Goal: Information Seeking & Learning: Learn about a topic

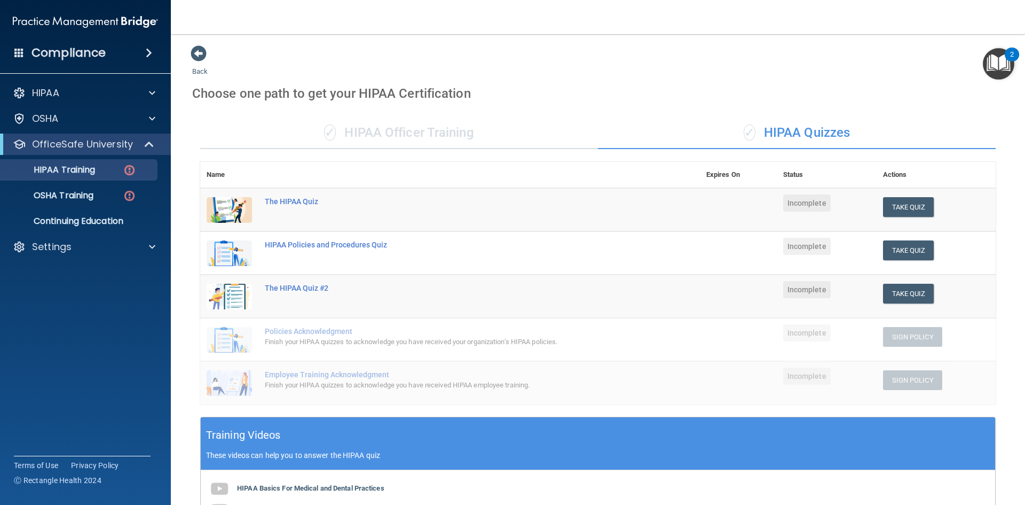
scroll to position [160, 0]
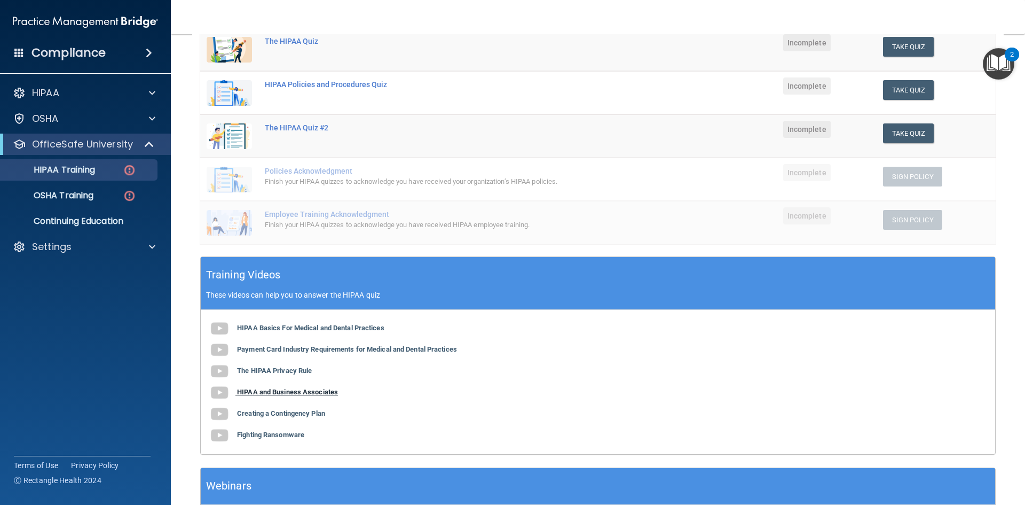
click at [284, 391] on b "HIPAA and Business Associates" at bounding box center [287, 392] width 101 height 8
click at [303, 415] on b "Creating a Contingency Plan" at bounding box center [281, 413] width 88 height 8
click at [303, 418] on div "HIPAA Basics For Medical and Dental Practices Payment Card Industry Requirement…" at bounding box center [598, 382] width 795 height 144
click at [291, 433] on b "Fighting Ransomware" at bounding box center [270, 434] width 67 height 8
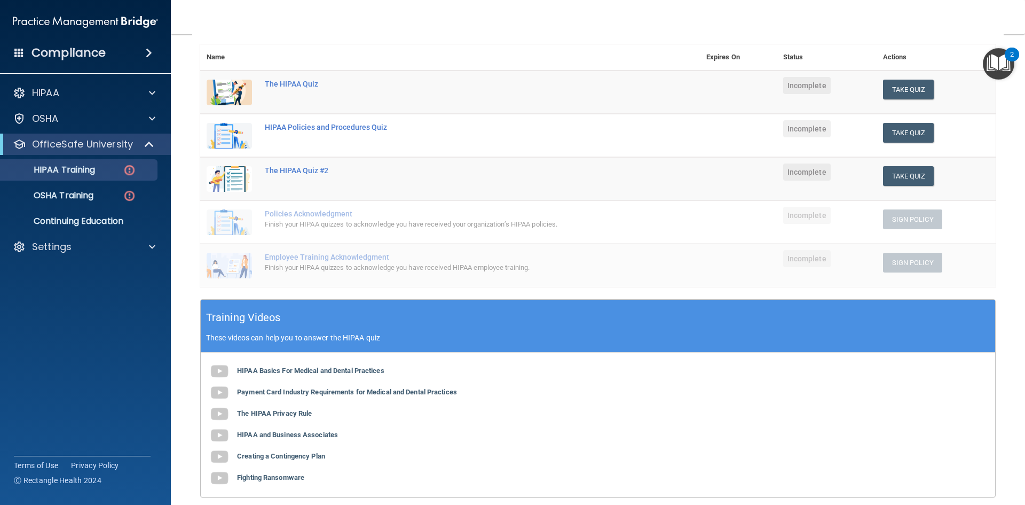
scroll to position [0, 0]
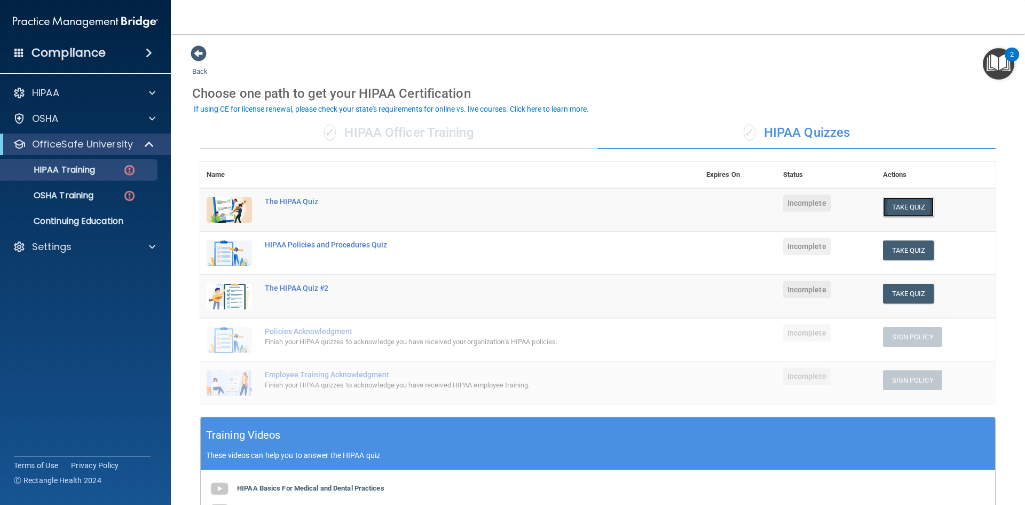
click at [904, 205] on button "Take Quiz" at bounding box center [908, 207] width 51 height 20
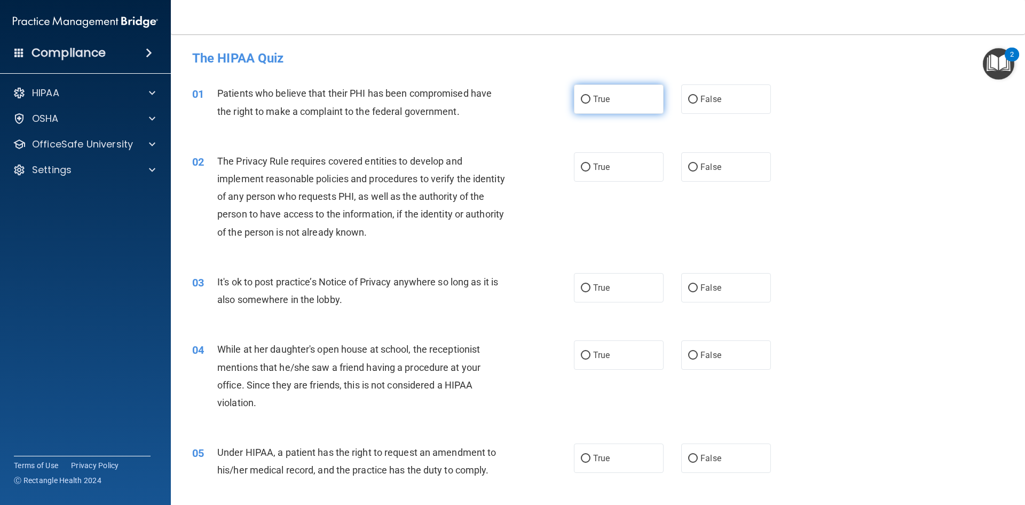
click at [581, 109] on label "True" at bounding box center [619, 98] width 90 height 29
click at [581, 104] on input "True" at bounding box center [586, 100] width 10 height 8
radio input "true"
click at [608, 458] on label "True" at bounding box center [619, 457] width 90 height 29
click at [591, 458] on input "True" at bounding box center [586, 458] width 10 height 8
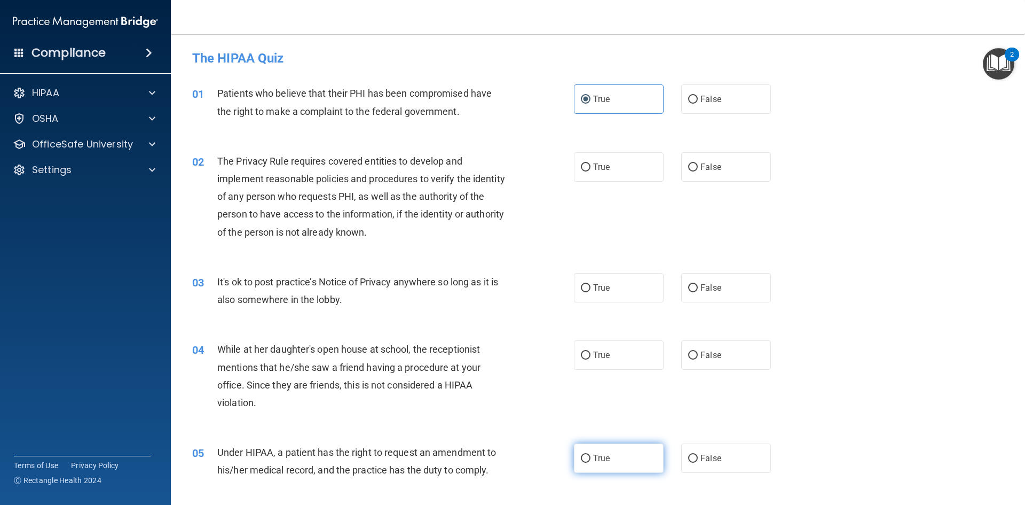
radio input "true"
click at [692, 294] on label "False" at bounding box center [726, 287] width 90 height 29
click at [692, 292] on input "False" at bounding box center [693, 288] width 10 height 8
radio input "true"
click at [707, 359] on span "False" at bounding box center [711, 355] width 21 height 10
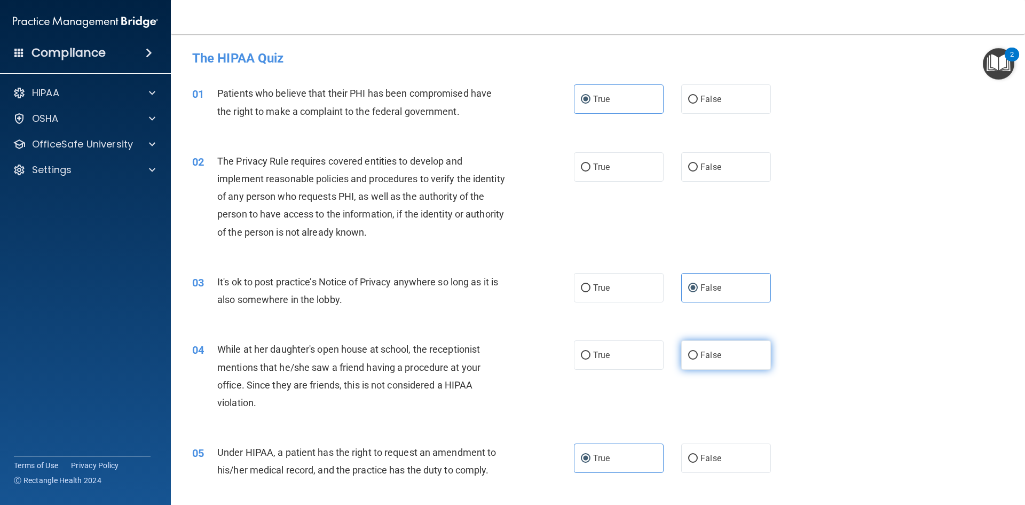
click at [698, 359] on input "False" at bounding box center [693, 355] width 10 height 8
radio input "true"
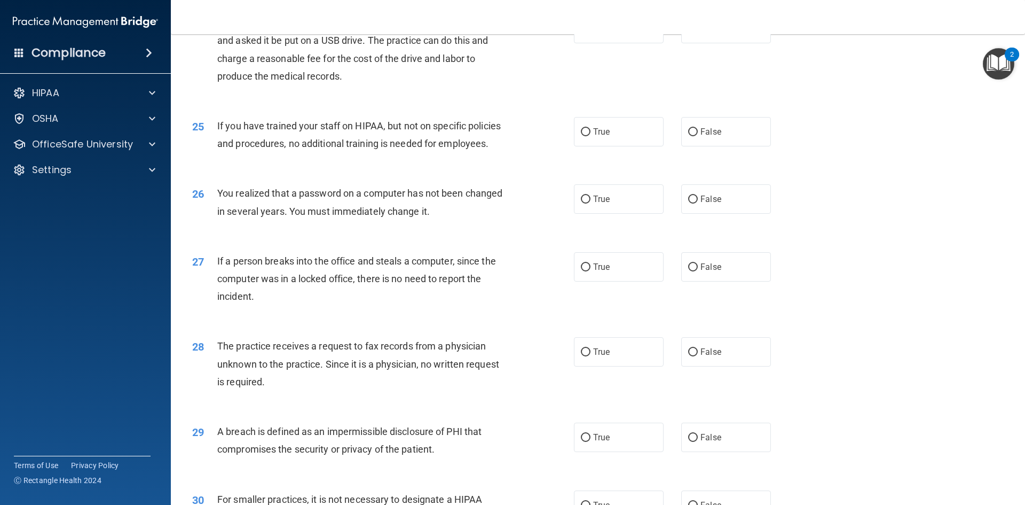
scroll to position [2023, 0]
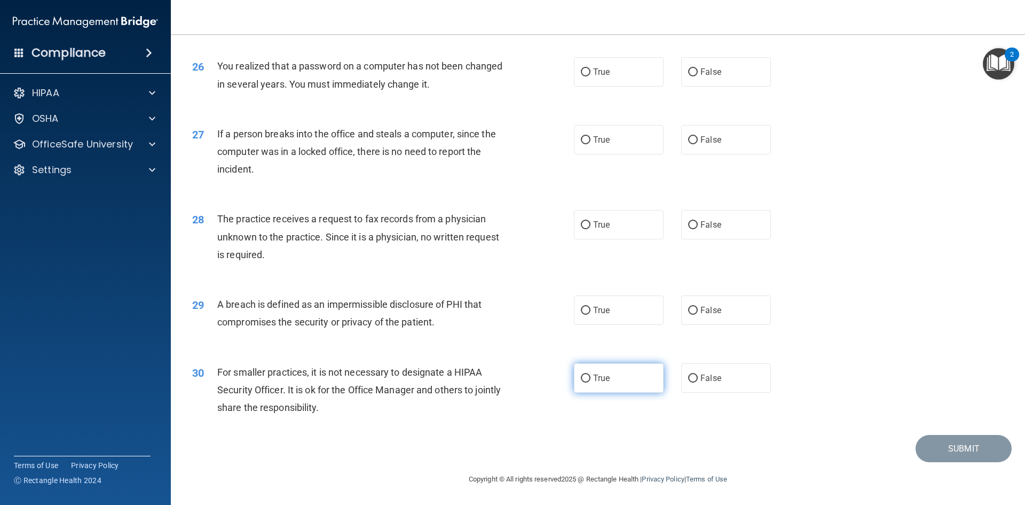
click at [597, 392] on label "True" at bounding box center [619, 377] width 90 height 29
click at [591, 382] on input "True" at bounding box center [586, 378] width 10 height 8
radio input "true"
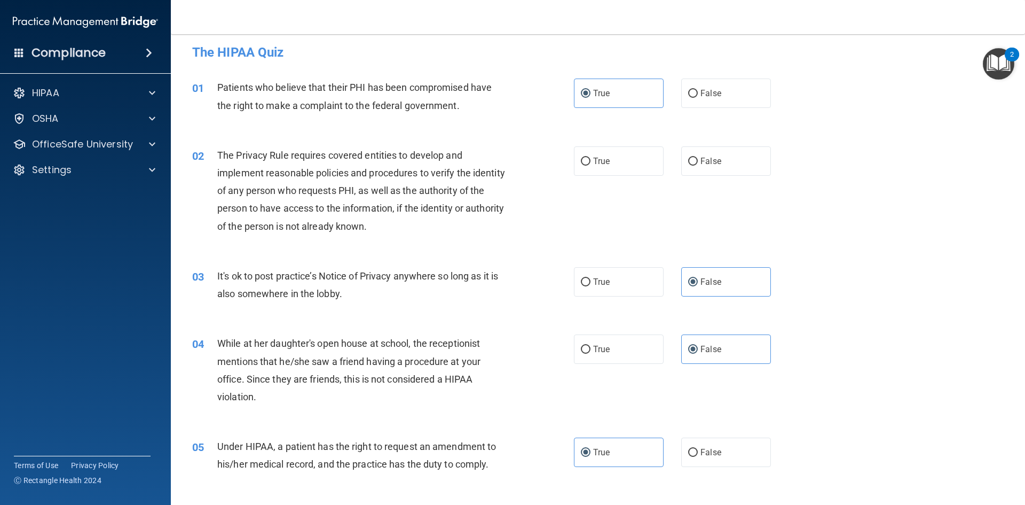
scroll to position [0, 0]
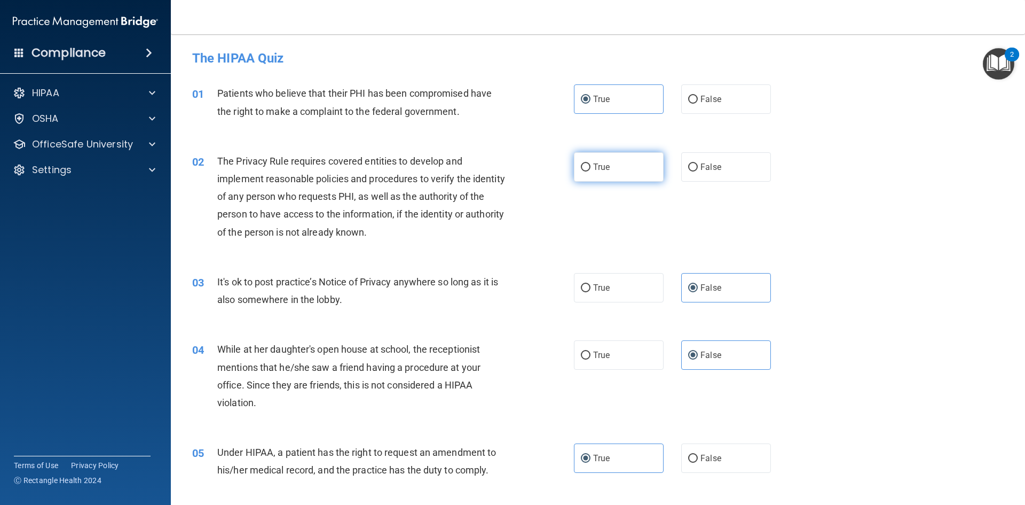
click at [633, 174] on label "True" at bounding box center [619, 166] width 90 height 29
click at [591, 171] on input "True" at bounding box center [586, 167] width 10 height 8
radio input "true"
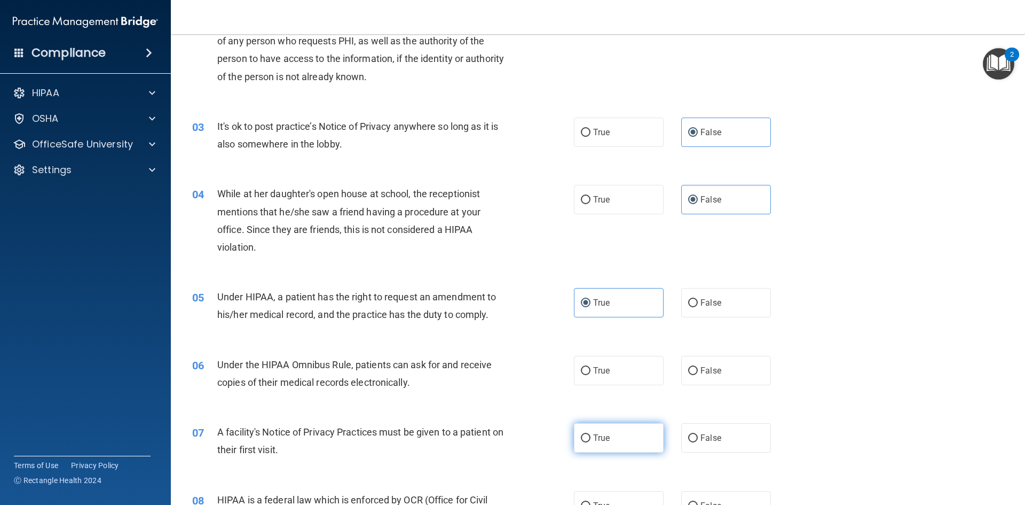
scroll to position [160, 0]
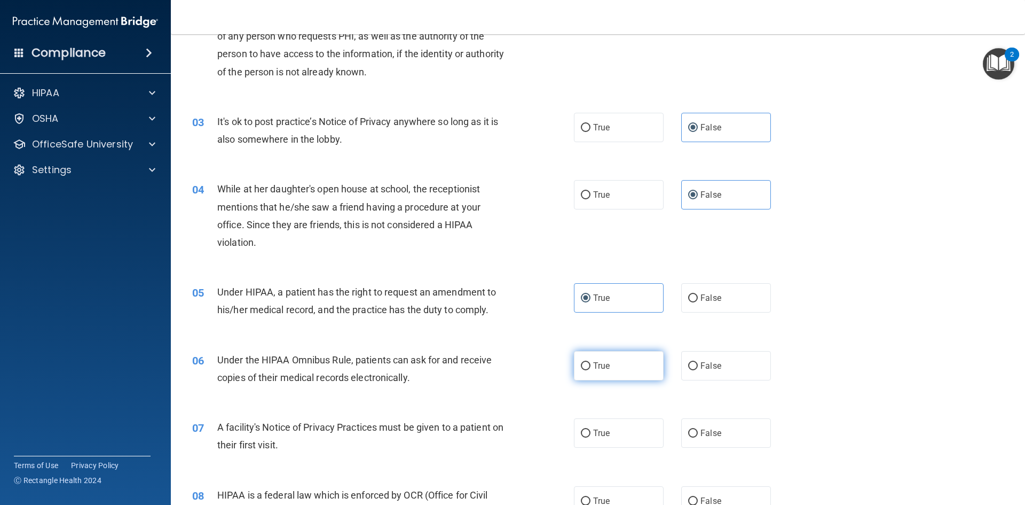
click at [598, 372] on label "True" at bounding box center [619, 365] width 90 height 29
click at [591, 370] on input "True" at bounding box center [586, 366] width 10 height 8
radio input "true"
click at [601, 426] on label "True" at bounding box center [619, 432] width 90 height 29
click at [591, 429] on input "True" at bounding box center [586, 433] width 10 height 8
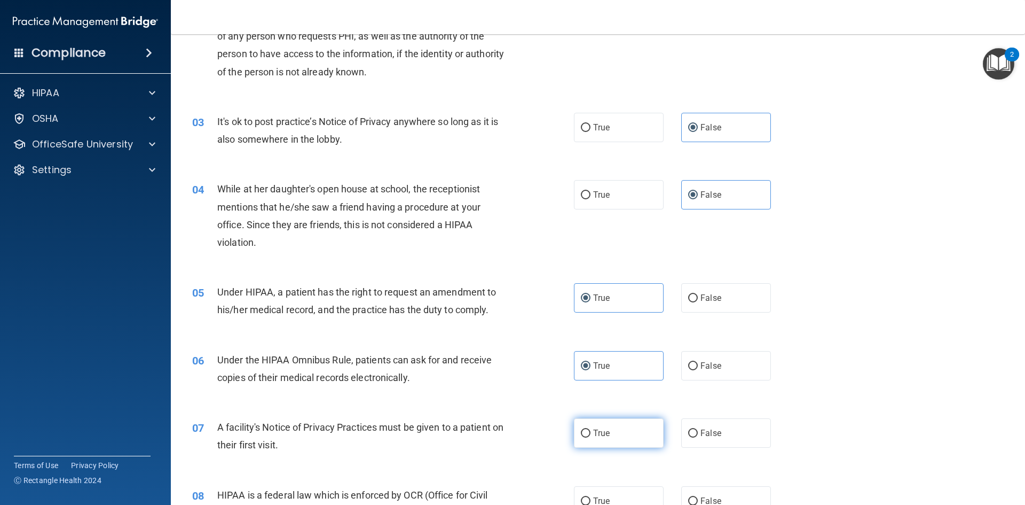
radio input "true"
click at [588, 490] on label "True" at bounding box center [619, 500] width 90 height 29
click at [588, 497] on input "True" at bounding box center [586, 501] width 10 height 8
radio input "true"
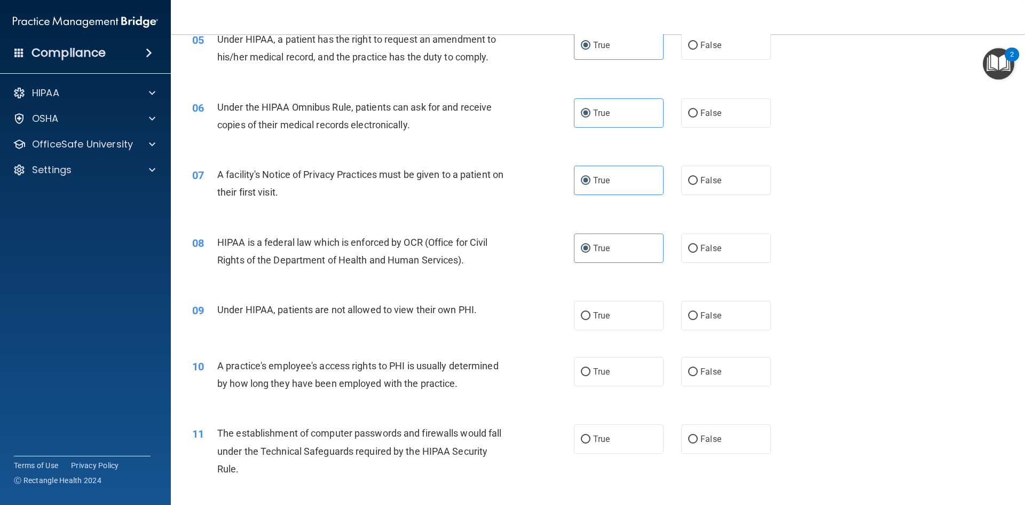
scroll to position [428, 0]
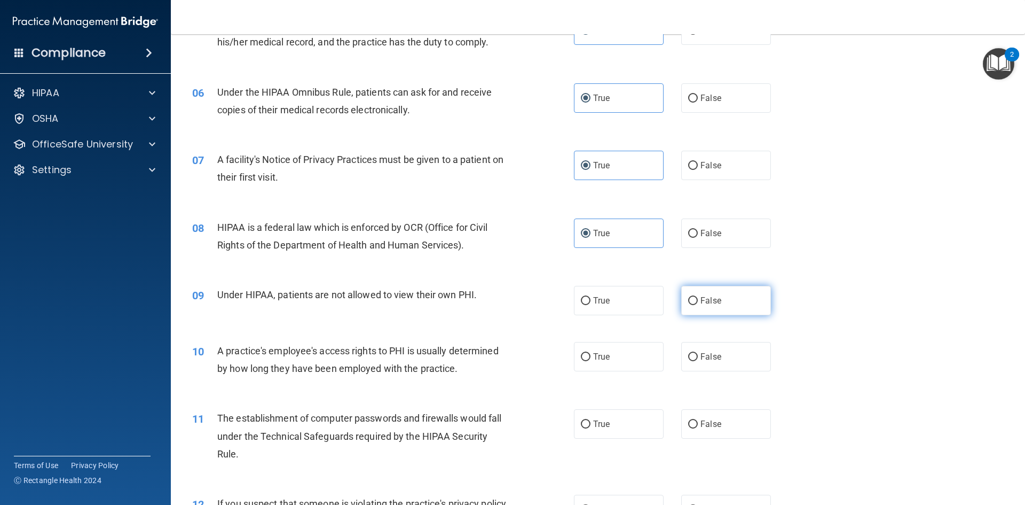
click at [687, 310] on label "False" at bounding box center [726, 300] width 90 height 29
click at [688, 305] on input "False" at bounding box center [693, 301] width 10 height 8
radio input "true"
click at [702, 348] on label "False" at bounding box center [726, 356] width 90 height 29
click at [698, 353] on input "False" at bounding box center [693, 357] width 10 height 8
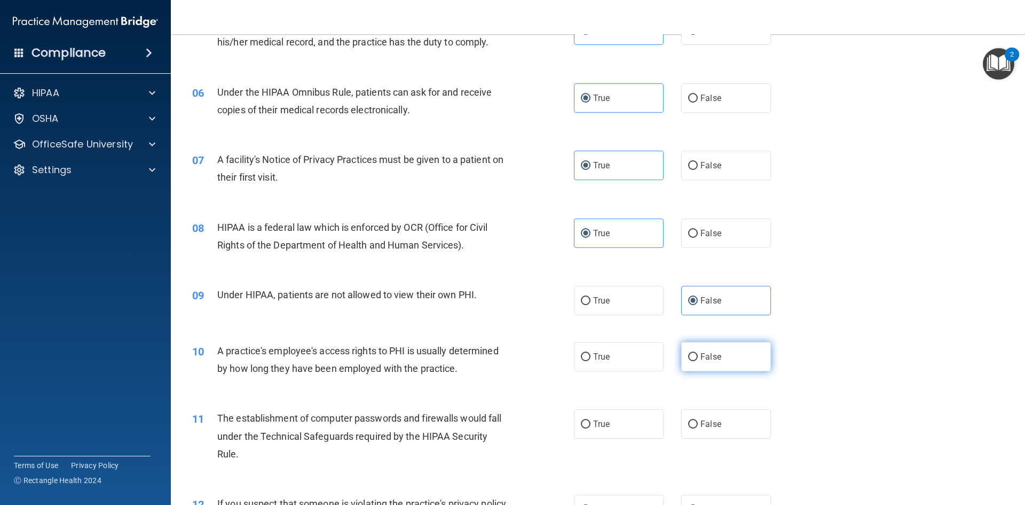
radio input "true"
click at [599, 416] on label "True" at bounding box center [619, 423] width 90 height 29
click at [591, 420] on input "True" at bounding box center [586, 424] width 10 height 8
radio input "true"
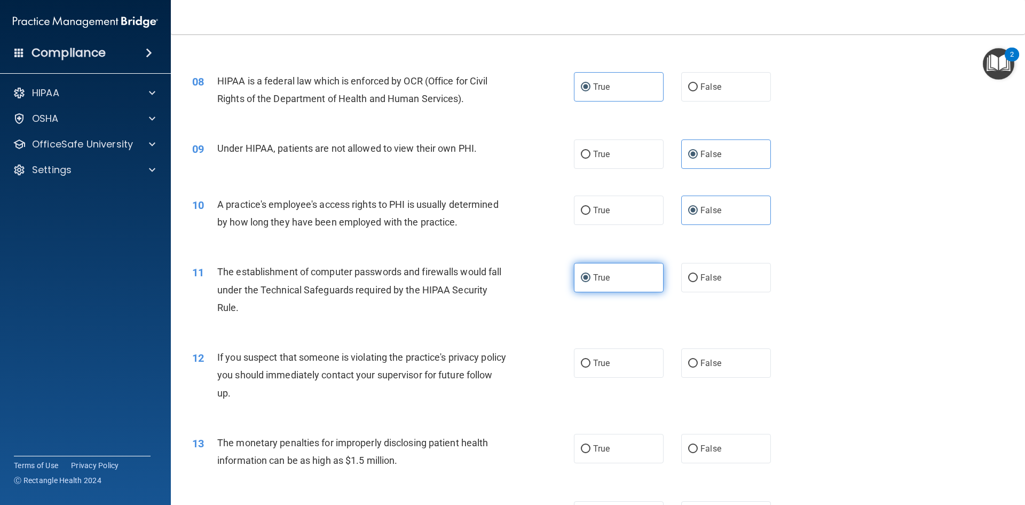
scroll to position [588, 0]
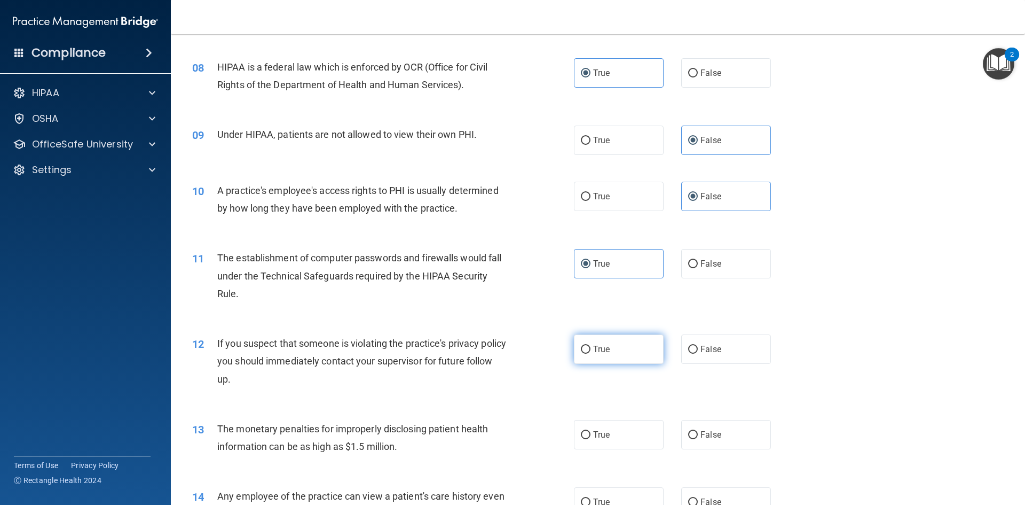
click at [604, 351] on span "True" at bounding box center [601, 349] width 17 height 10
click at [591, 351] on input "True" at bounding box center [586, 349] width 10 height 8
radio input "true"
click at [603, 443] on label "True" at bounding box center [619, 434] width 90 height 29
click at [591, 439] on input "True" at bounding box center [586, 435] width 10 height 8
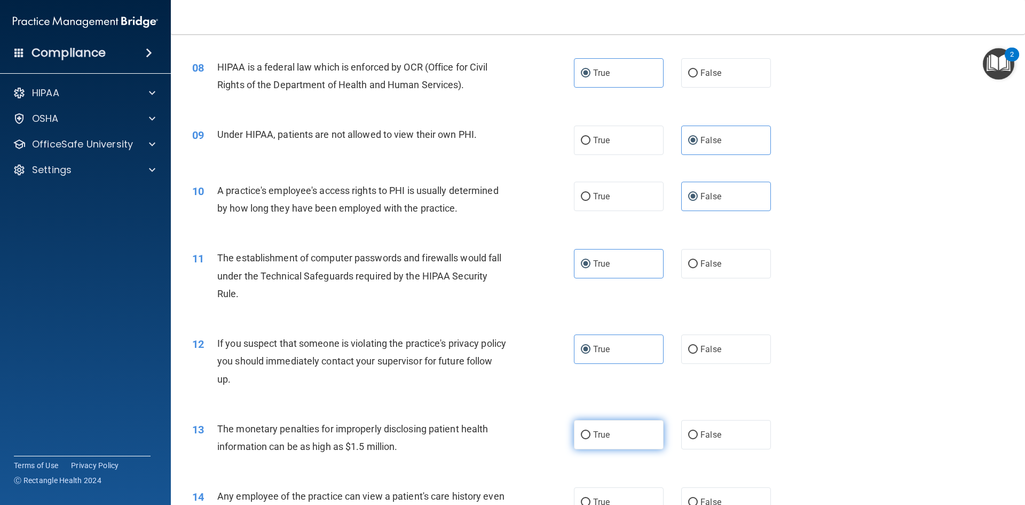
radio input "true"
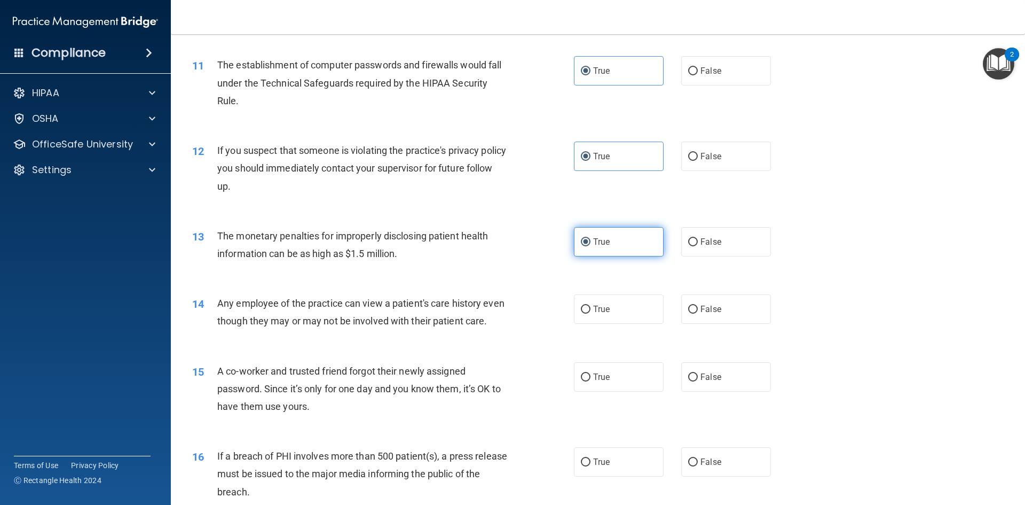
scroll to position [802, 0]
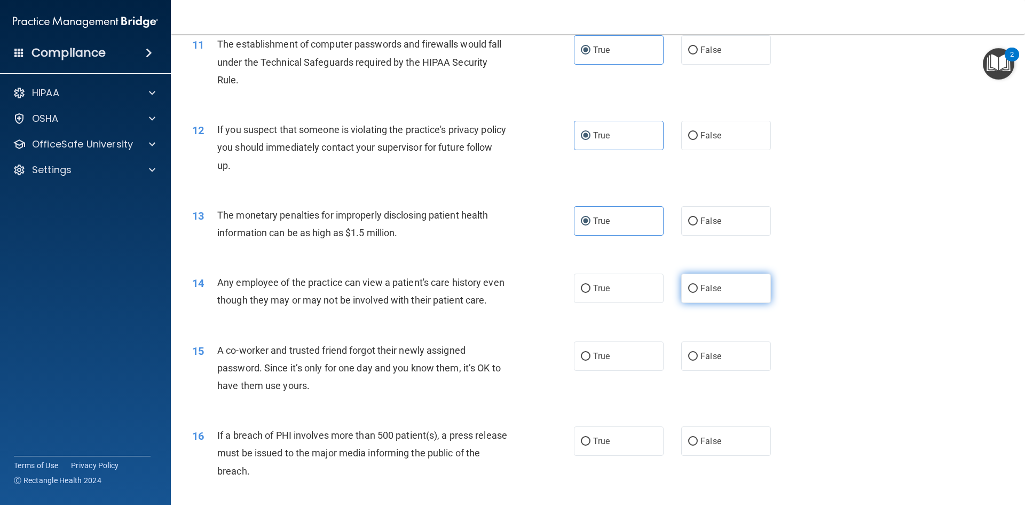
click at [688, 293] on input "False" at bounding box center [693, 289] width 10 height 8
radio input "true"
click at [690, 359] on label "False" at bounding box center [726, 355] width 90 height 29
click at [690, 359] on input "False" at bounding box center [693, 356] width 10 height 8
radio input "true"
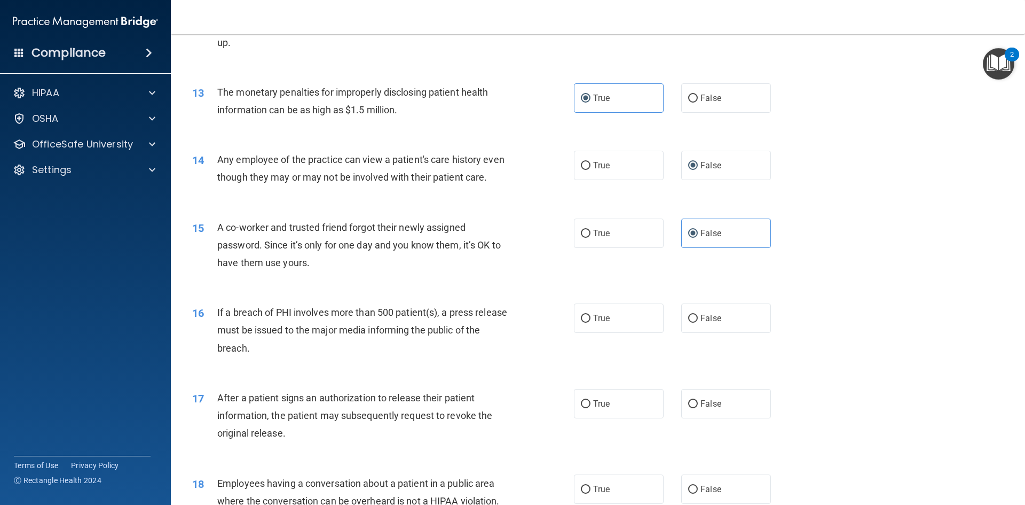
scroll to position [962, 0]
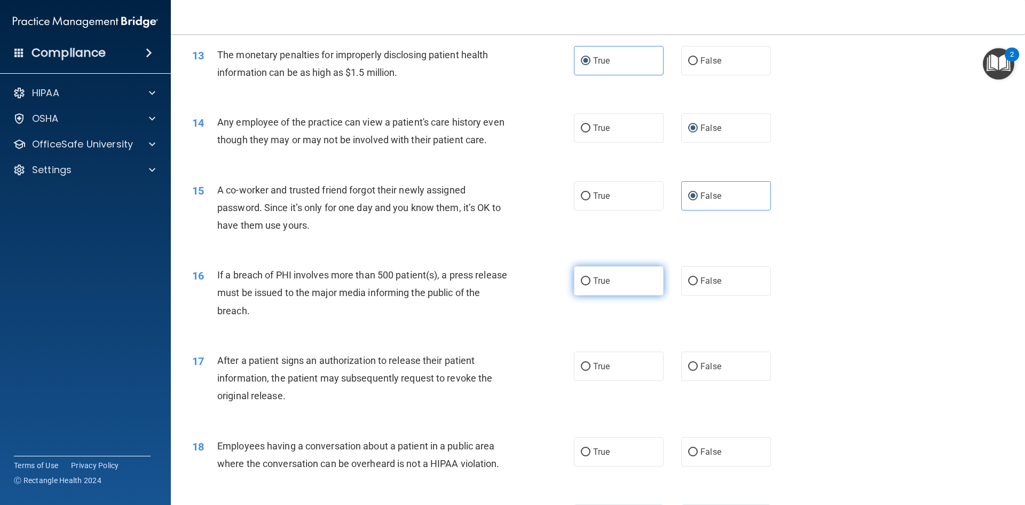
click at [610, 295] on label "True" at bounding box center [619, 280] width 90 height 29
click at [591, 285] on input "True" at bounding box center [586, 281] width 10 height 8
radio input "true"
click at [619, 375] on label "True" at bounding box center [619, 365] width 90 height 29
click at [591, 371] on input "True" at bounding box center [586, 367] width 10 height 8
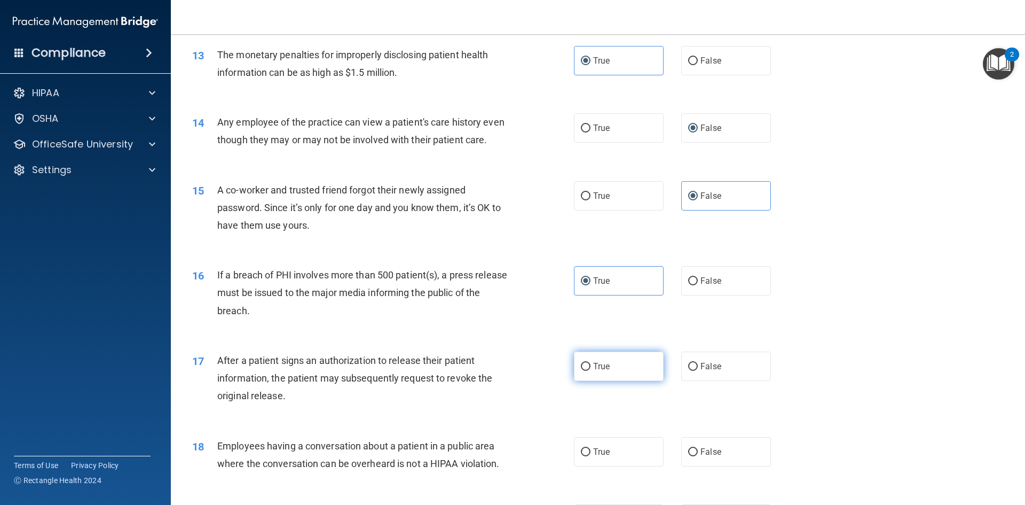
radio input "true"
click at [704, 462] on label "False" at bounding box center [726, 451] width 90 height 29
click at [698, 456] on input "False" at bounding box center [693, 452] width 10 height 8
radio input "true"
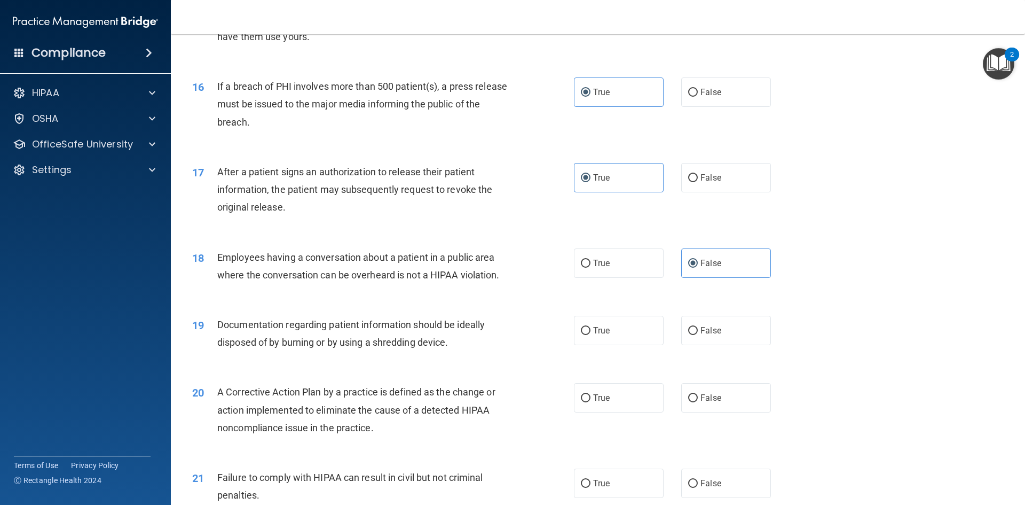
scroll to position [1175, 0]
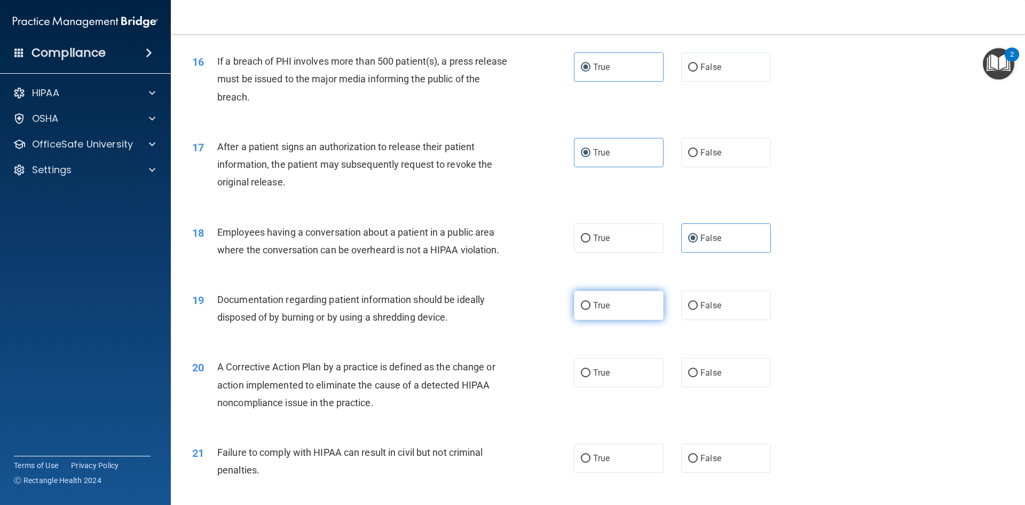
click at [579, 320] on label "True" at bounding box center [619, 304] width 90 height 29
click at [581, 310] on input "True" at bounding box center [586, 306] width 10 height 8
radio input "true"
click at [587, 387] on label "True" at bounding box center [619, 372] width 90 height 29
click at [587, 377] on input "True" at bounding box center [586, 373] width 10 height 8
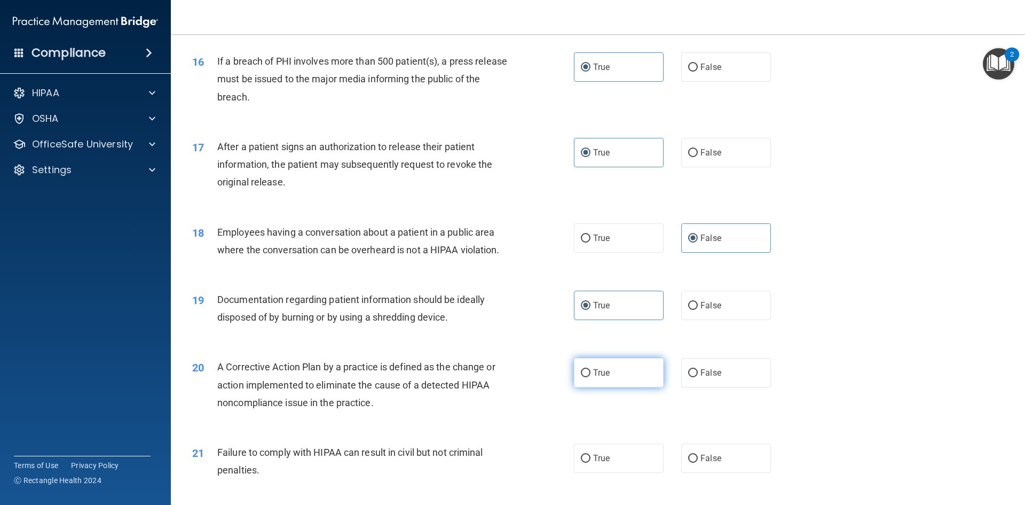
radio input "true"
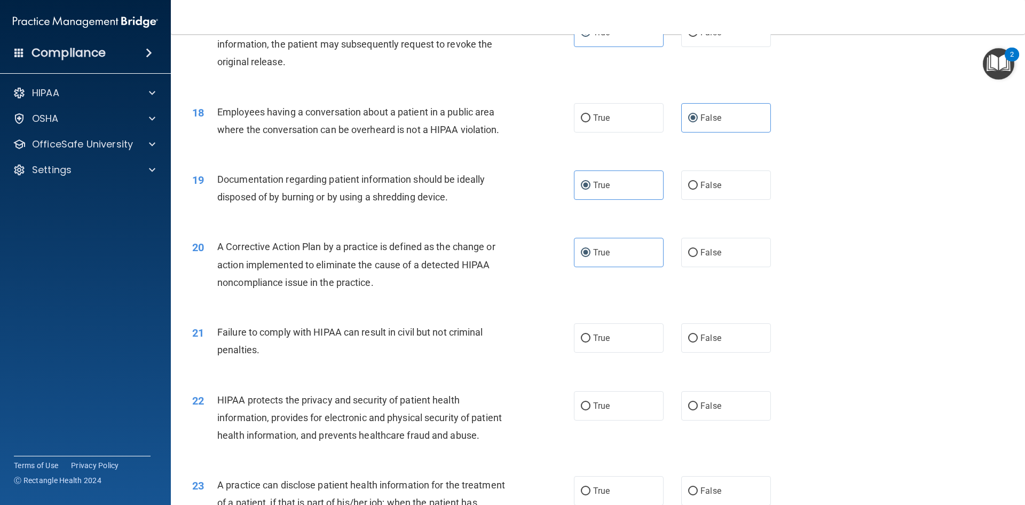
scroll to position [1336, 0]
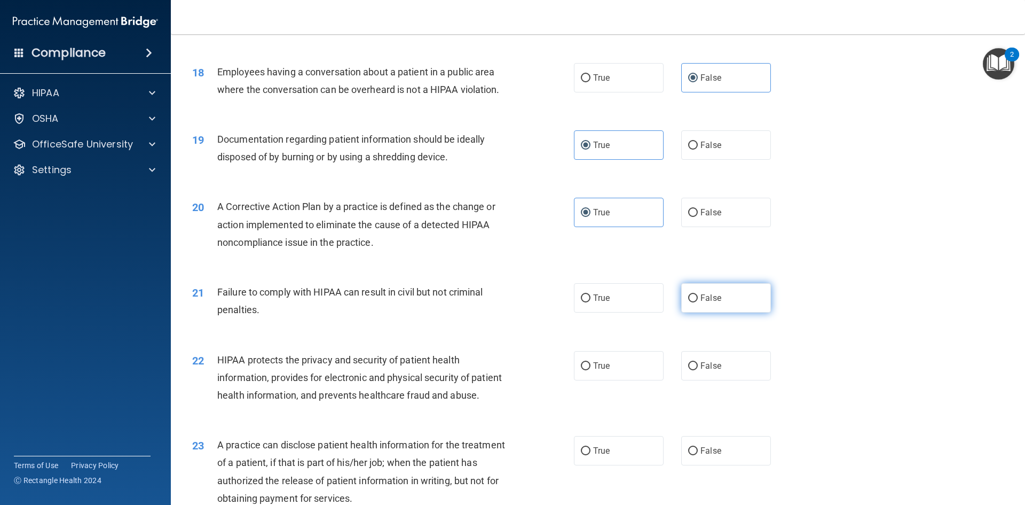
click at [695, 310] on label "False" at bounding box center [726, 297] width 90 height 29
click at [695, 302] on input "False" at bounding box center [693, 298] width 10 height 8
radio input "true"
click at [650, 375] on label "True" at bounding box center [619, 365] width 90 height 29
click at [591, 370] on input "True" at bounding box center [586, 366] width 10 height 8
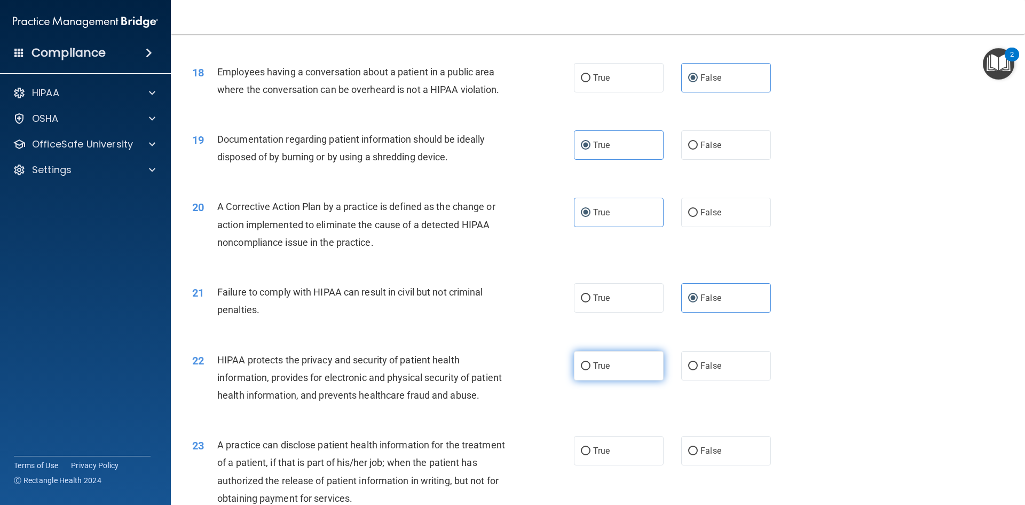
radio input "true"
click at [620, 465] on label "True" at bounding box center [619, 450] width 90 height 29
click at [591, 455] on input "True" at bounding box center [586, 451] width 10 height 8
radio input "true"
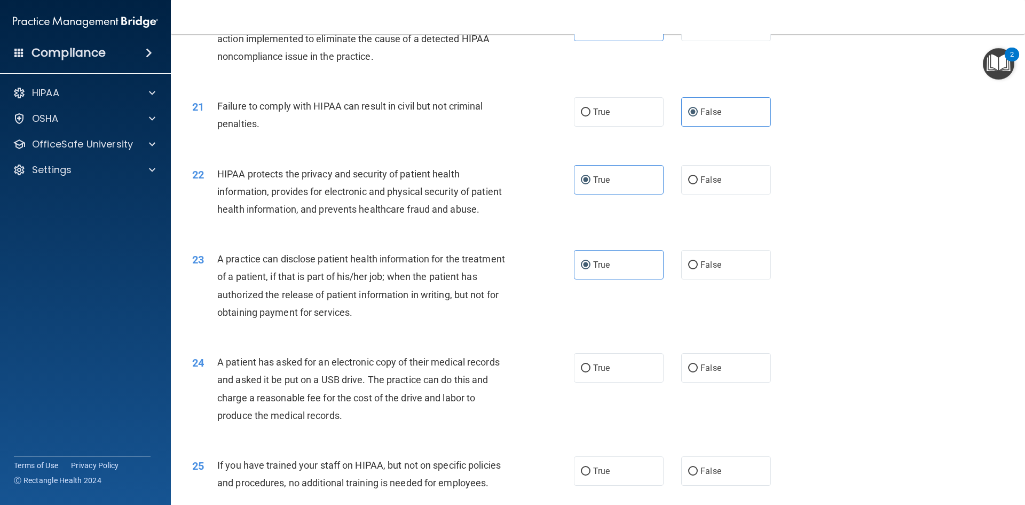
scroll to position [1549, 0]
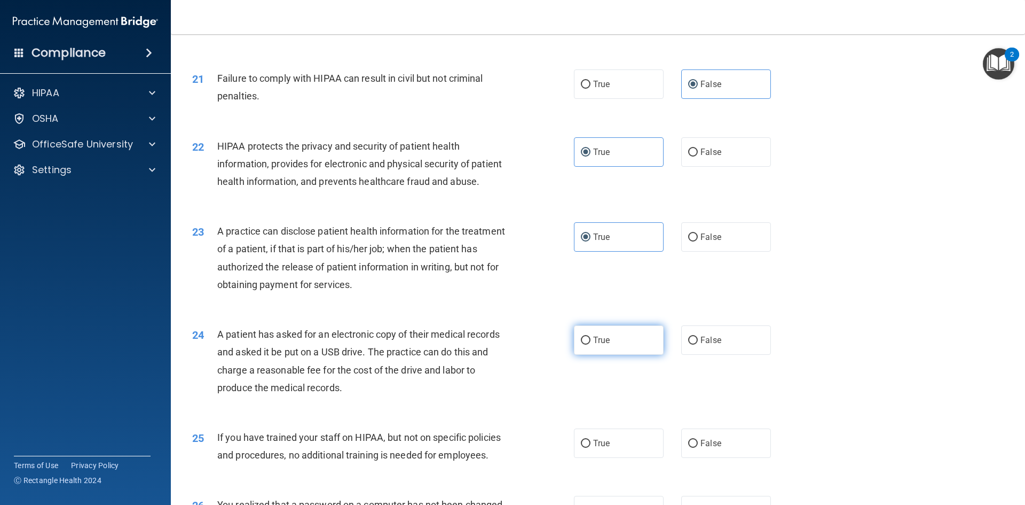
click at [594, 345] on span "True" at bounding box center [601, 340] width 17 height 10
click at [591, 344] on input "True" at bounding box center [586, 340] width 10 height 8
radio input "true"
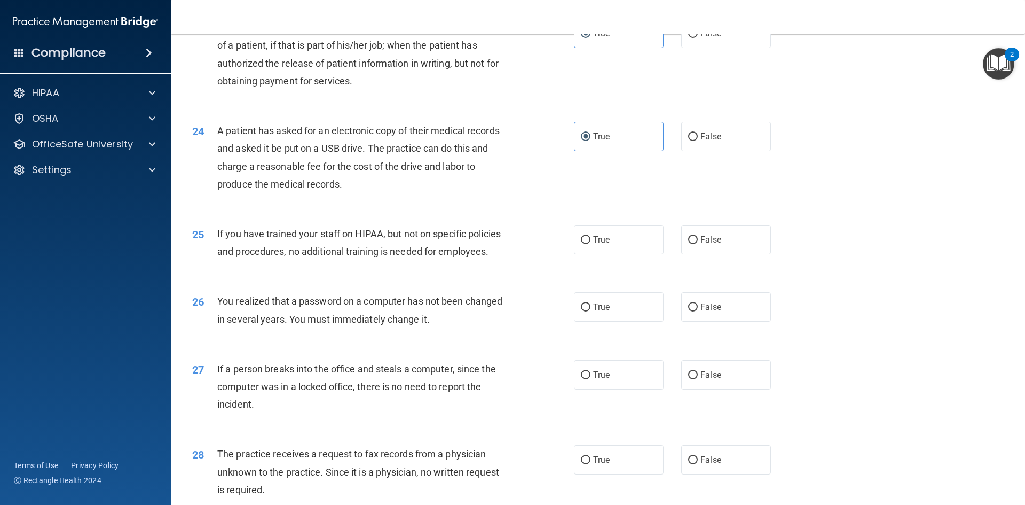
scroll to position [1763, 0]
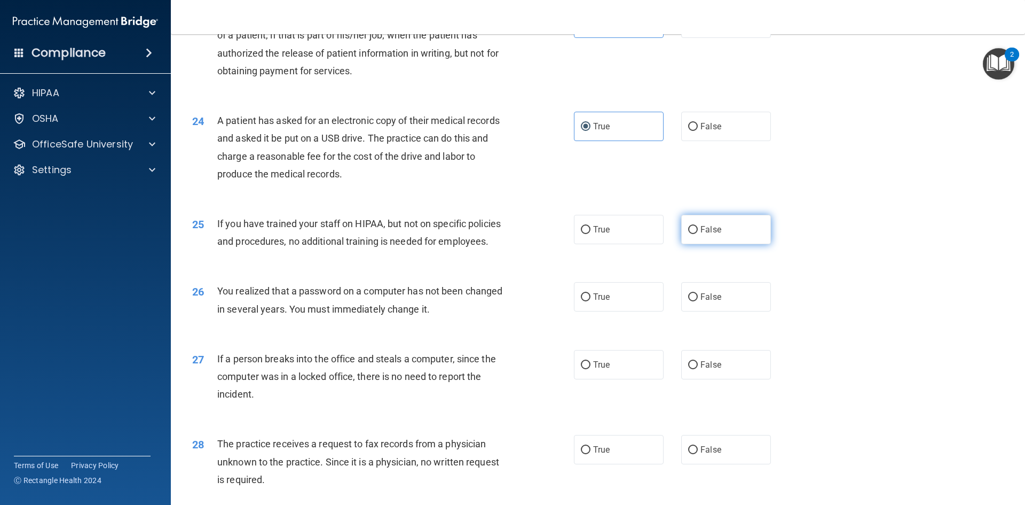
click at [709, 244] on label "False" at bounding box center [726, 229] width 90 height 29
click at [698, 234] on input "False" at bounding box center [693, 230] width 10 height 8
radio input "true"
click at [644, 311] on label "True" at bounding box center [619, 296] width 90 height 29
click at [591, 301] on input "True" at bounding box center [586, 297] width 10 height 8
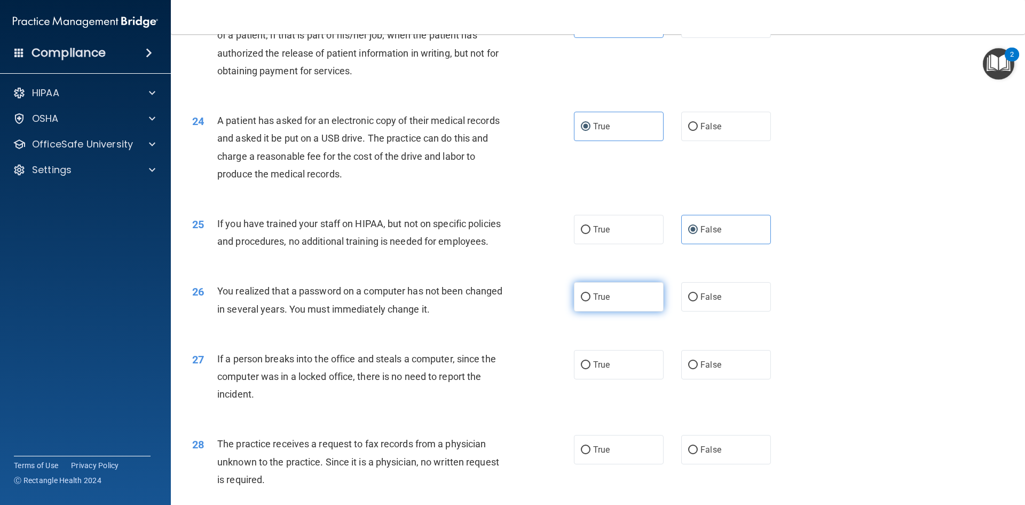
radio input "true"
drag, startPoint x: 696, startPoint y: 391, endPoint x: 713, endPoint y: 450, distance: 61.2
click at [696, 379] on label "False" at bounding box center [726, 364] width 90 height 29
click at [696, 369] on input "False" at bounding box center [693, 365] width 10 height 8
radio input "true"
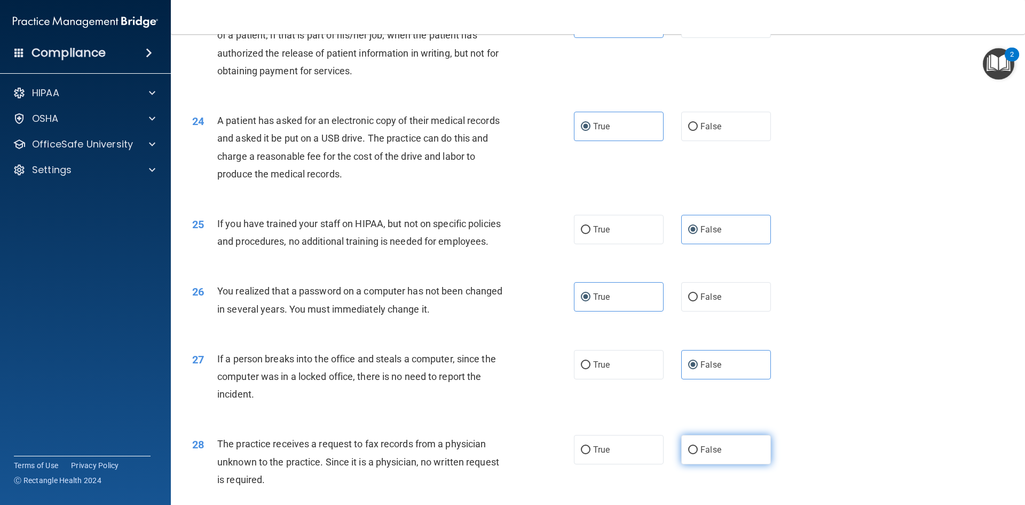
click at [723, 464] on label "False" at bounding box center [726, 449] width 90 height 29
click at [698, 454] on input "False" at bounding box center [693, 450] width 10 height 8
radio input "true"
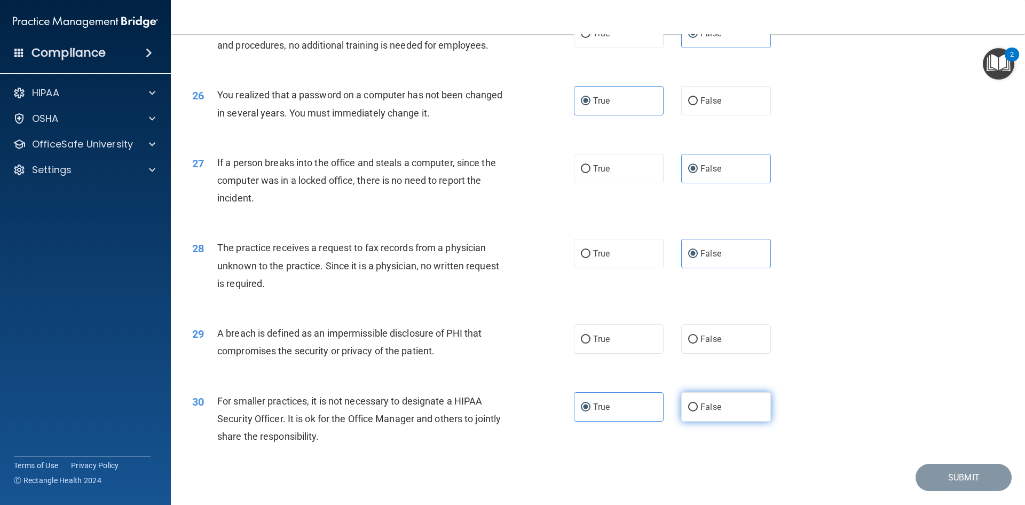
scroll to position [1976, 0]
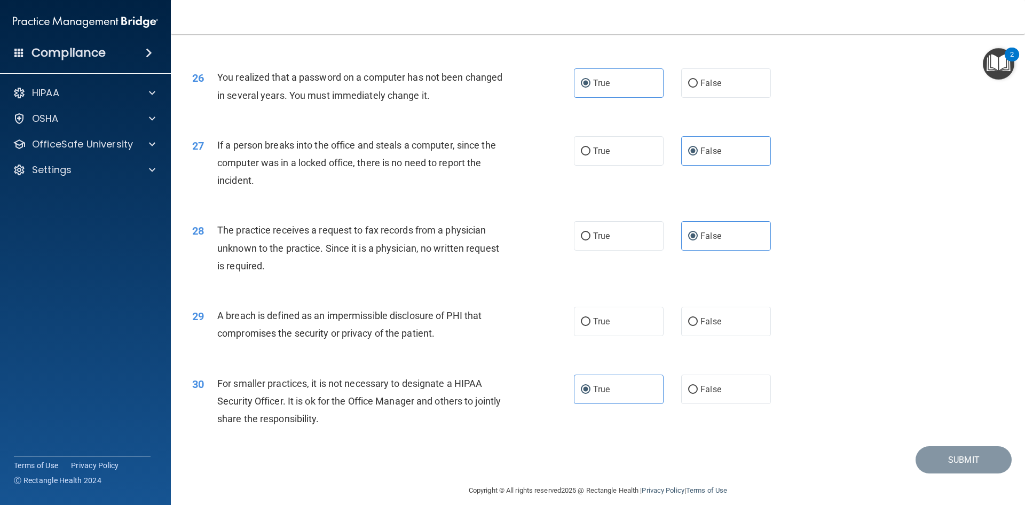
click at [641, 360] on div "29 A breach is defined as an impermissible disclosure of PHI that compromises t…" at bounding box center [598, 326] width 828 height 67
click at [641, 336] on label "True" at bounding box center [619, 321] width 90 height 29
click at [591, 326] on input "True" at bounding box center [586, 322] width 10 height 8
radio input "true"
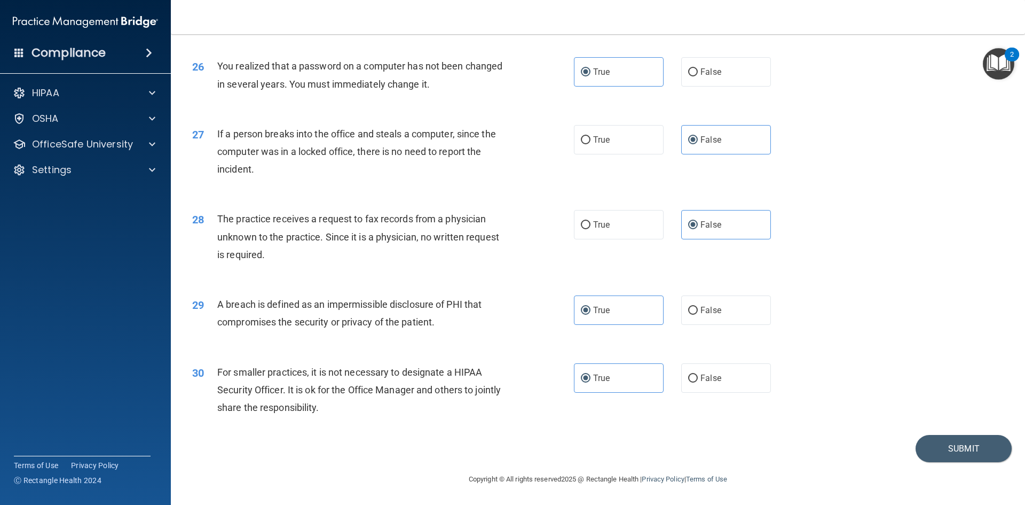
scroll to position [2023, 0]
click at [928, 450] on button "Submit" at bounding box center [964, 448] width 96 height 27
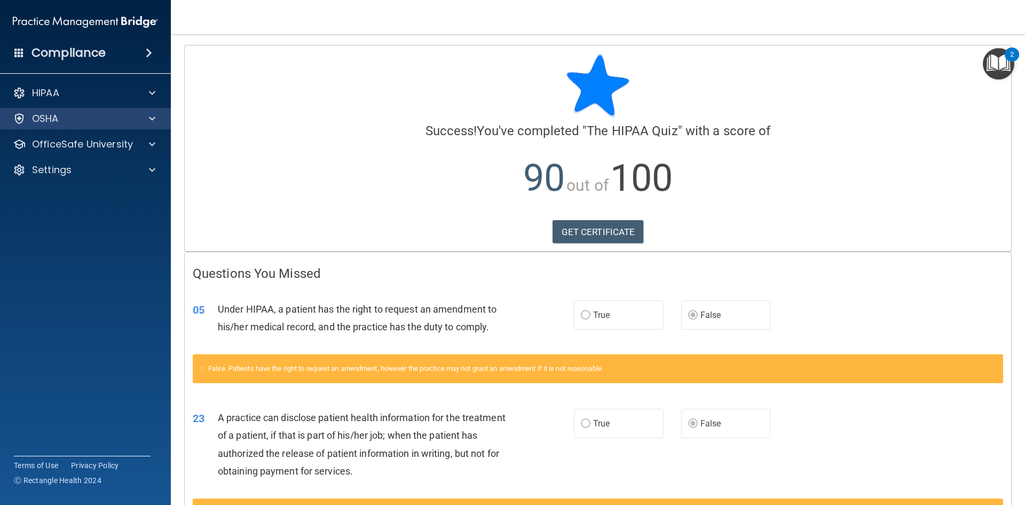
click at [78, 109] on div "OSHA" at bounding box center [85, 118] width 171 height 21
click at [143, 116] on div at bounding box center [150, 118] width 27 height 13
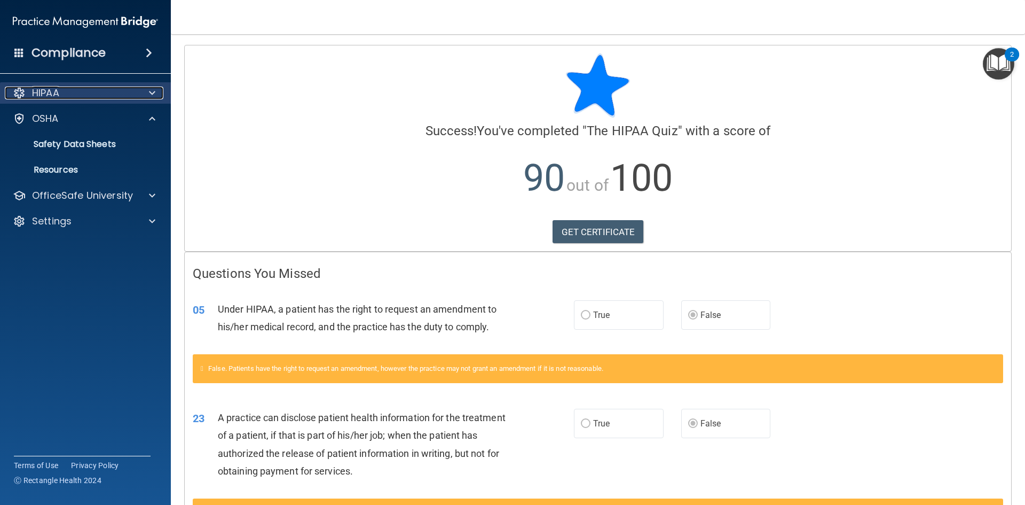
click at [83, 93] on div "HIPAA" at bounding box center [71, 93] width 132 height 13
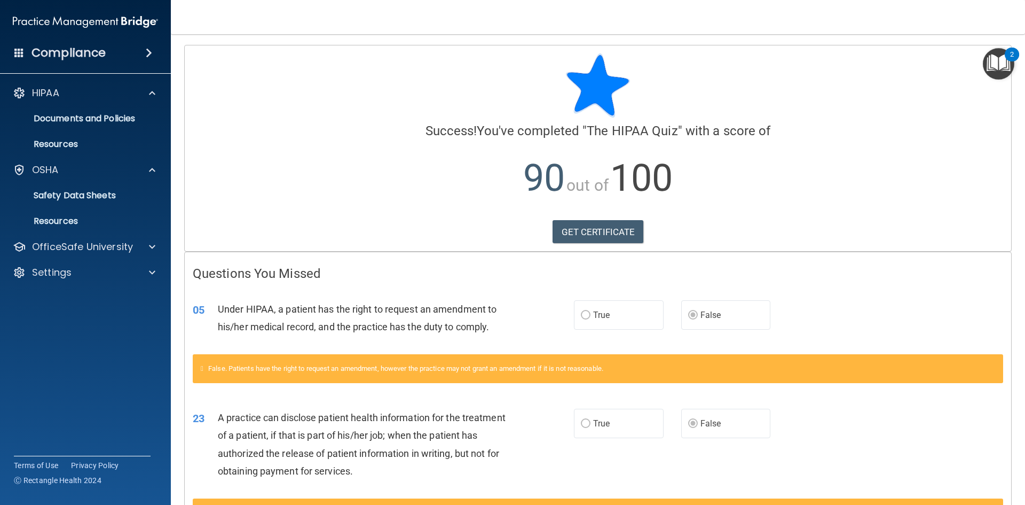
click at [116, 308] on accordion "HIPAA Documents and Policies Report an Incident Business Associates Emergency P…" at bounding box center [85, 222] width 171 height 288
click at [77, 50] on h4 "Compliance" at bounding box center [69, 52] width 74 height 15
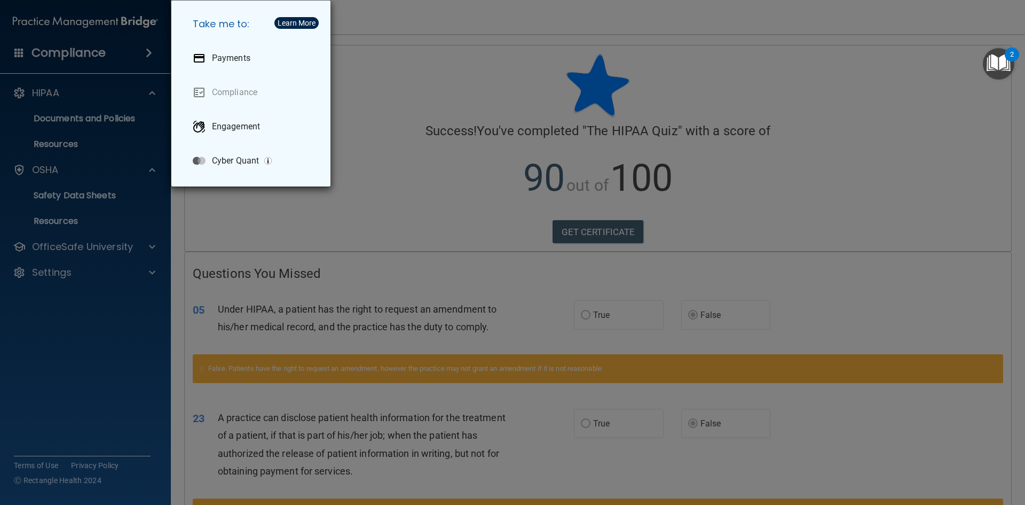
click at [372, 78] on div "Take me to: Payments Compliance Engagement Cyber Quant" at bounding box center [512, 252] width 1025 height 505
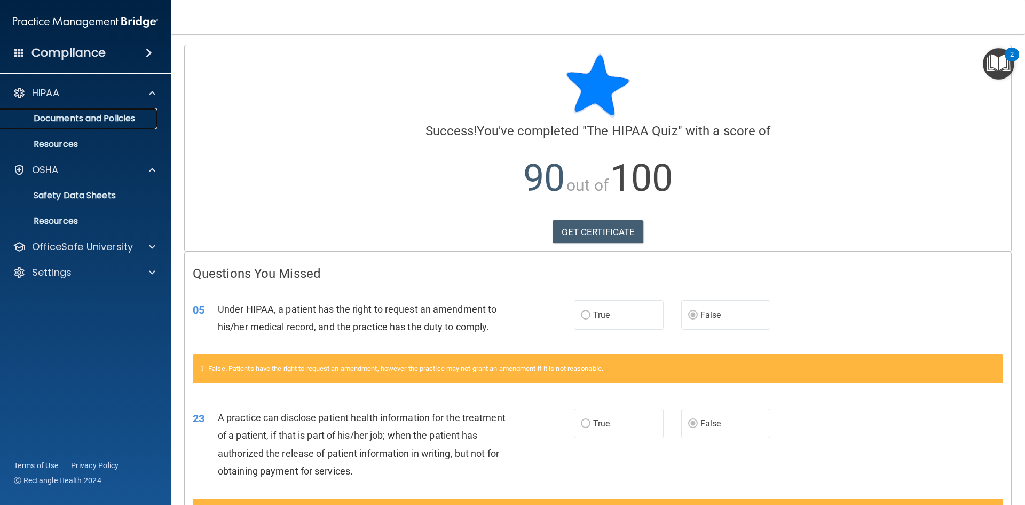
click at [96, 117] on p "Documents and Policies" at bounding box center [80, 118] width 146 height 11
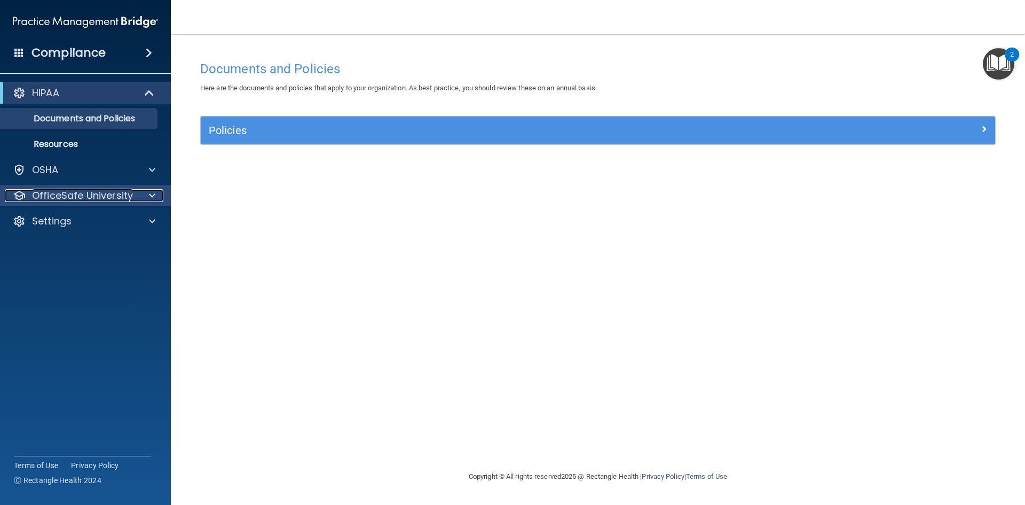
click at [83, 194] on p "OfficeSafe University" at bounding box center [82, 195] width 101 height 13
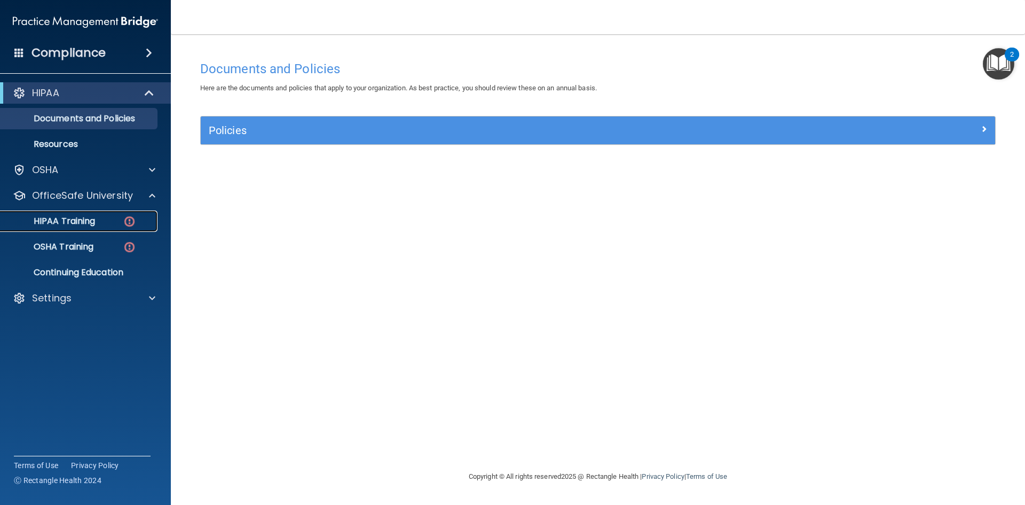
click at [105, 214] on link "HIPAA Training" at bounding box center [73, 220] width 168 height 21
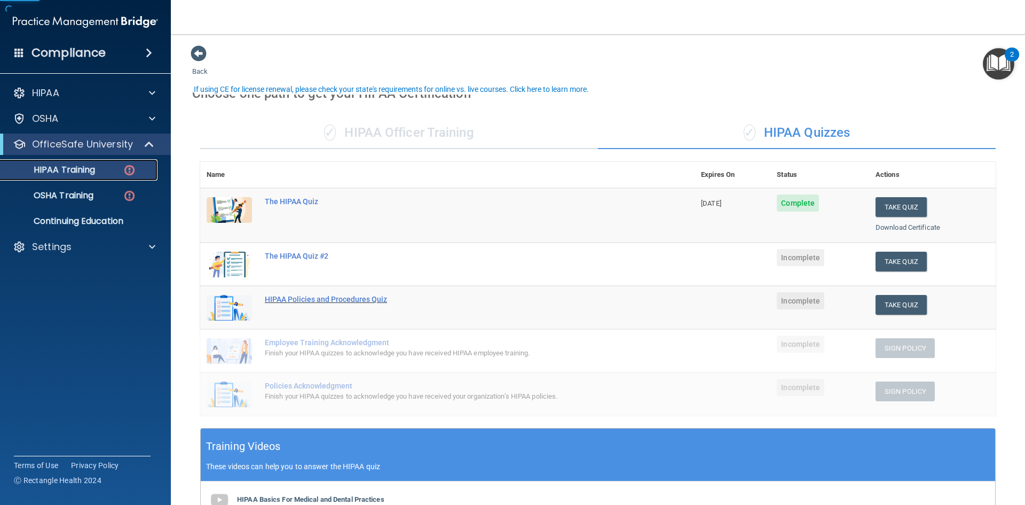
scroll to position [53, 0]
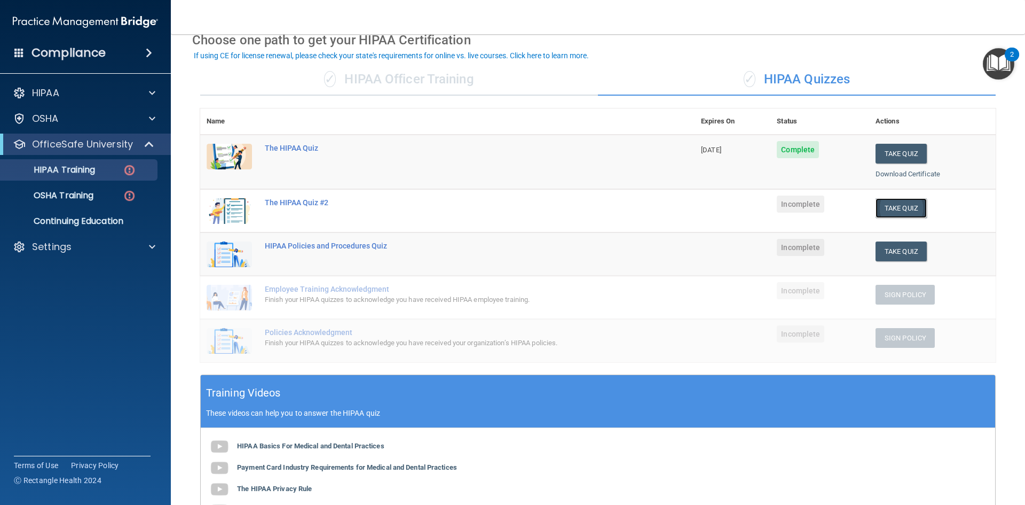
click at [891, 210] on button "Take Quiz" at bounding box center [901, 208] width 51 height 20
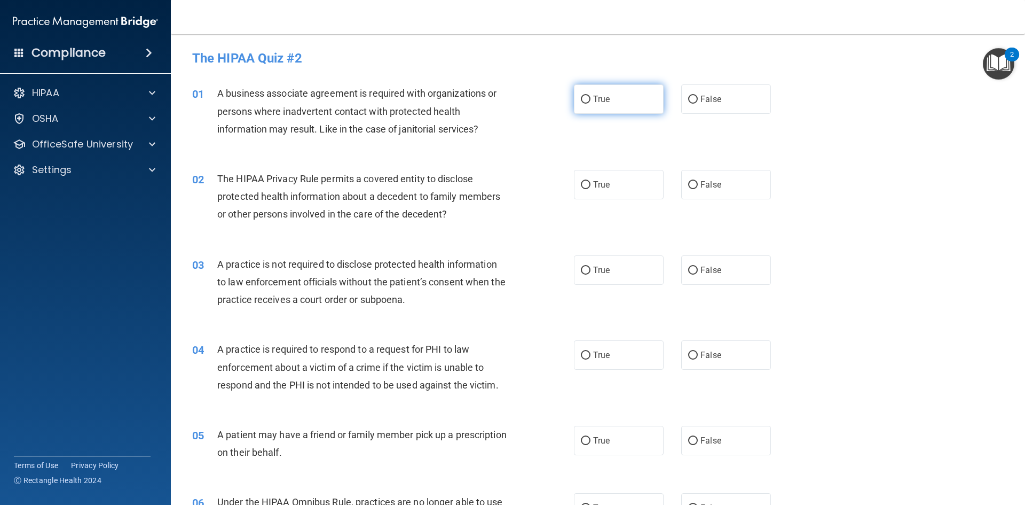
click at [587, 86] on label "True" at bounding box center [619, 98] width 90 height 29
click at [587, 96] on input "True" at bounding box center [586, 100] width 10 height 8
radio input "true"
click at [595, 172] on label "True" at bounding box center [619, 184] width 90 height 29
click at [591, 181] on input "True" at bounding box center [586, 185] width 10 height 8
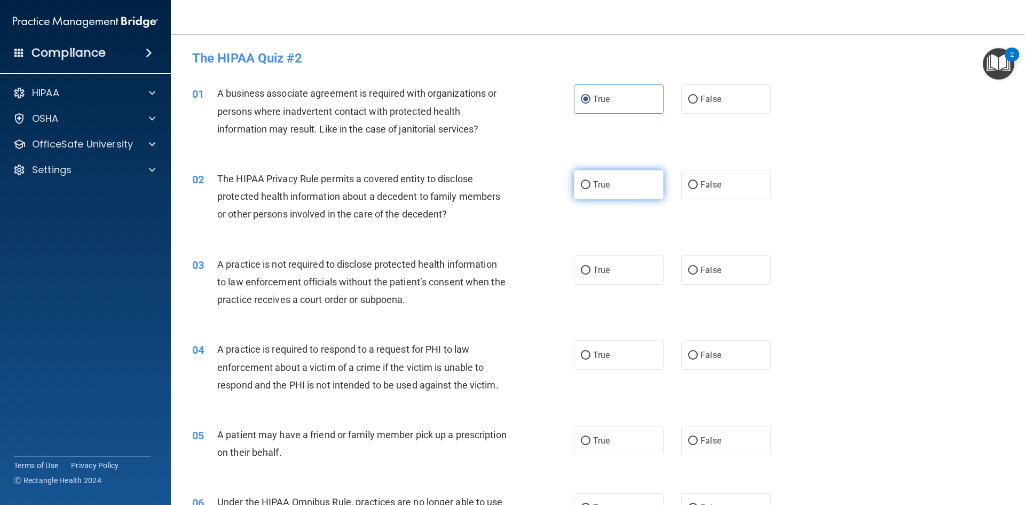
radio input "true"
click at [598, 264] on label "True" at bounding box center [619, 269] width 90 height 29
click at [591, 266] on input "True" at bounding box center [586, 270] width 10 height 8
radio input "true"
click at [595, 351] on span "True" at bounding box center [601, 355] width 17 height 10
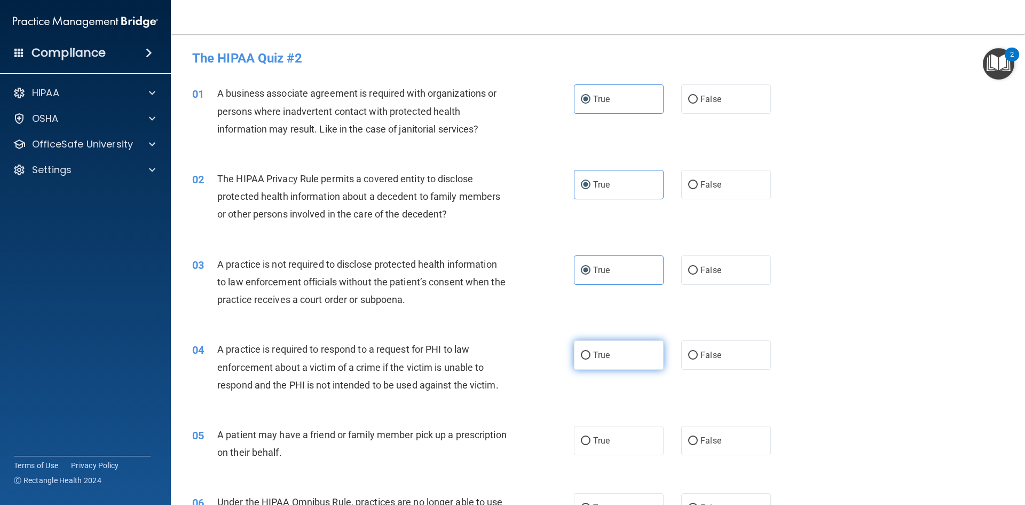
click at [591, 351] on input "True" at bounding box center [586, 355] width 10 height 8
radio input "true"
click at [599, 439] on span "True" at bounding box center [601, 440] width 17 height 10
click at [591, 439] on input "True" at bounding box center [586, 441] width 10 height 8
radio input "true"
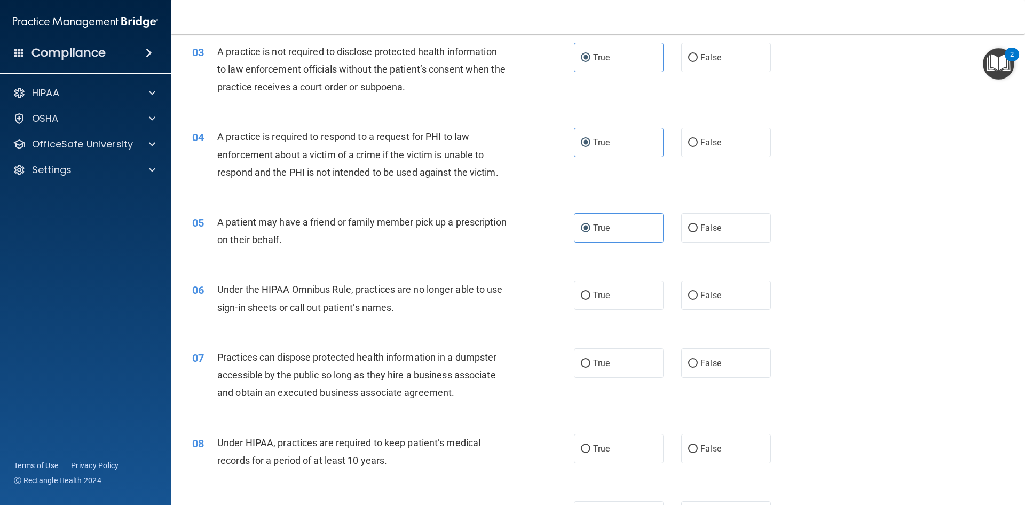
scroll to position [214, 0]
click at [688, 301] on label "False" at bounding box center [726, 293] width 90 height 29
click at [688, 299] on input "False" at bounding box center [693, 294] width 10 height 8
radio input "true"
click at [717, 361] on label "False" at bounding box center [726, 361] width 90 height 29
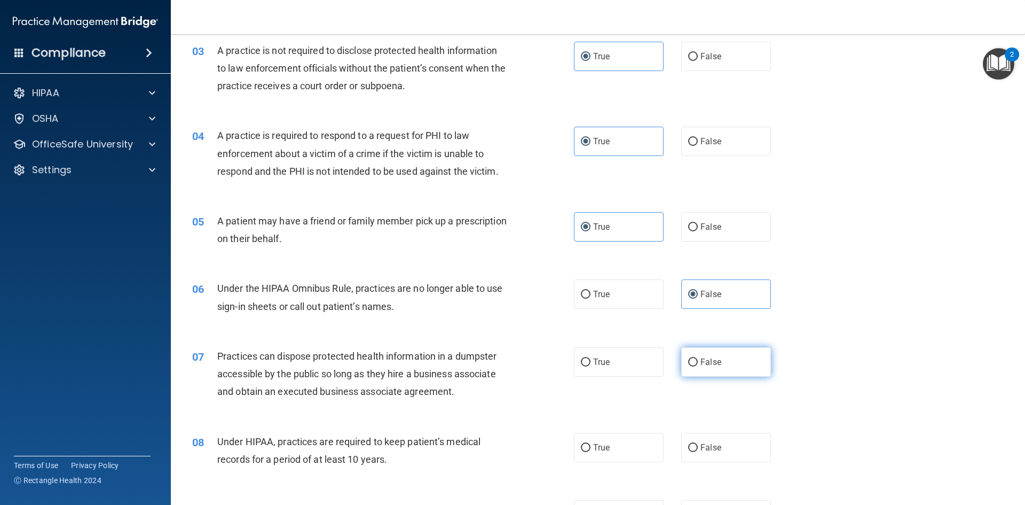
click at [698, 361] on input "False" at bounding box center [693, 362] width 10 height 8
radio input "true"
click at [688, 450] on input "False" at bounding box center [693, 448] width 10 height 8
radio input "true"
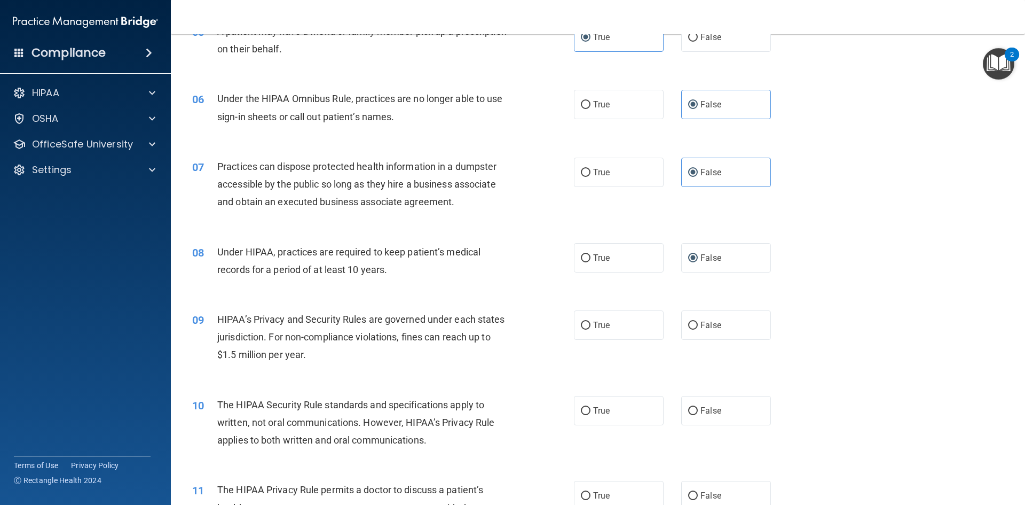
scroll to position [427, 0]
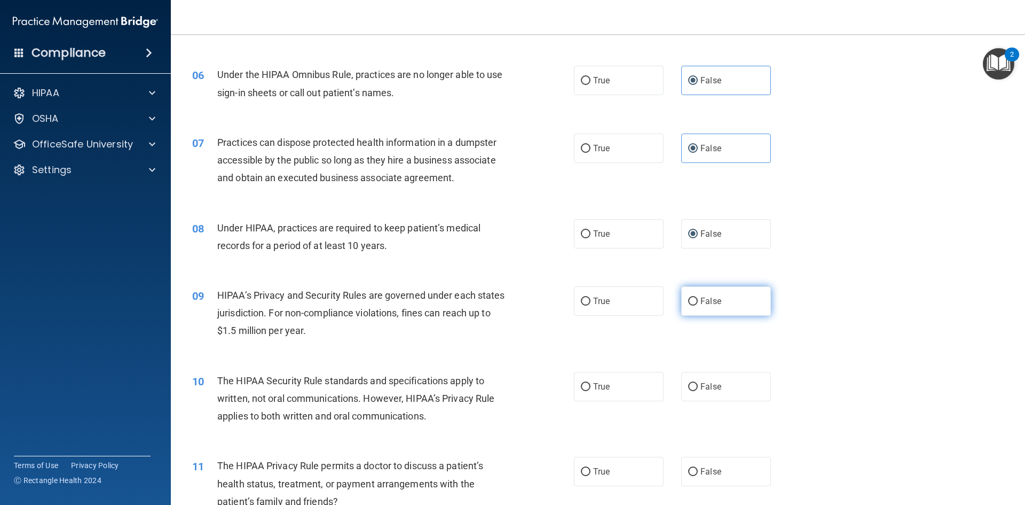
click at [712, 302] on span "False" at bounding box center [711, 301] width 21 height 10
click at [698, 302] on input "False" at bounding box center [693, 301] width 10 height 8
radio input "true"
click at [715, 374] on label "False" at bounding box center [726, 386] width 90 height 29
click at [698, 383] on input "False" at bounding box center [693, 387] width 10 height 8
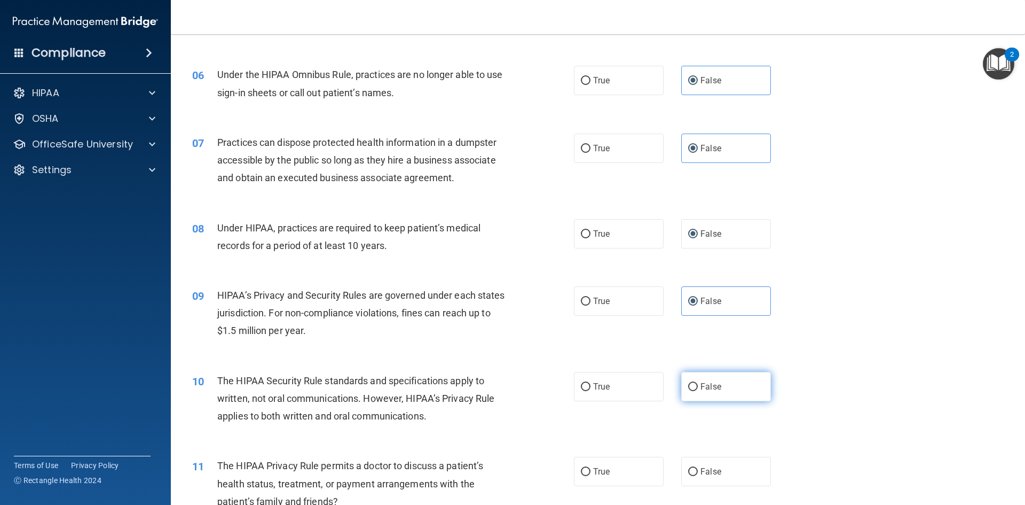
radio input "true"
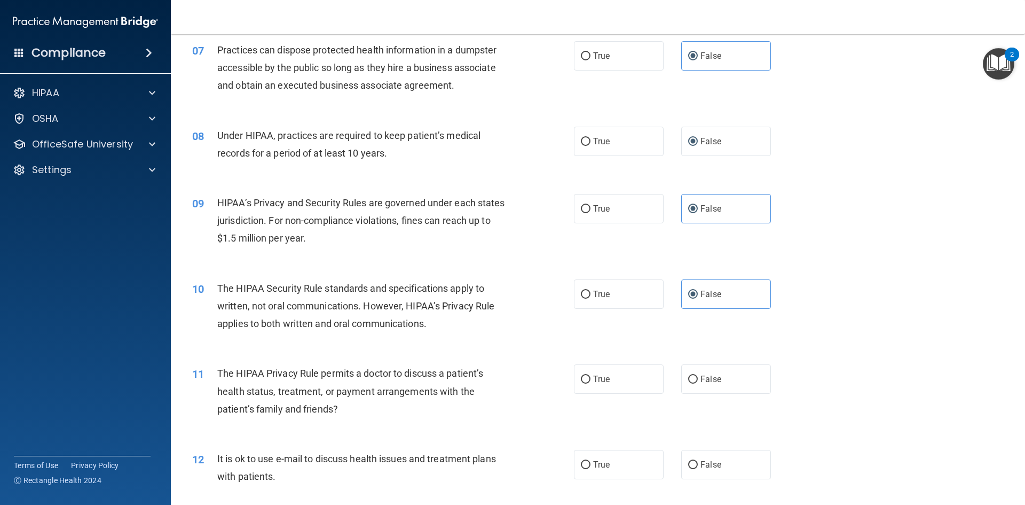
scroll to position [534, 0]
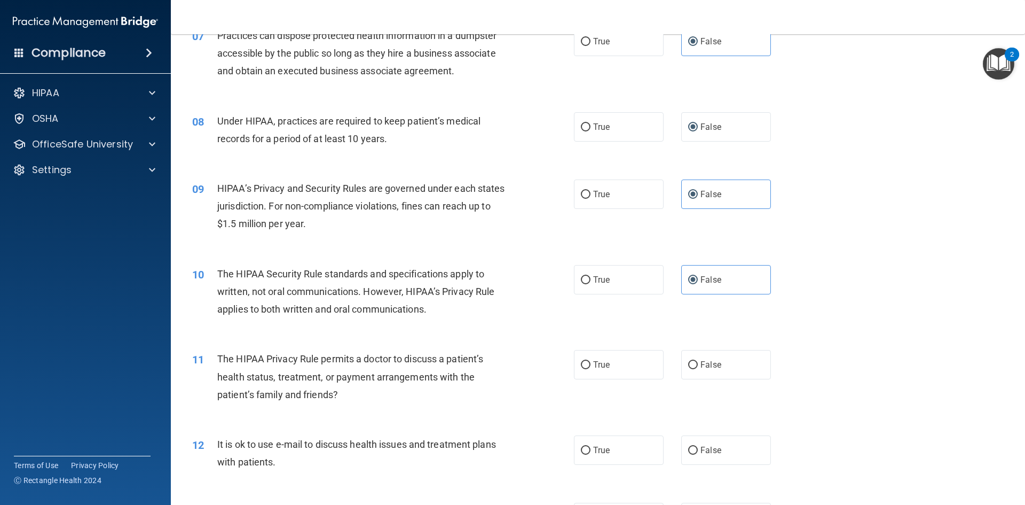
drag, startPoint x: 608, startPoint y: 373, endPoint x: 608, endPoint y: 394, distance: 20.8
click at [608, 372] on label "True" at bounding box center [619, 364] width 90 height 29
click at [591, 369] on input "True" at bounding box center [586, 365] width 10 height 8
radio input "true"
click at [612, 444] on label "True" at bounding box center [619, 449] width 90 height 29
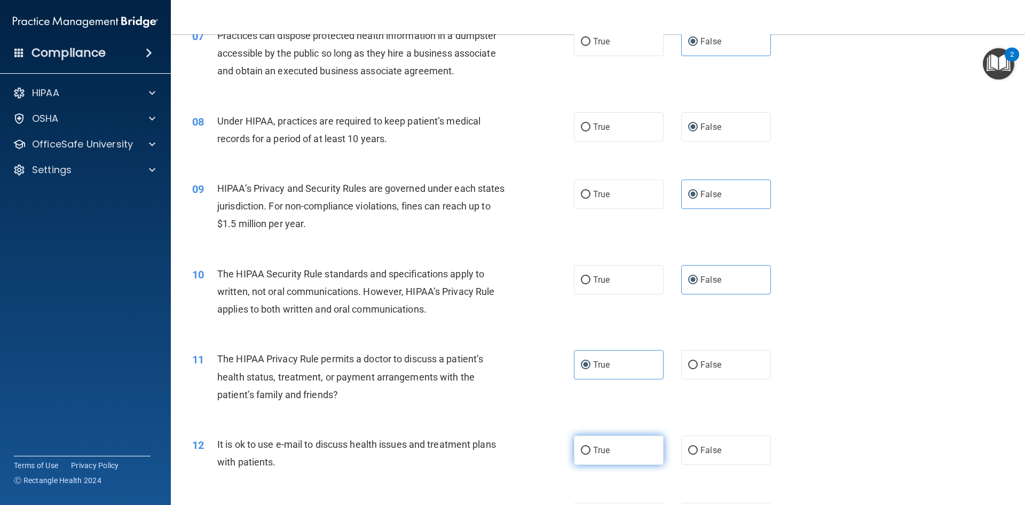
click at [591, 446] on input "True" at bounding box center [586, 450] width 10 height 8
radio input "true"
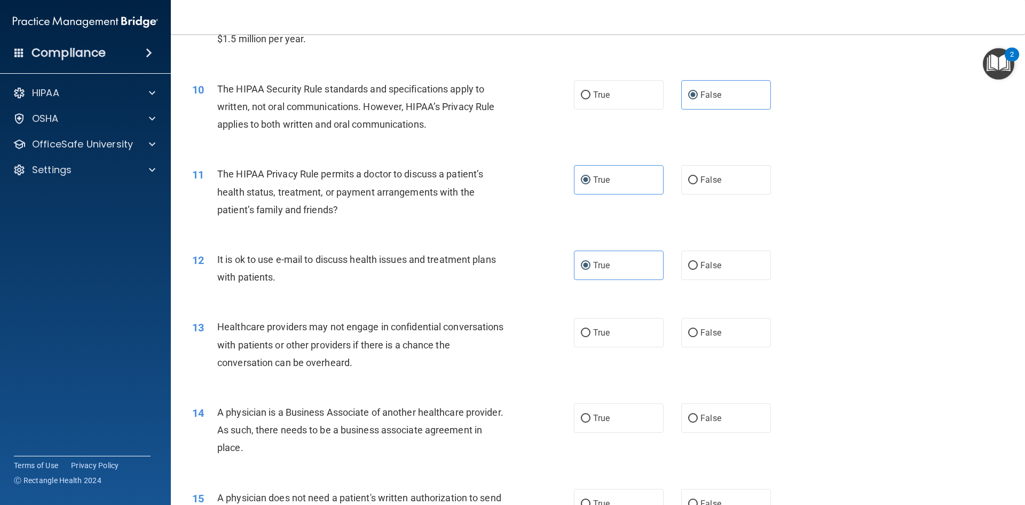
scroll to position [801, 0]
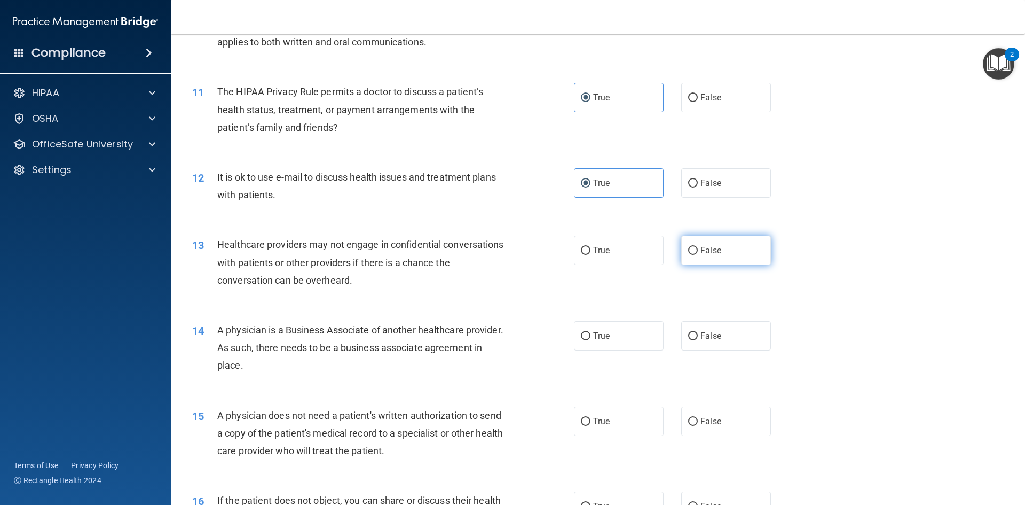
click at [704, 251] on span "False" at bounding box center [711, 250] width 21 height 10
click at [698, 251] on input "False" at bounding box center [693, 251] width 10 height 8
radio input "true"
click at [724, 331] on label "False" at bounding box center [726, 335] width 90 height 29
click at [698, 332] on input "False" at bounding box center [693, 336] width 10 height 8
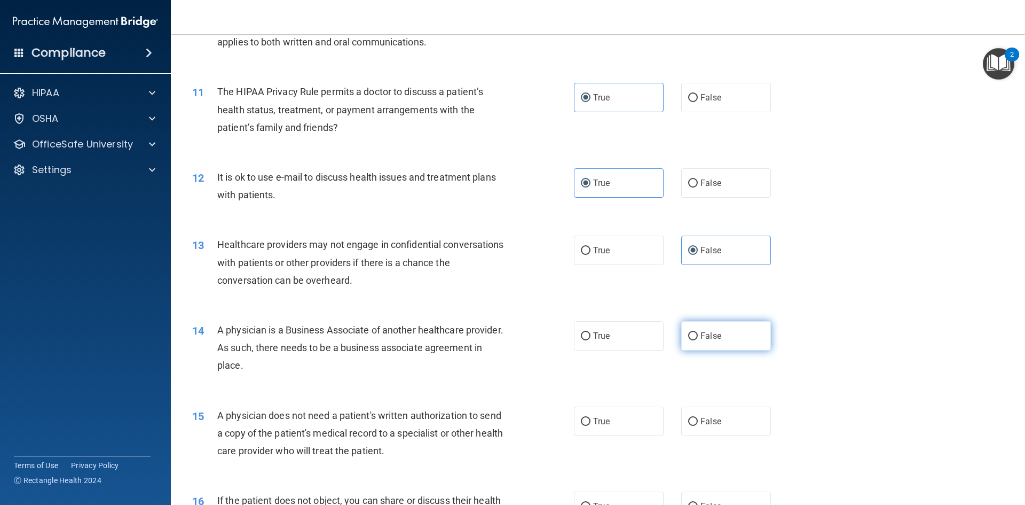
radio input "true"
click at [604, 407] on label "True" at bounding box center [619, 420] width 90 height 29
click at [591, 418] on input "True" at bounding box center [586, 422] width 10 height 8
radio input "true"
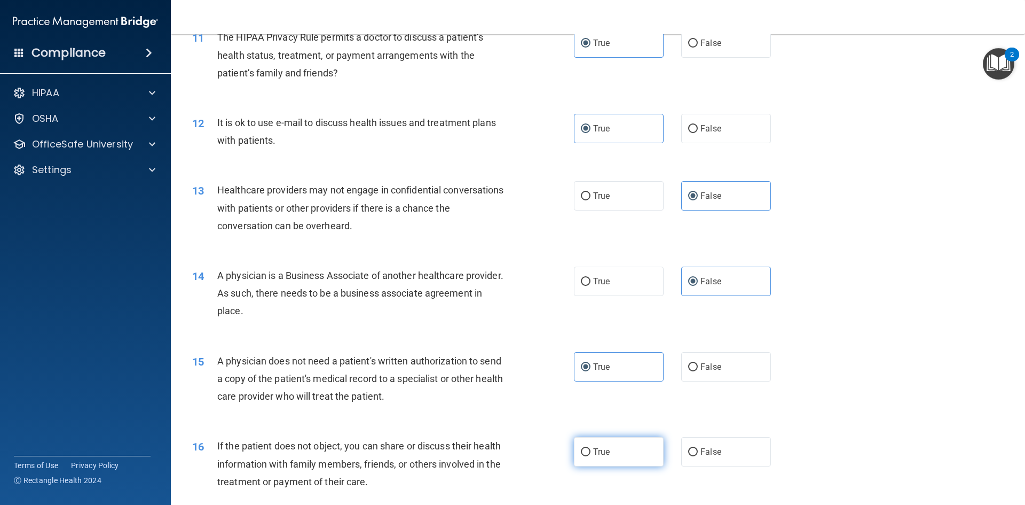
scroll to position [908, 0]
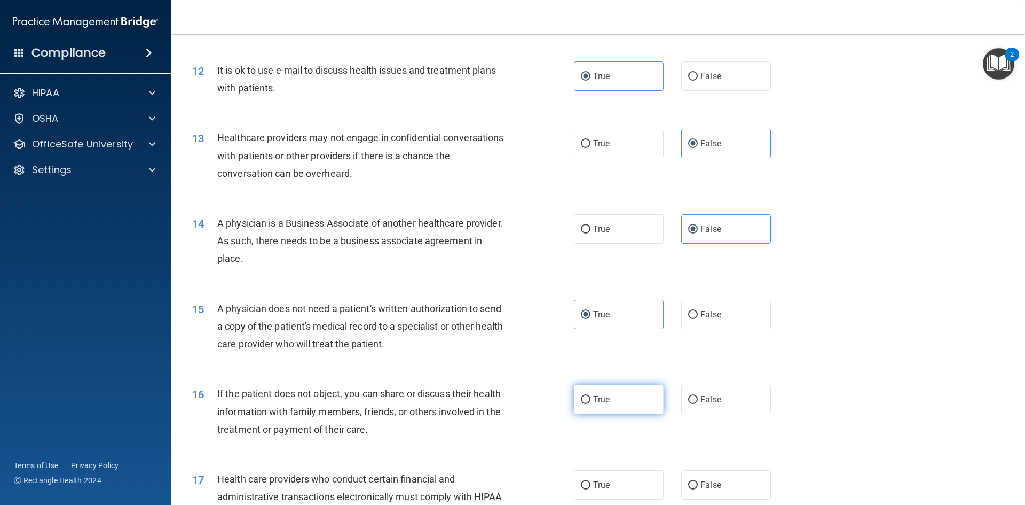
click at [607, 398] on label "True" at bounding box center [619, 398] width 90 height 29
click at [591, 398] on input "True" at bounding box center [586, 400] width 10 height 8
radio input "true"
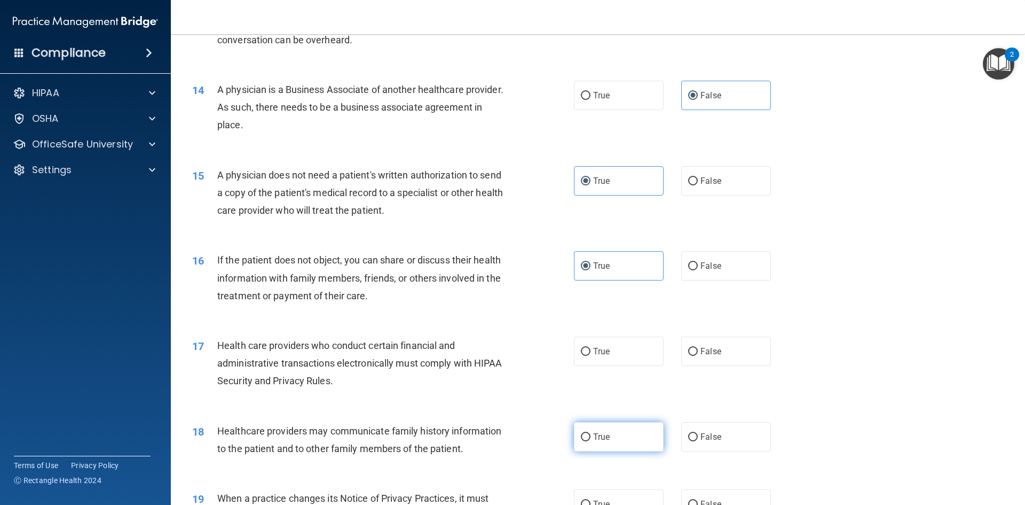
scroll to position [1068, 0]
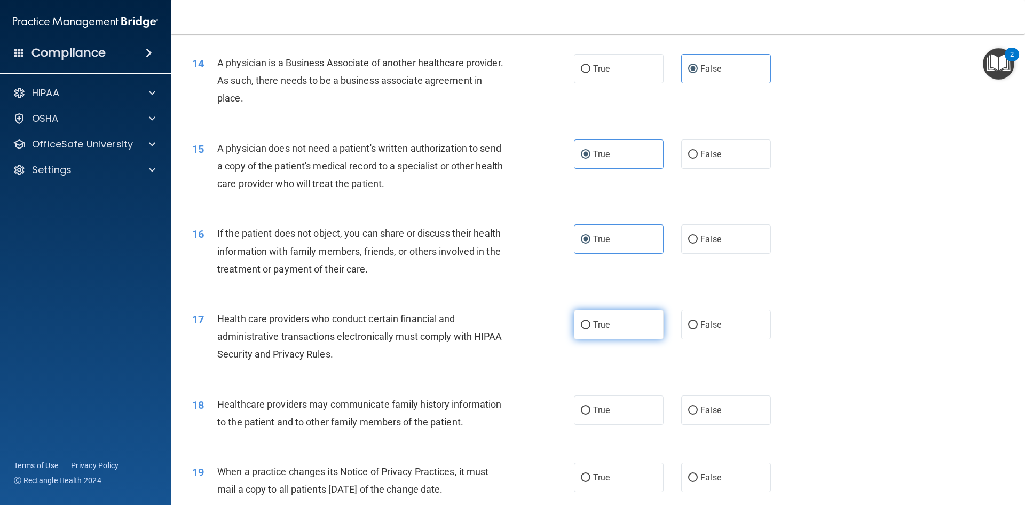
click at [606, 334] on label "True" at bounding box center [619, 324] width 90 height 29
click at [591, 329] on input "True" at bounding box center [586, 325] width 10 height 8
radio input "true"
click at [604, 411] on span "True" at bounding box center [601, 410] width 17 height 10
click at [591, 411] on input "True" at bounding box center [586, 410] width 10 height 8
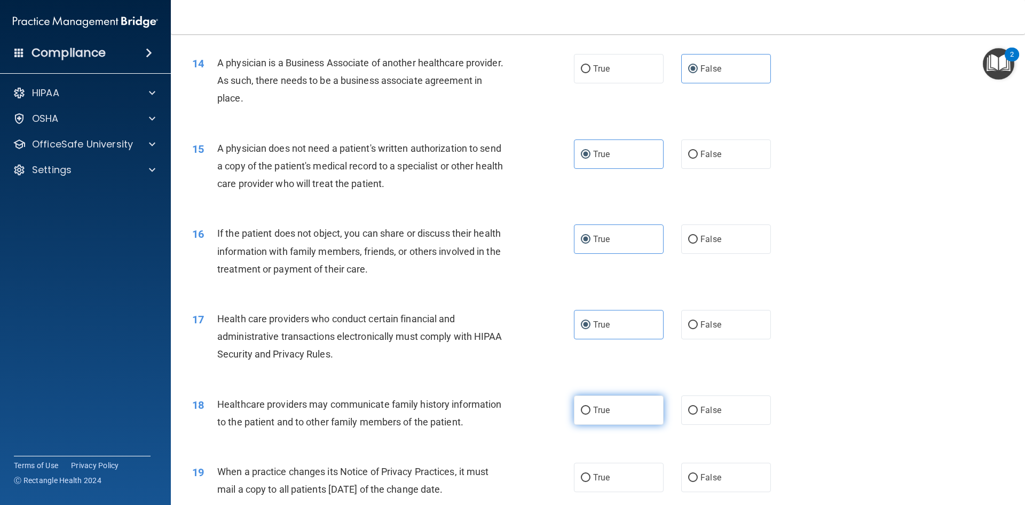
radio input "true"
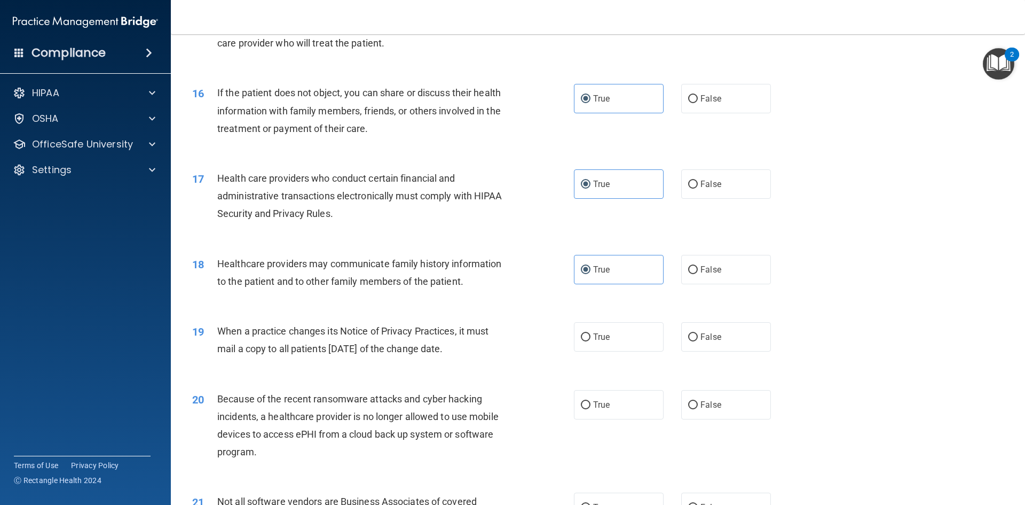
scroll to position [1228, 0]
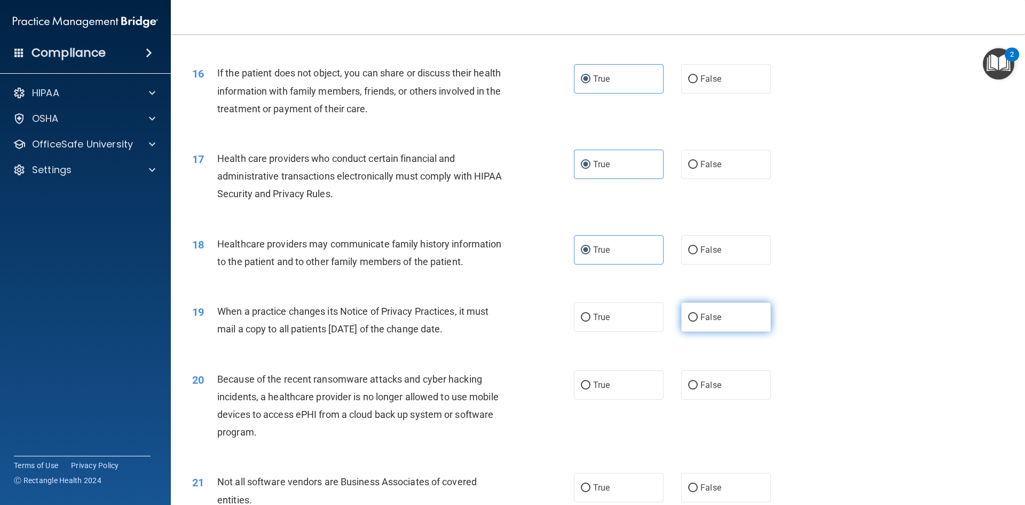
click at [716, 312] on label "False" at bounding box center [726, 316] width 90 height 29
click at [698, 313] on input "False" at bounding box center [693, 317] width 10 height 8
radio input "true"
click at [724, 372] on label "False" at bounding box center [726, 384] width 90 height 29
click at [698, 381] on input "False" at bounding box center [693, 385] width 10 height 8
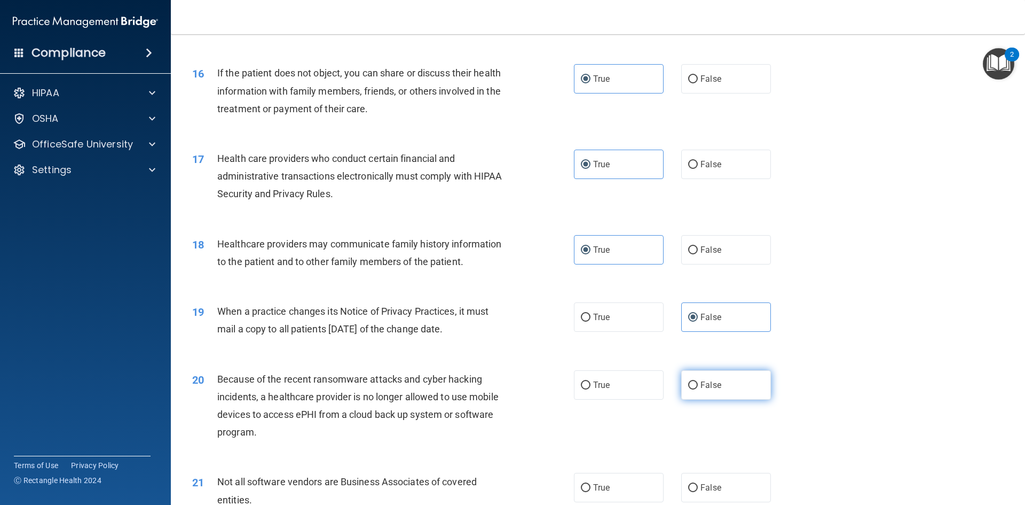
radio input "true"
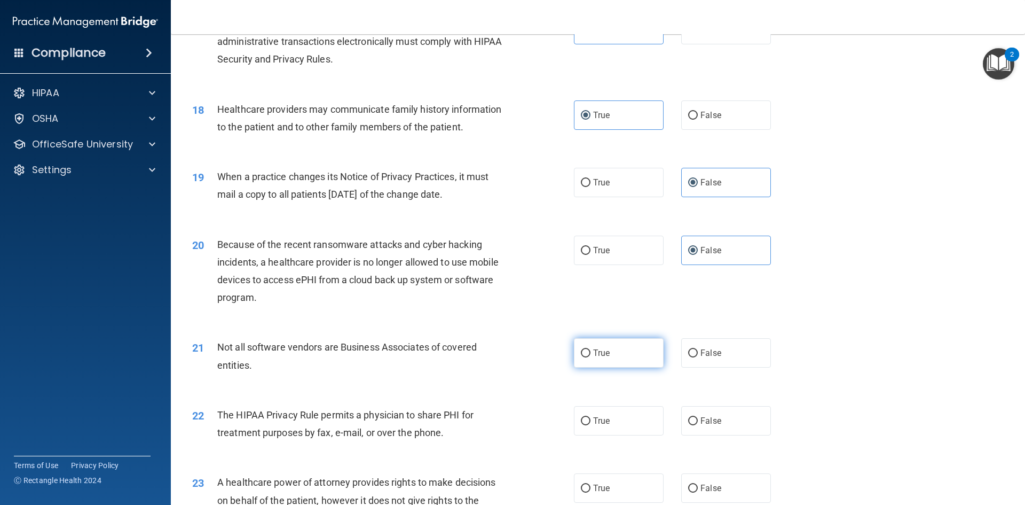
scroll to position [1388, 0]
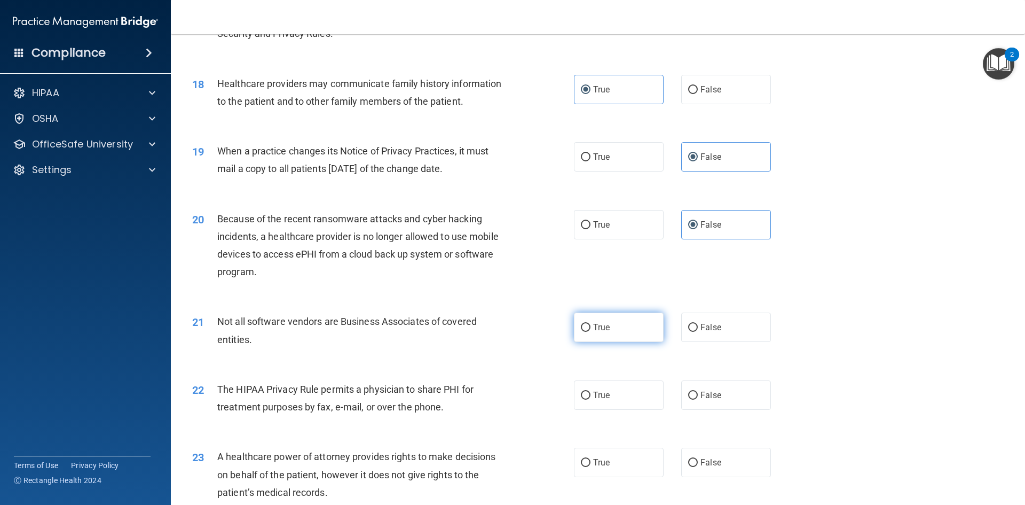
click at [605, 327] on span "True" at bounding box center [601, 327] width 17 height 10
click at [591, 327] on input "True" at bounding box center [586, 328] width 10 height 8
radio input "true"
click at [619, 393] on label "True" at bounding box center [619, 394] width 90 height 29
click at [591, 393] on input "True" at bounding box center [586, 395] width 10 height 8
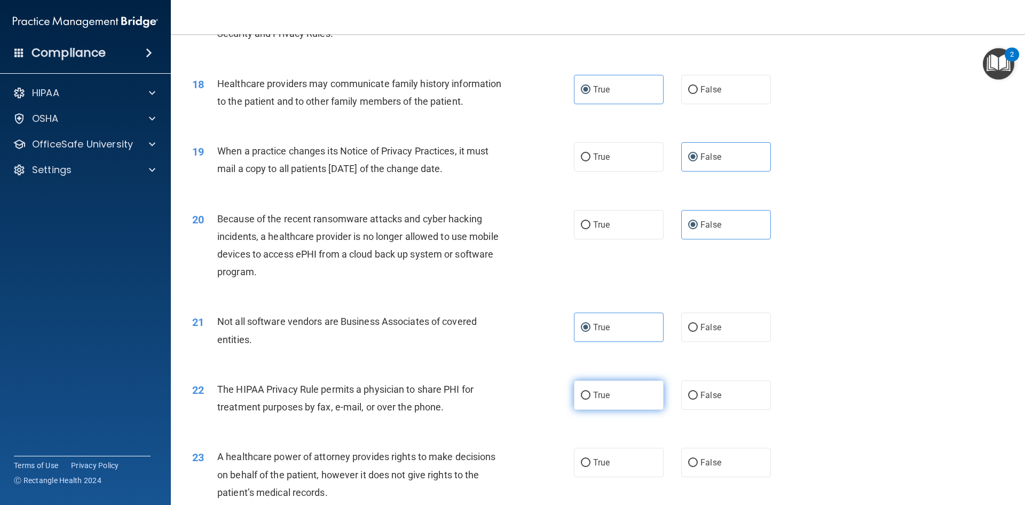
radio input "true"
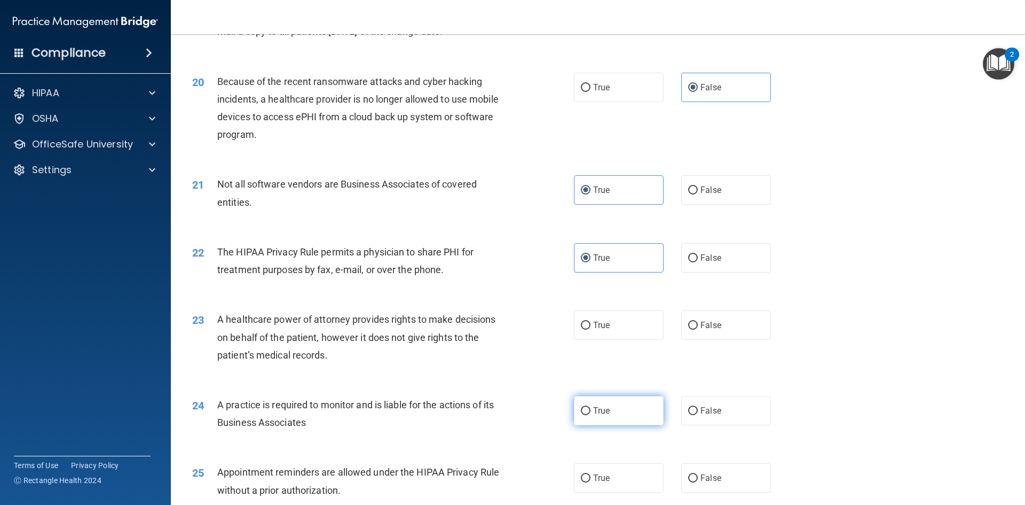
scroll to position [1549, 0]
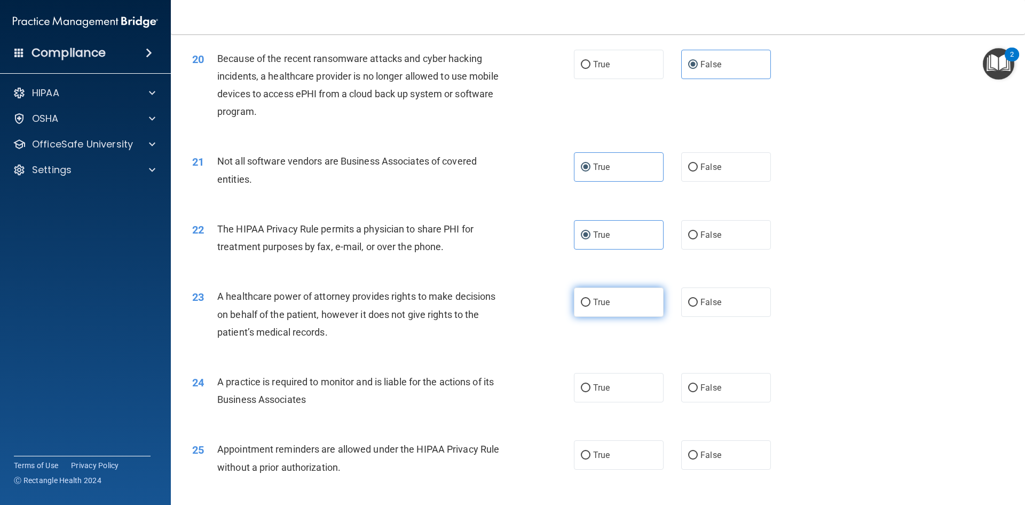
click at [596, 307] on label "True" at bounding box center [619, 301] width 90 height 29
click at [591, 307] on input "True" at bounding box center [586, 303] width 10 height 8
radio input "true"
click at [612, 381] on label "True" at bounding box center [619, 387] width 90 height 29
click at [591, 384] on input "True" at bounding box center [586, 388] width 10 height 8
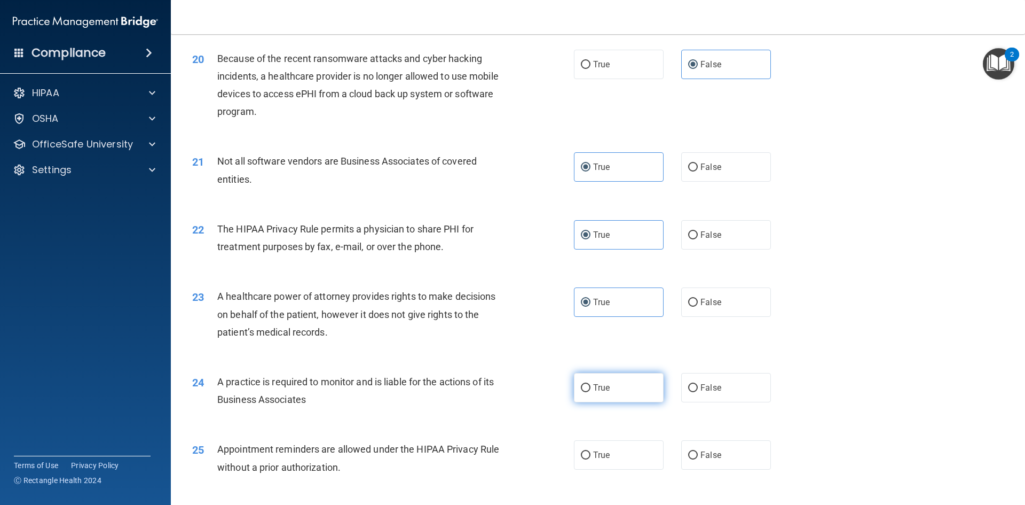
radio input "true"
click at [608, 452] on label "True" at bounding box center [619, 454] width 90 height 29
click at [591, 452] on input "True" at bounding box center [586, 455] width 10 height 8
radio input "true"
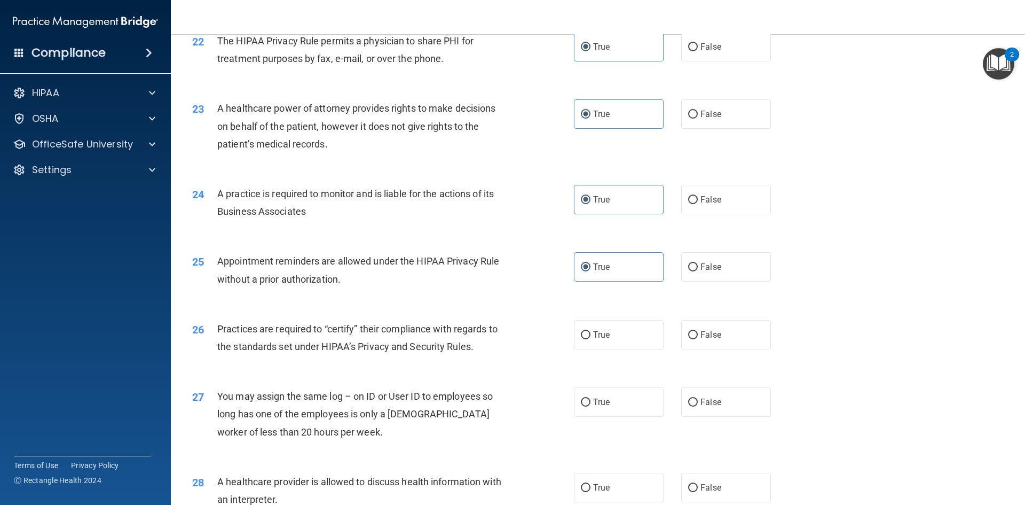
scroll to position [1762, 0]
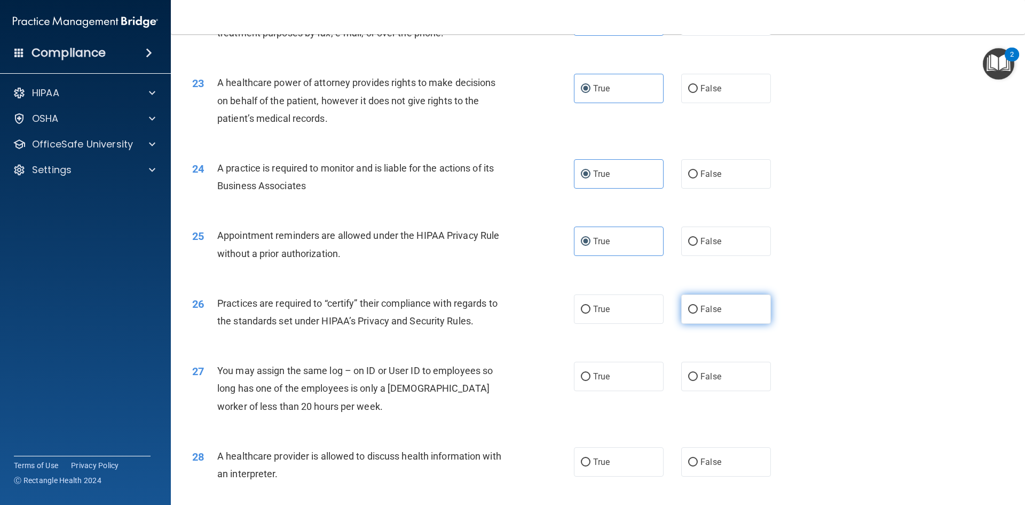
click at [694, 315] on label "False" at bounding box center [726, 308] width 90 height 29
click at [694, 313] on input "False" at bounding box center [693, 309] width 10 height 8
radio input "true"
click at [704, 368] on label "False" at bounding box center [726, 376] width 90 height 29
click at [698, 373] on input "False" at bounding box center [693, 377] width 10 height 8
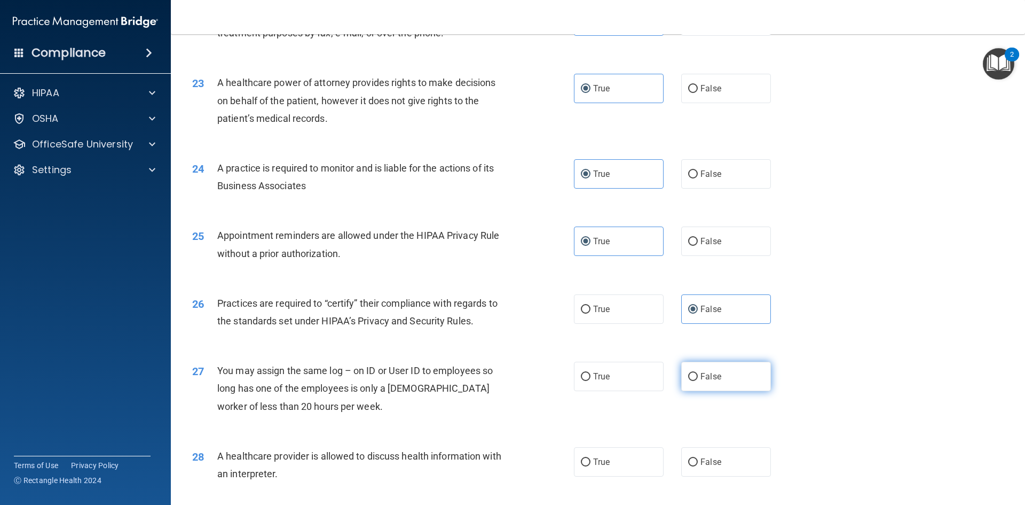
radio input "true"
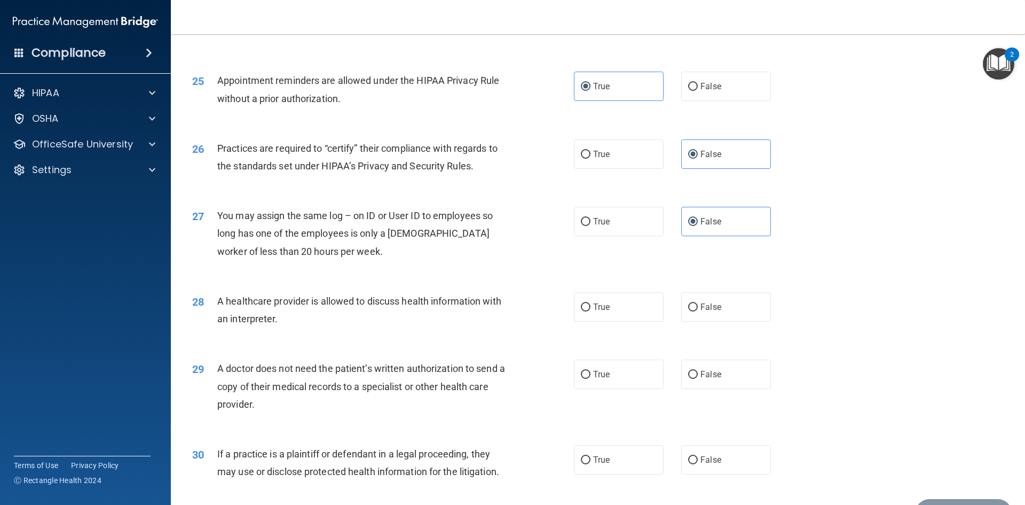
scroll to position [1922, 0]
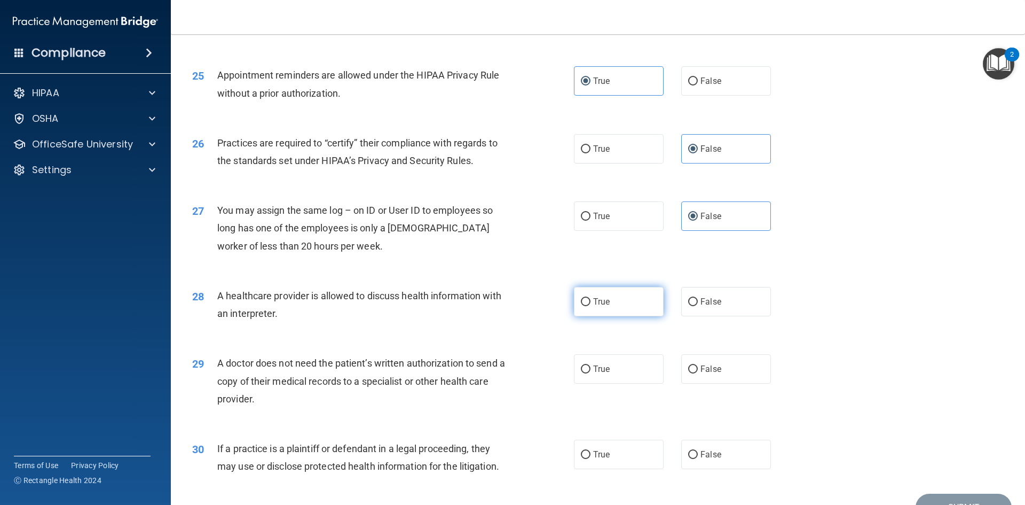
click at [605, 299] on span "True" at bounding box center [601, 301] width 17 height 10
click at [591, 299] on input "True" at bounding box center [586, 302] width 10 height 8
radio input "true"
click at [618, 366] on label "True" at bounding box center [619, 368] width 90 height 29
click at [591, 366] on input "True" at bounding box center [586, 369] width 10 height 8
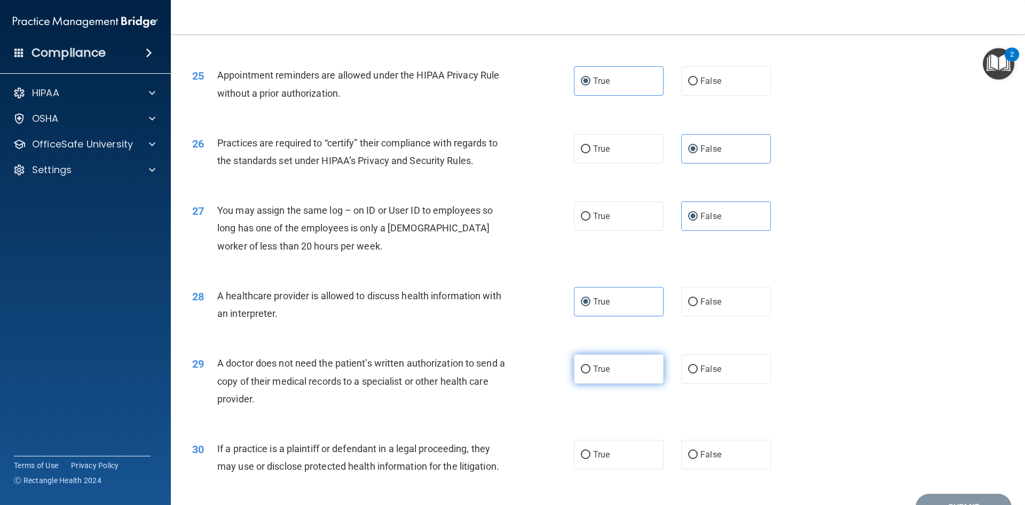
radio input "true"
click at [605, 455] on span "True" at bounding box center [601, 454] width 17 height 10
click at [591, 455] on input "True" at bounding box center [586, 455] width 10 height 8
radio input "true"
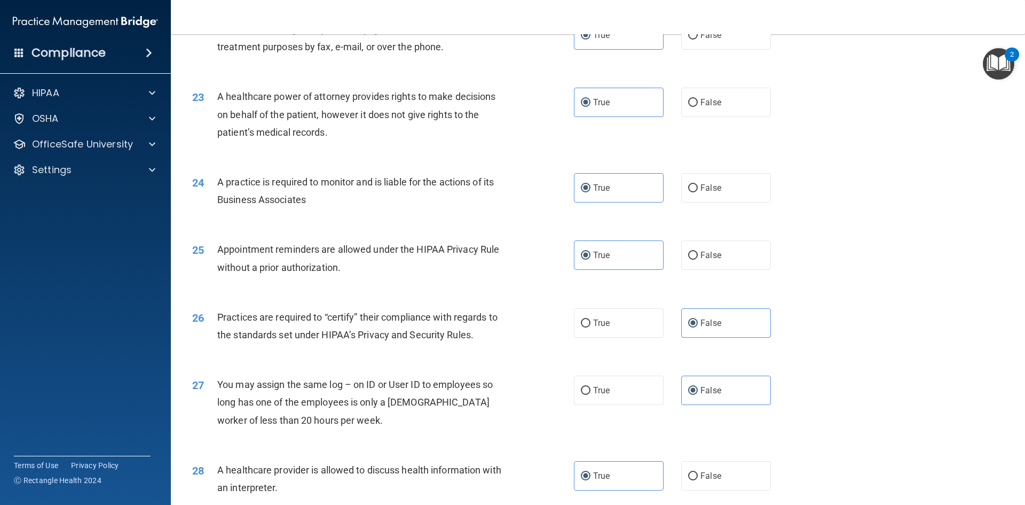
scroll to position [1981, 0]
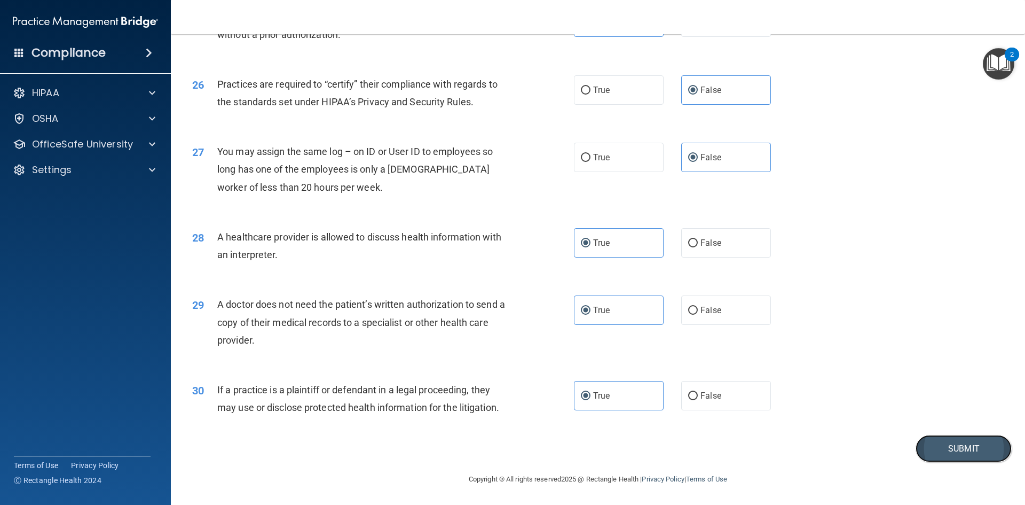
click at [916, 441] on button "Submit" at bounding box center [964, 448] width 96 height 27
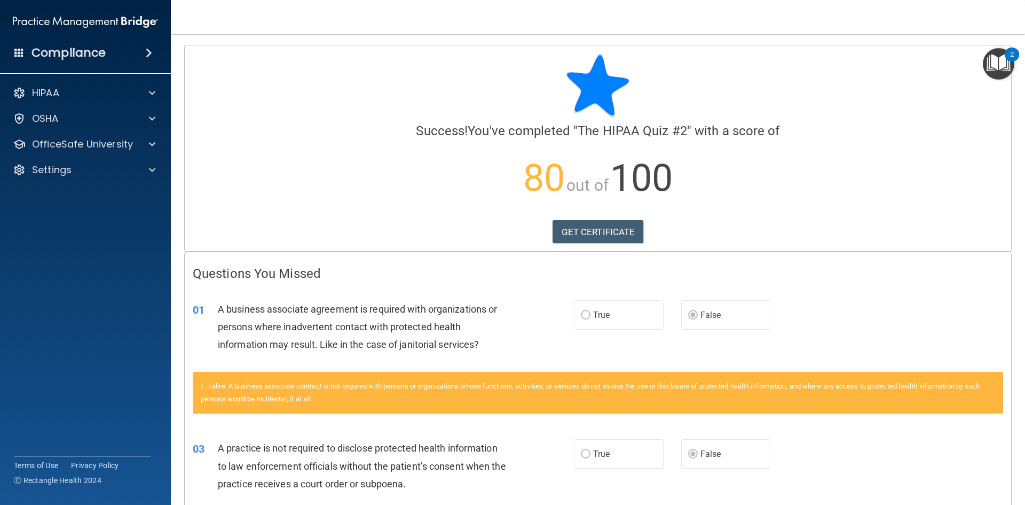
click at [1009, 56] on div "2" at bounding box center [1012, 55] width 14 height 14
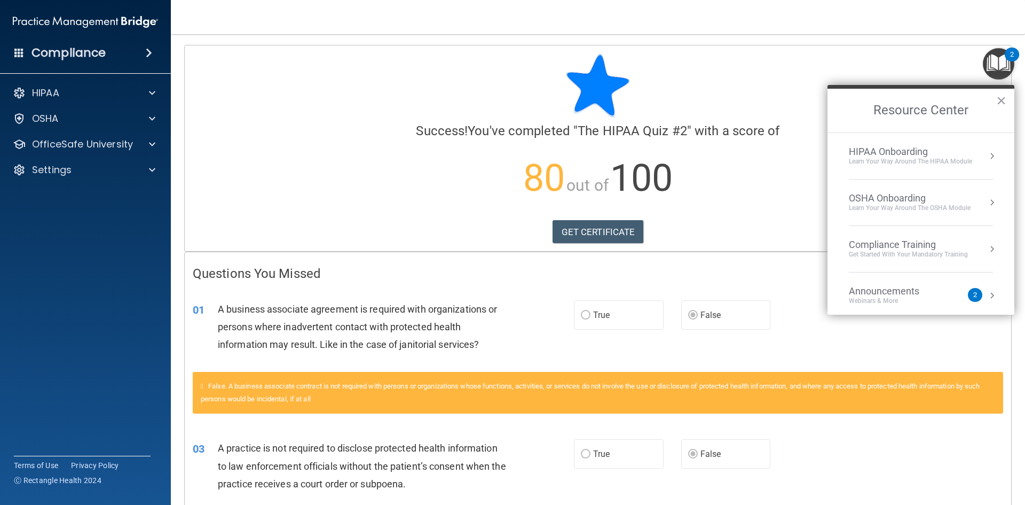
click at [784, 211] on p "80 out of 100" at bounding box center [598, 178] width 811 height 69
click at [70, 144] on p "OfficeSafe University" at bounding box center [82, 144] width 101 height 13
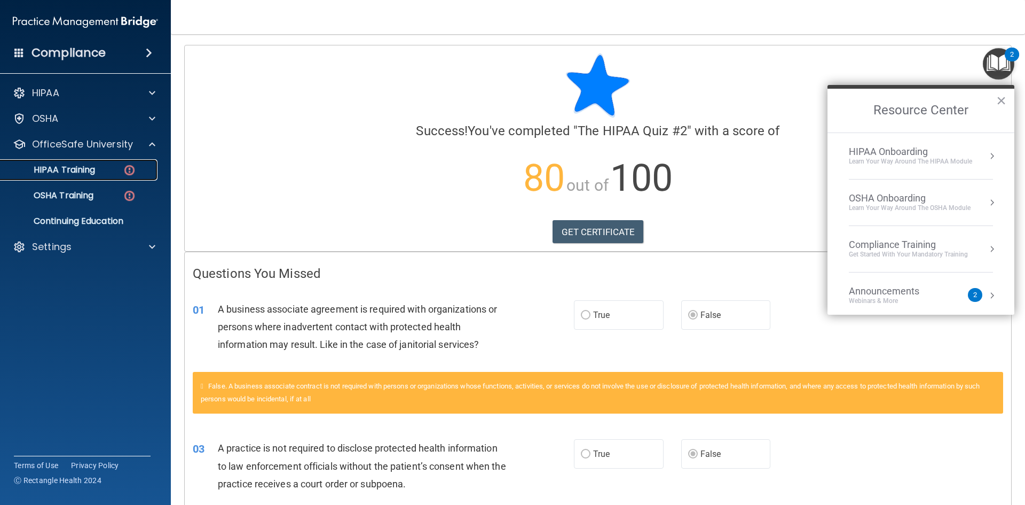
click at [113, 169] on div "HIPAA Training" at bounding box center [80, 169] width 146 height 11
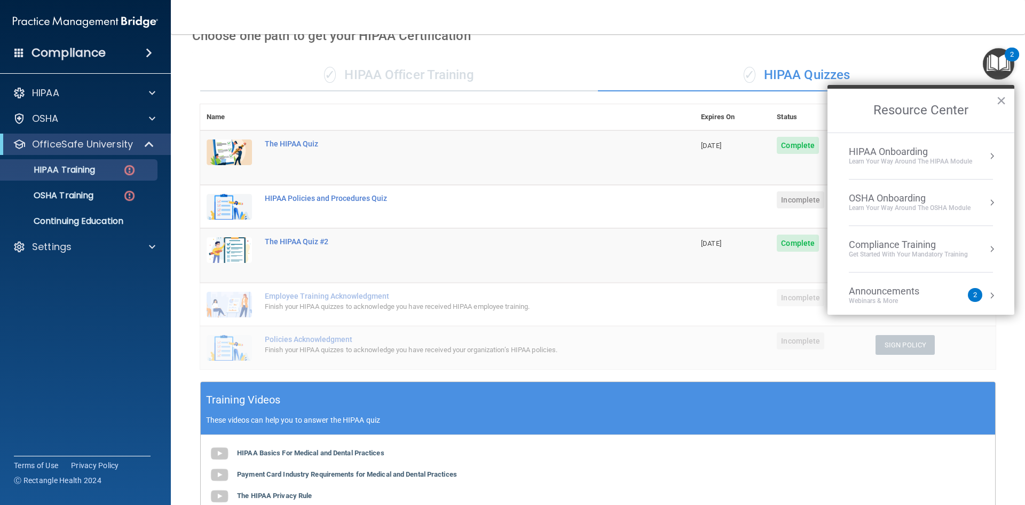
scroll to position [53, 0]
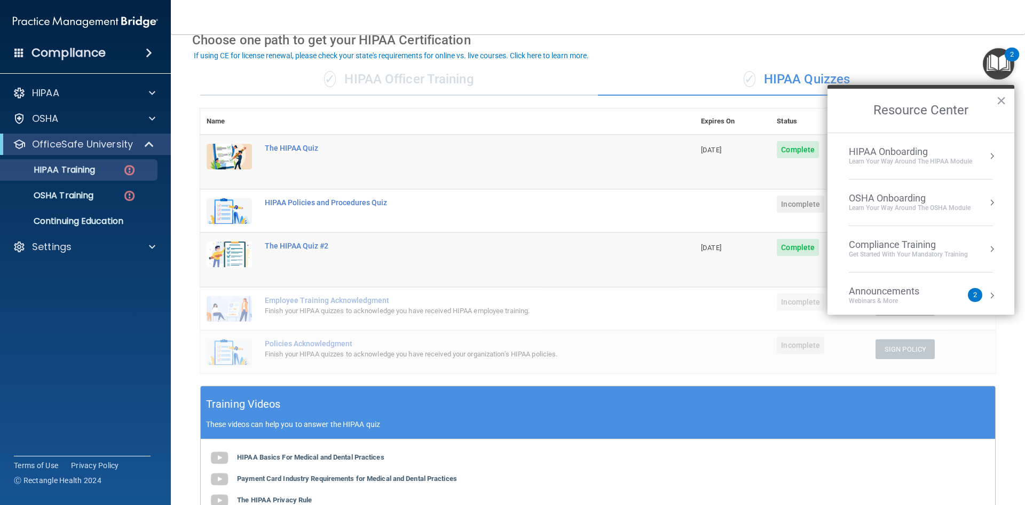
click at [995, 365] on div "✓ HIPAA Officer Training ✓ HIPAA Quizzes Name Expires On Status Actions The HIP…" at bounding box center [598, 365] width 812 height 619
click at [999, 104] on button "×" at bounding box center [1001, 100] width 10 height 17
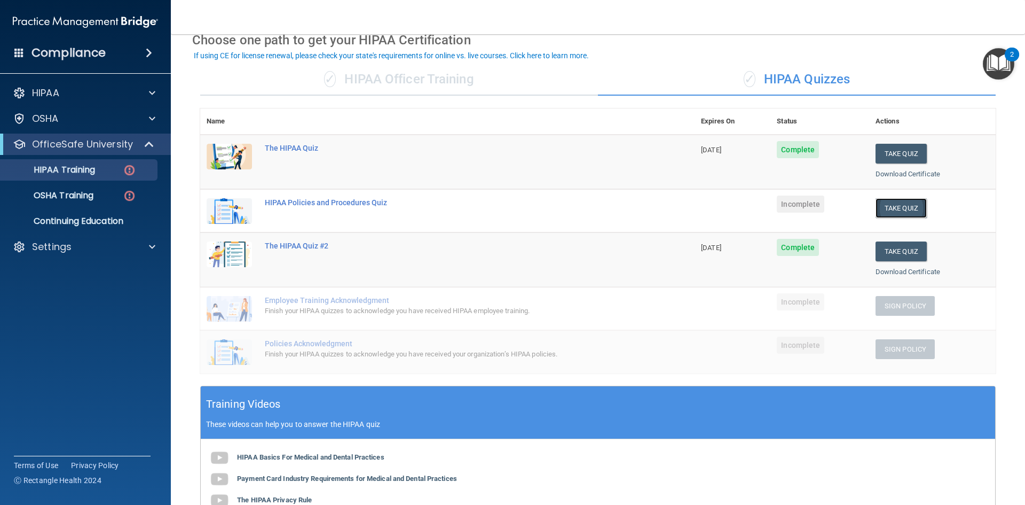
click at [904, 210] on button "Take Quiz" at bounding box center [901, 208] width 51 height 20
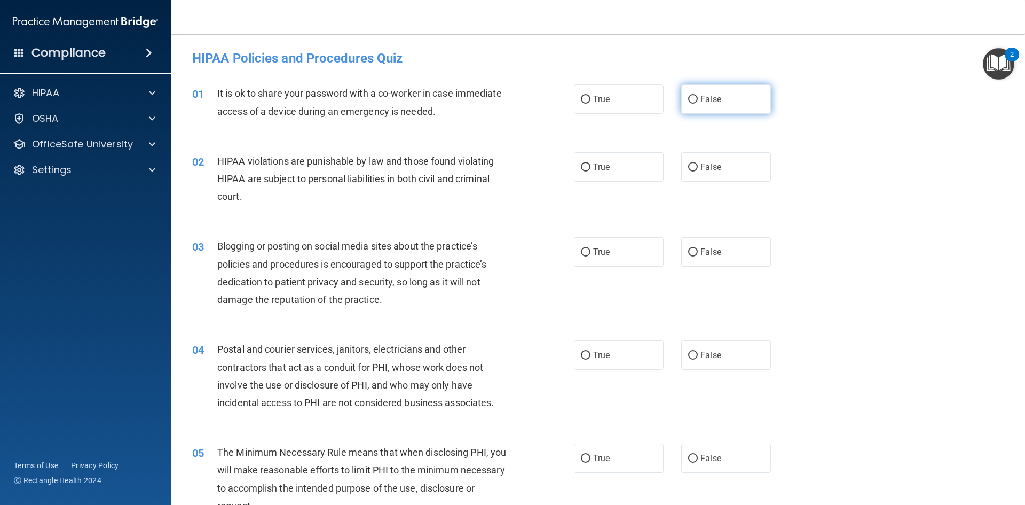
click at [742, 106] on label "False" at bounding box center [726, 98] width 90 height 29
click at [698, 104] on input "False" at bounding box center [693, 100] width 10 height 8
radio input "true"
click at [647, 169] on label "True" at bounding box center [619, 166] width 90 height 29
click at [591, 169] on input "True" at bounding box center [586, 167] width 10 height 8
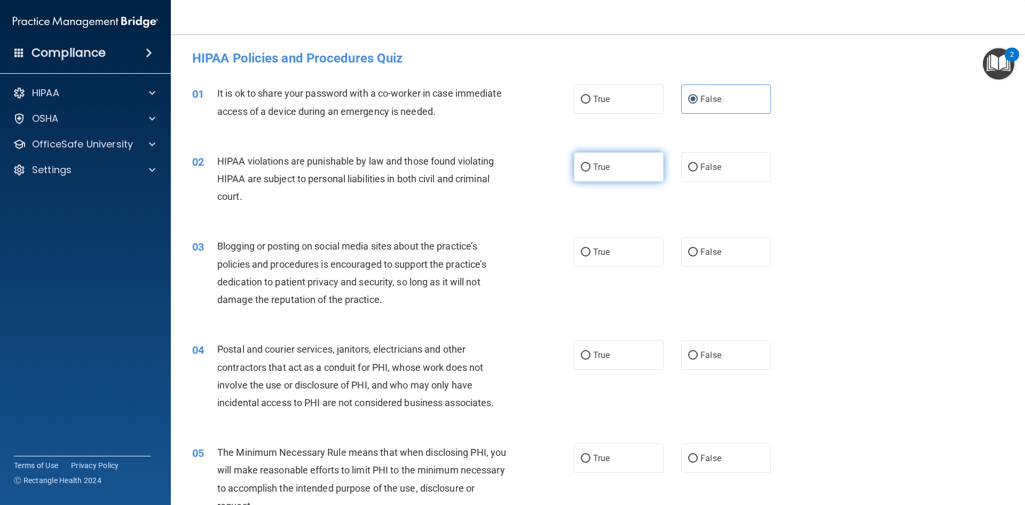
radio input "true"
click at [712, 253] on span "False" at bounding box center [711, 252] width 21 height 10
click at [698, 253] on input "False" at bounding box center [693, 252] width 10 height 8
radio input "true"
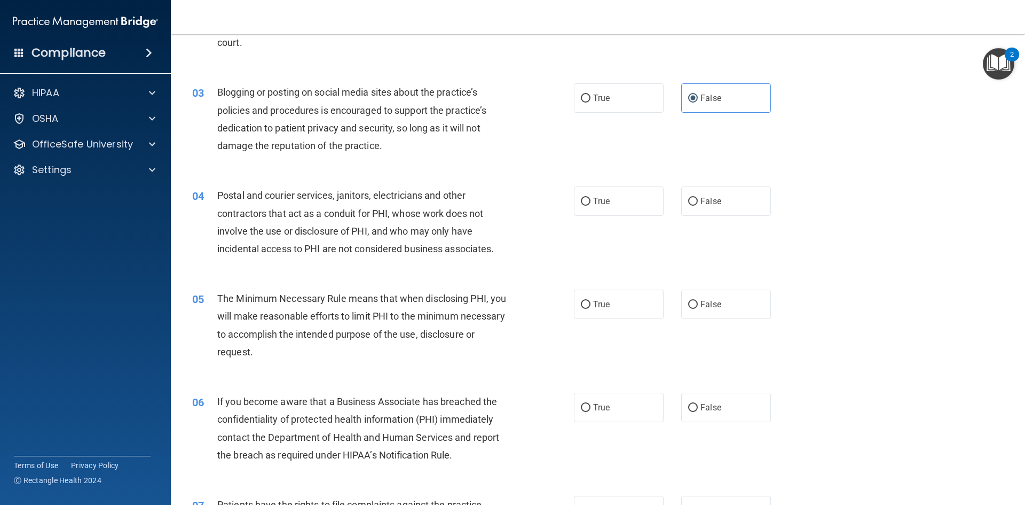
scroll to position [160, 0]
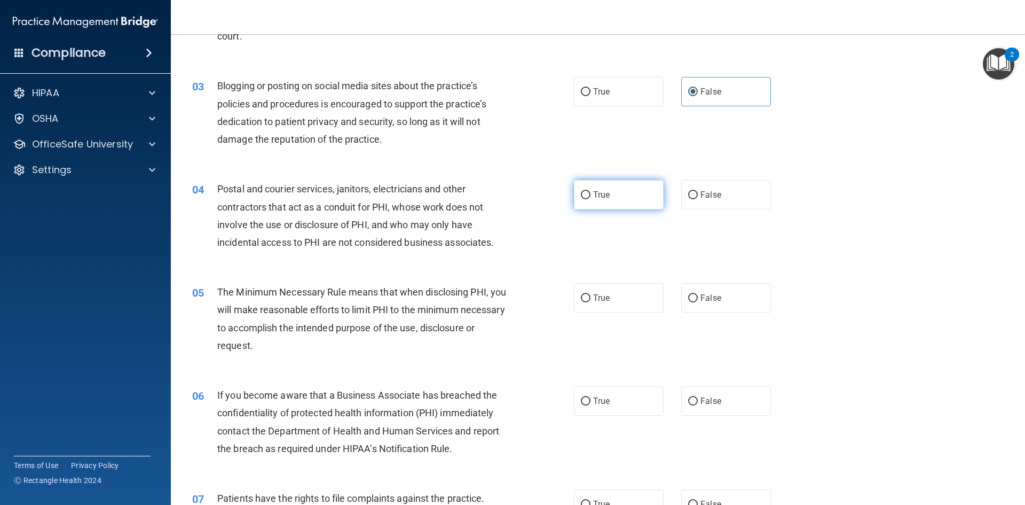
click at [608, 192] on label "True" at bounding box center [619, 194] width 90 height 29
click at [591, 192] on input "True" at bounding box center [586, 195] width 10 height 8
radio input "true"
click at [622, 296] on label "True" at bounding box center [619, 297] width 90 height 29
click at [591, 296] on input "True" at bounding box center [586, 298] width 10 height 8
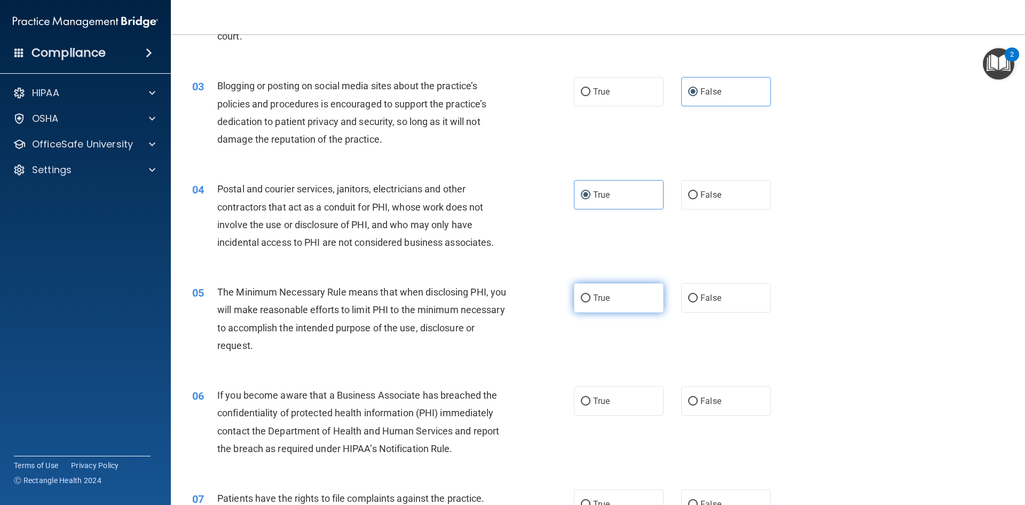
radio input "true"
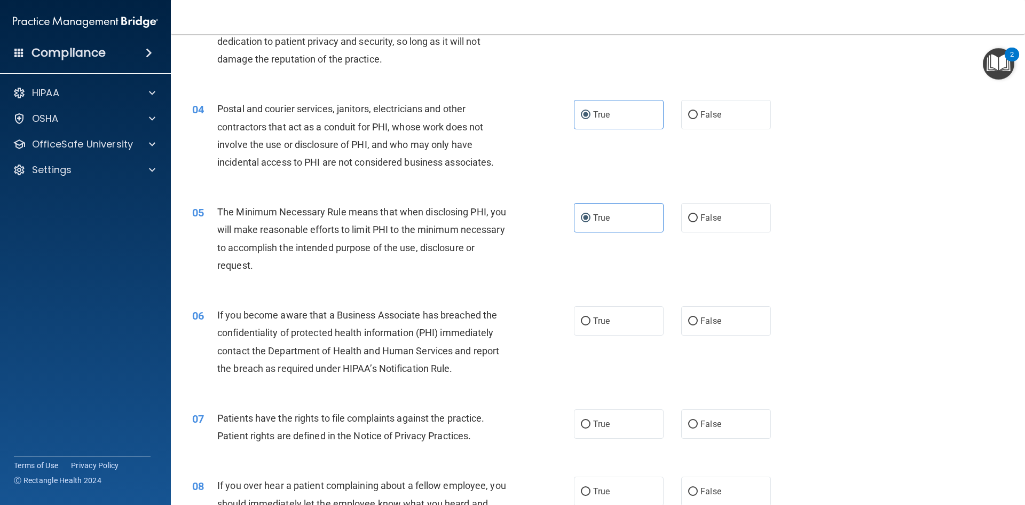
scroll to position [267, 0]
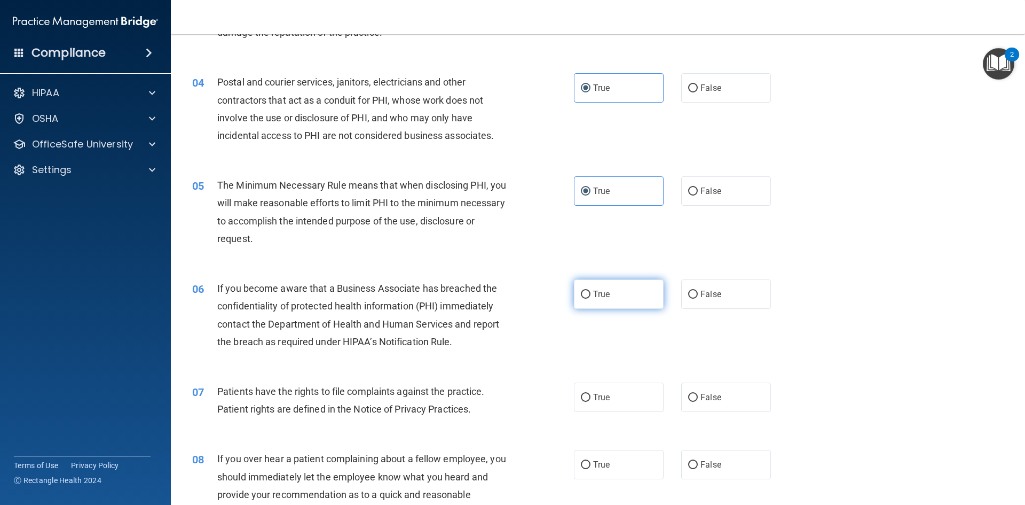
click at [612, 301] on label "True" at bounding box center [619, 293] width 90 height 29
click at [591, 299] on input "True" at bounding box center [586, 294] width 10 height 8
radio input "true"
click at [624, 408] on label "True" at bounding box center [619, 396] width 90 height 29
click at [591, 402] on input "True" at bounding box center [586, 398] width 10 height 8
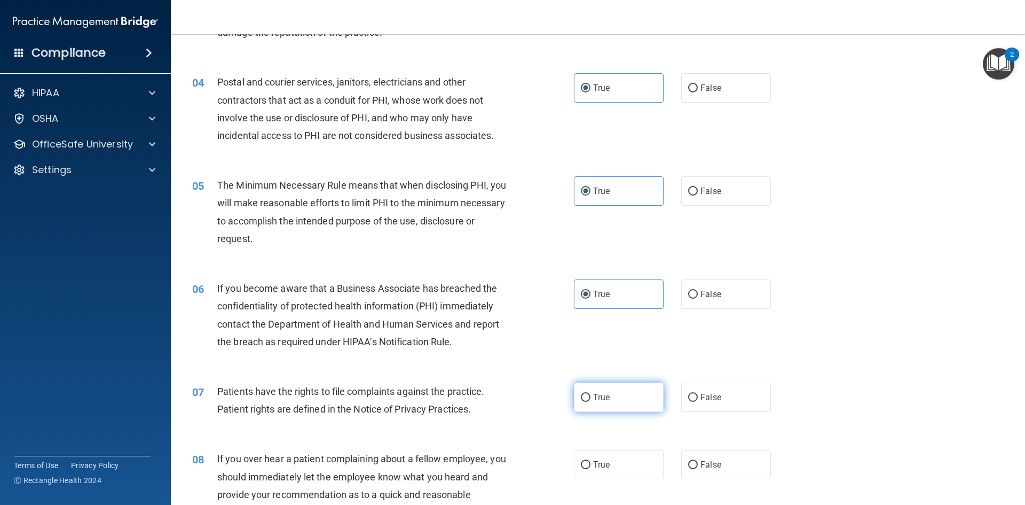
radio input "true"
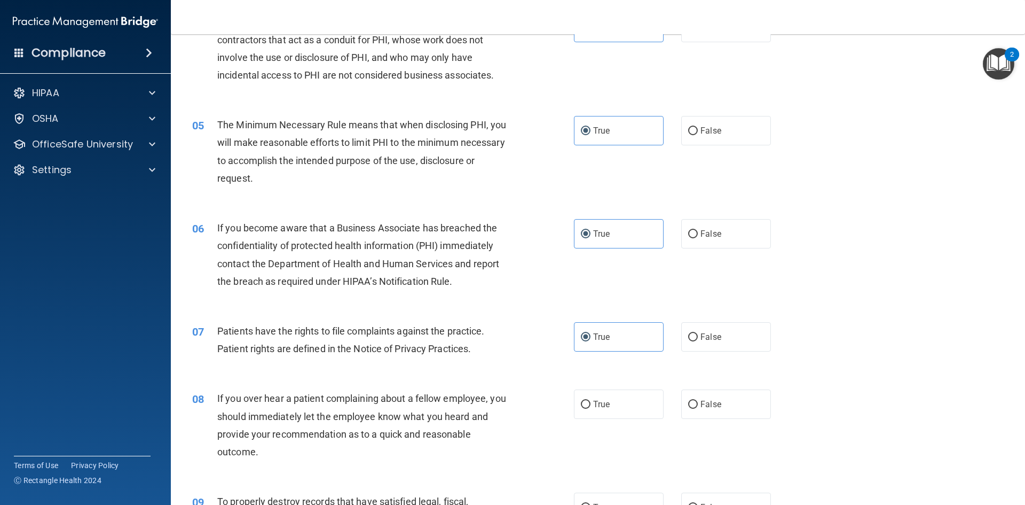
scroll to position [374, 0]
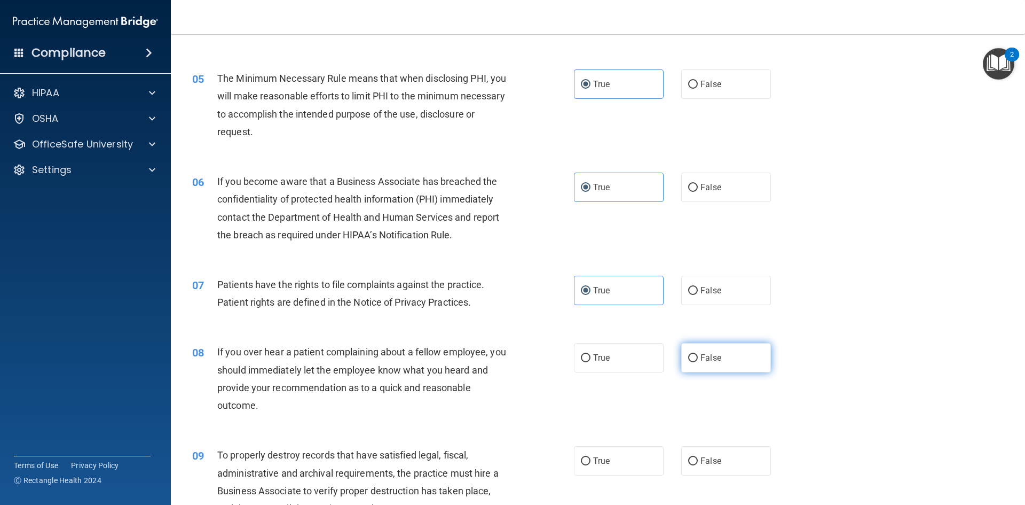
click at [688, 359] on input "False" at bounding box center [693, 358] width 10 height 8
radio input "true"
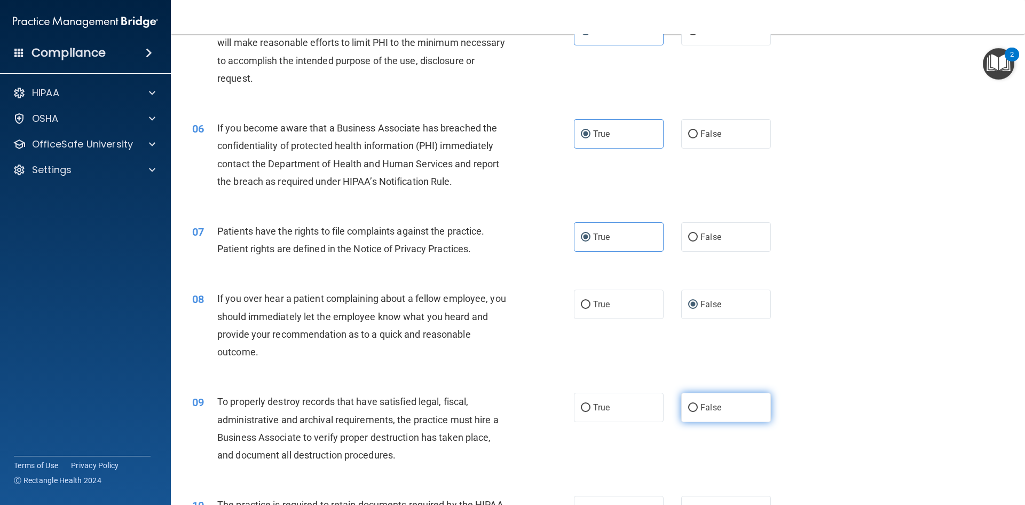
click at [726, 414] on label "False" at bounding box center [726, 406] width 90 height 29
click at [698, 412] on input "False" at bounding box center [693, 408] width 10 height 8
radio input "true"
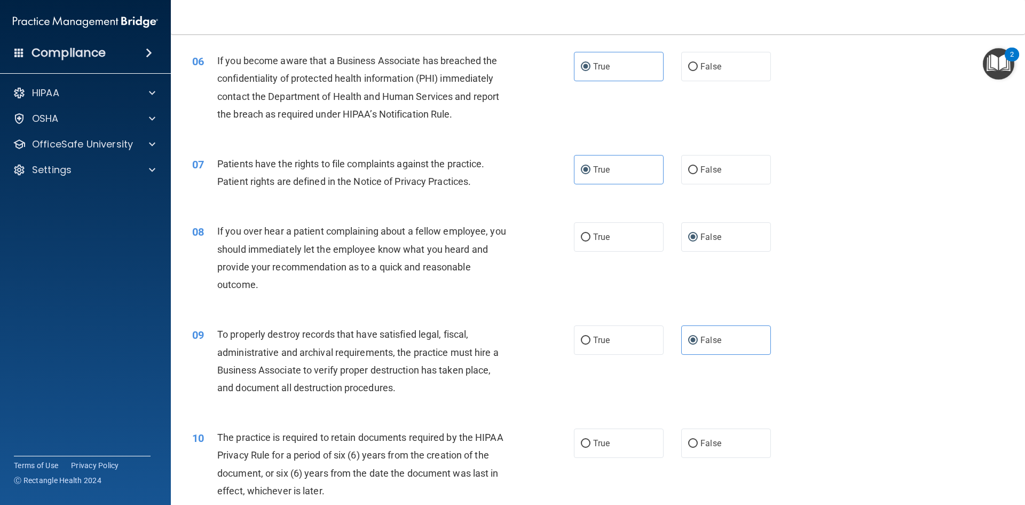
scroll to position [534, 0]
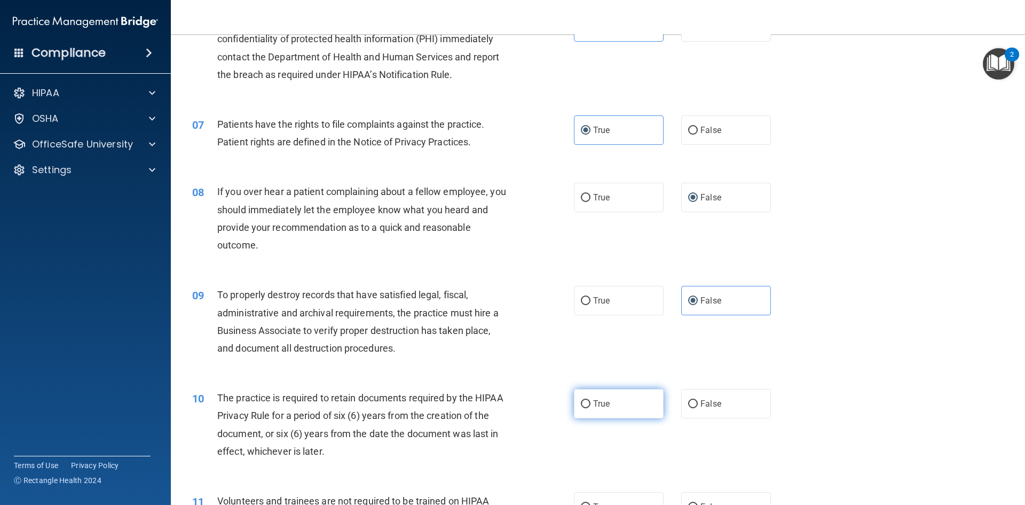
click at [602, 401] on span "True" at bounding box center [601, 403] width 17 height 10
click at [591, 401] on input "True" at bounding box center [586, 404] width 10 height 8
radio input "true"
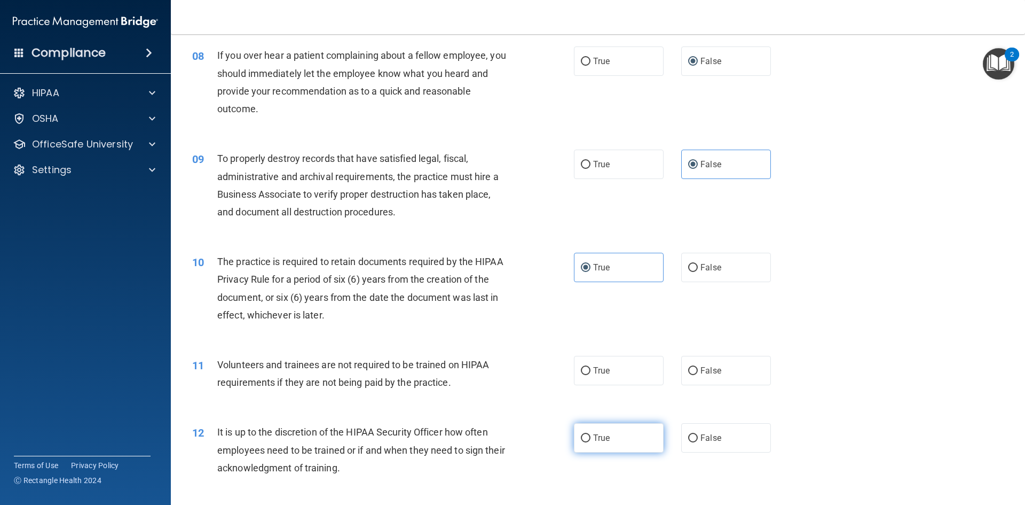
scroll to position [748, 0]
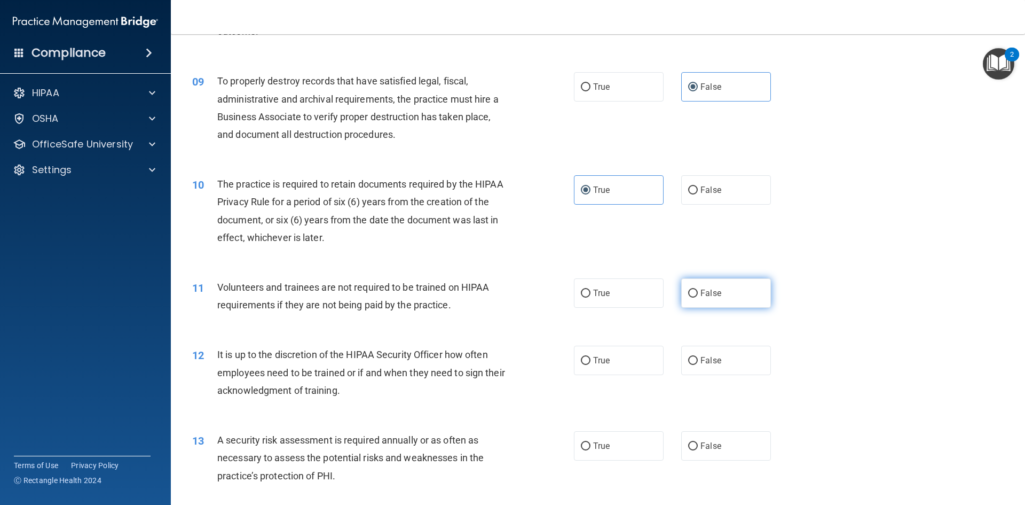
click at [688, 285] on label "False" at bounding box center [726, 292] width 90 height 29
click at [688, 289] on input "False" at bounding box center [693, 293] width 10 height 8
radio input "true"
click at [601, 349] on label "True" at bounding box center [619, 359] width 90 height 29
click at [591, 357] on input "True" at bounding box center [586, 361] width 10 height 8
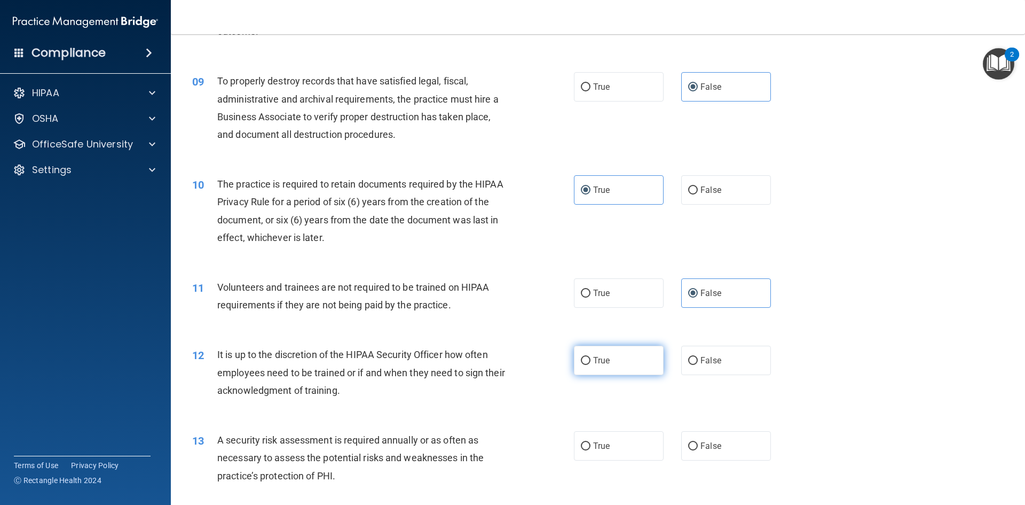
radio input "true"
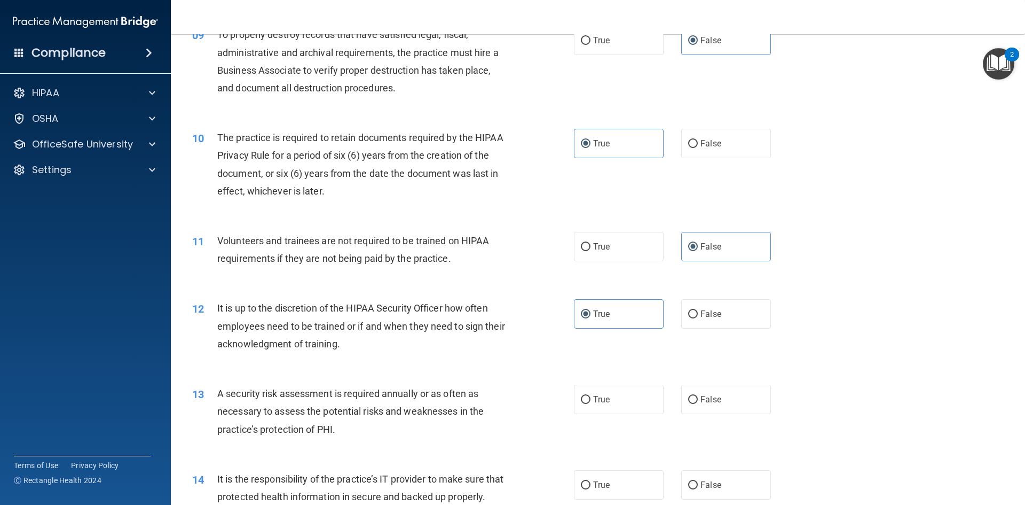
scroll to position [908, 0]
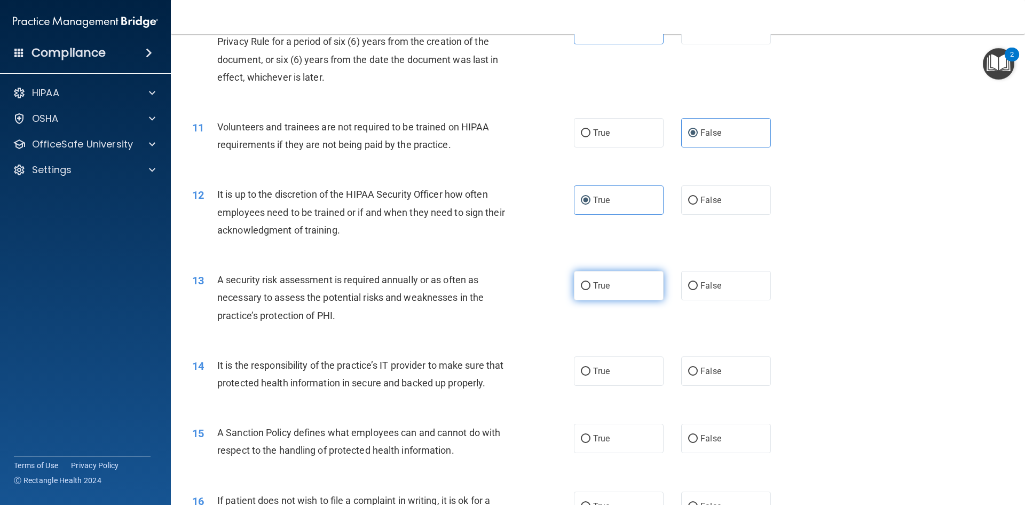
click at [598, 291] on label "True" at bounding box center [619, 285] width 90 height 29
click at [591, 290] on input "True" at bounding box center [586, 286] width 10 height 8
radio input "true"
drag, startPoint x: 627, startPoint y: 378, endPoint x: 625, endPoint y: 398, distance: 20.9
click at [626, 378] on label "True" at bounding box center [619, 370] width 90 height 29
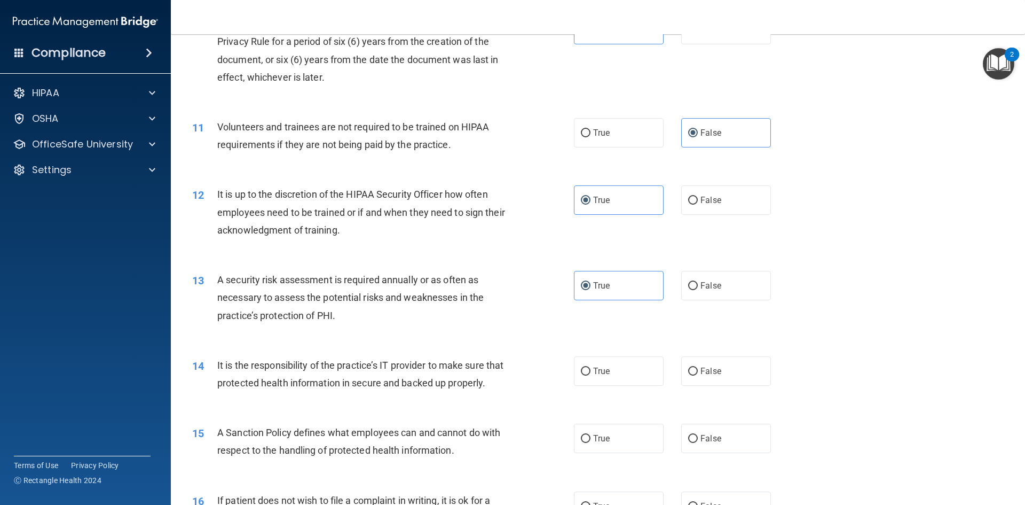
click at [591, 375] on input "True" at bounding box center [586, 371] width 10 height 8
radio input "true"
click at [601, 443] on span "True" at bounding box center [601, 438] width 17 height 10
click at [591, 443] on input "True" at bounding box center [586, 439] width 10 height 8
radio input "true"
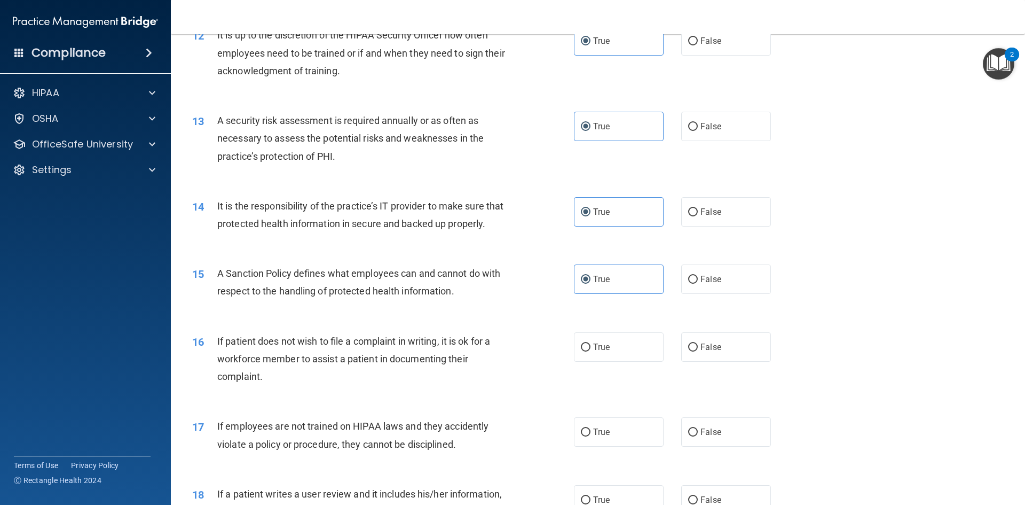
scroll to position [1068, 0]
click at [595, 351] on span "True" at bounding box center [601, 346] width 17 height 10
click at [591, 350] on input "True" at bounding box center [586, 346] width 10 height 8
radio input "true"
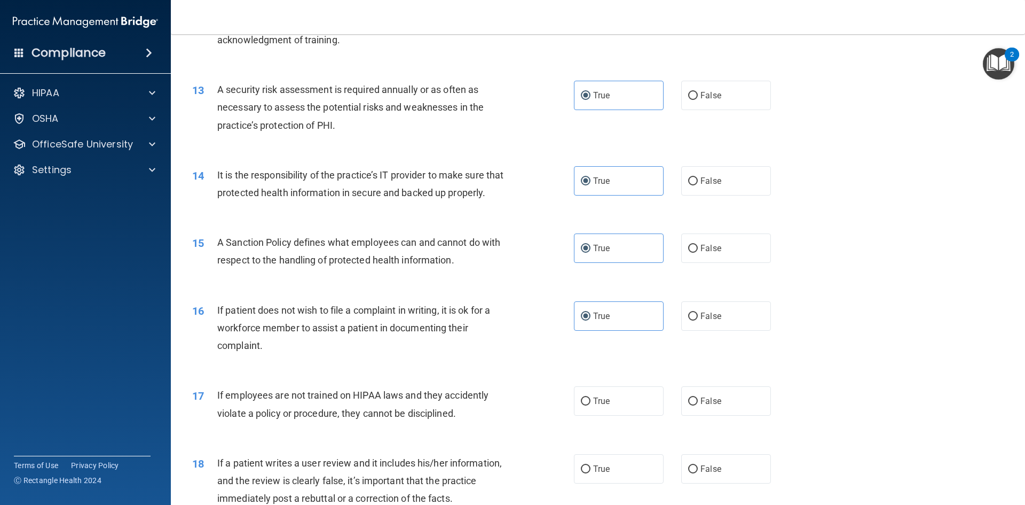
scroll to position [1121, 0]
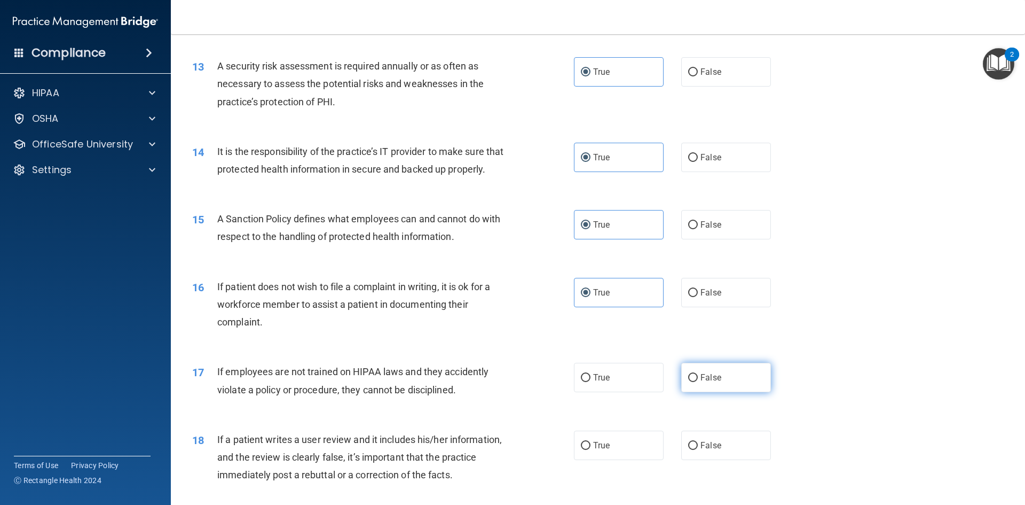
click at [706, 392] on label "False" at bounding box center [726, 377] width 90 height 29
click at [698, 382] on input "False" at bounding box center [693, 378] width 10 height 8
radio input "true"
click at [717, 460] on label "False" at bounding box center [726, 444] width 90 height 29
click at [698, 450] on input "False" at bounding box center [693, 446] width 10 height 8
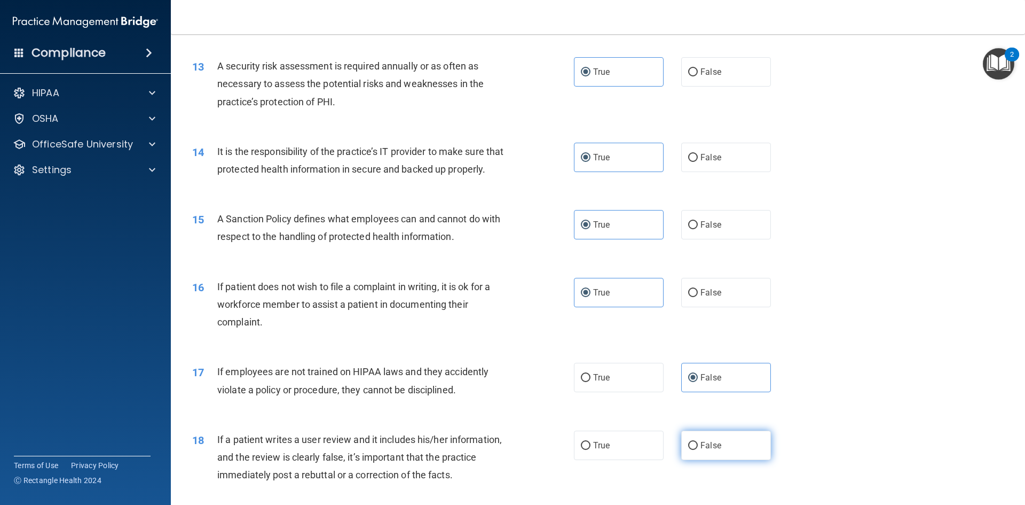
radio input "true"
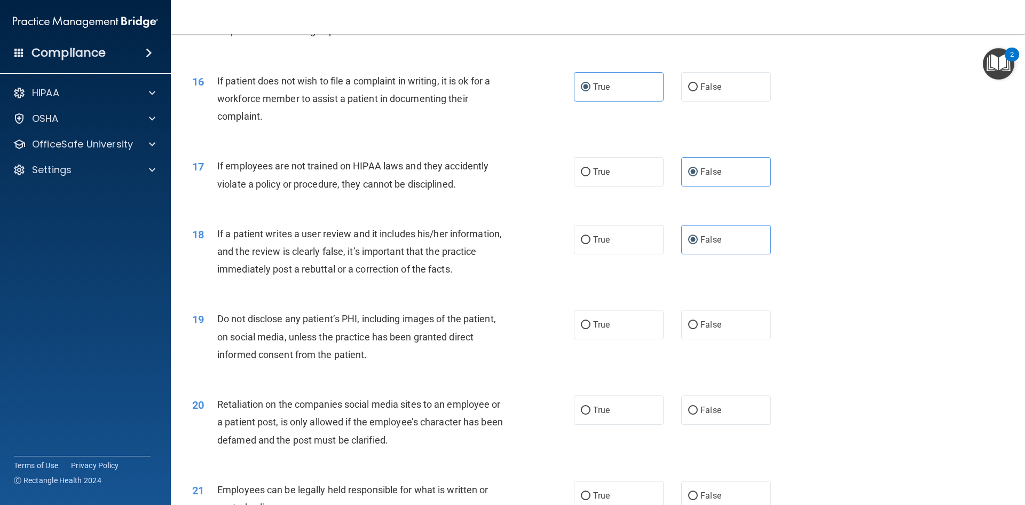
scroll to position [1388, 0]
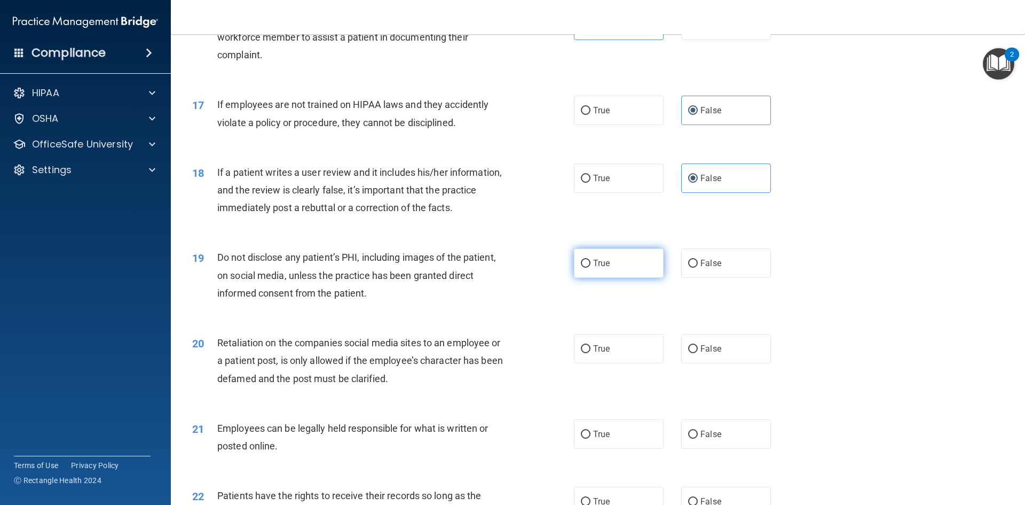
click at [611, 277] on label "True" at bounding box center [619, 262] width 90 height 29
click at [591, 268] on input "True" at bounding box center [586, 264] width 10 height 8
radio input "true"
click at [690, 353] on input "False" at bounding box center [693, 349] width 10 height 8
radio input "true"
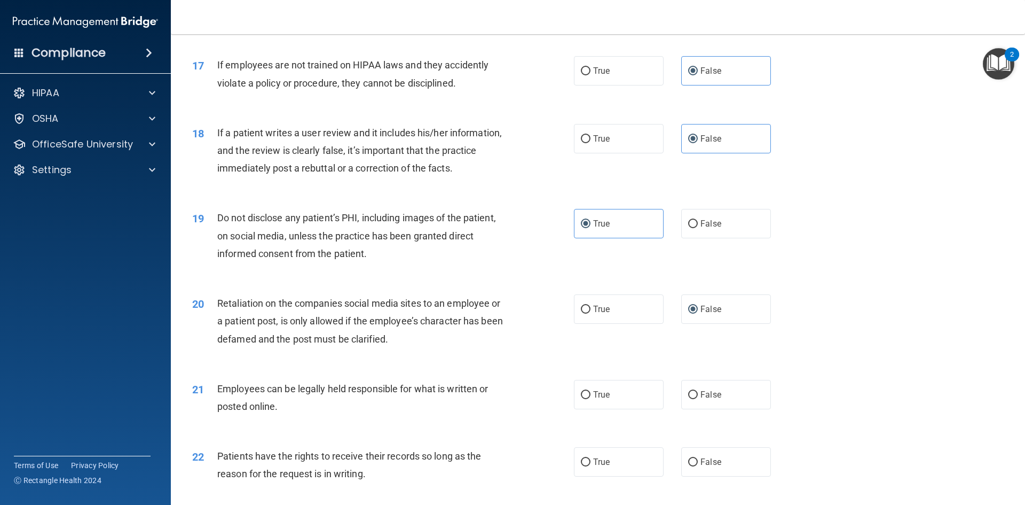
scroll to position [1495, 0]
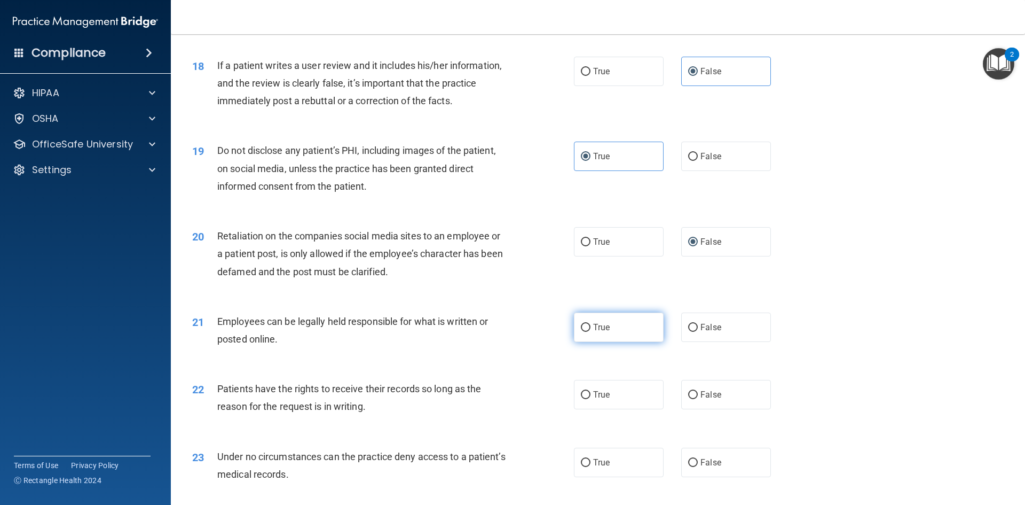
click at [630, 342] on label "True" at bounding box center [619, 326] width 90 height 29
click at [591, 332] on input "True" at bounding box center [586, 328] width 10 height 8
radio input "true"
click at [625, 400] on label "True" at bounding box center [619, 394] width 90 height 29
click at [591, 399] on input "True" at bounding box center [586, 395] width 10 height 8
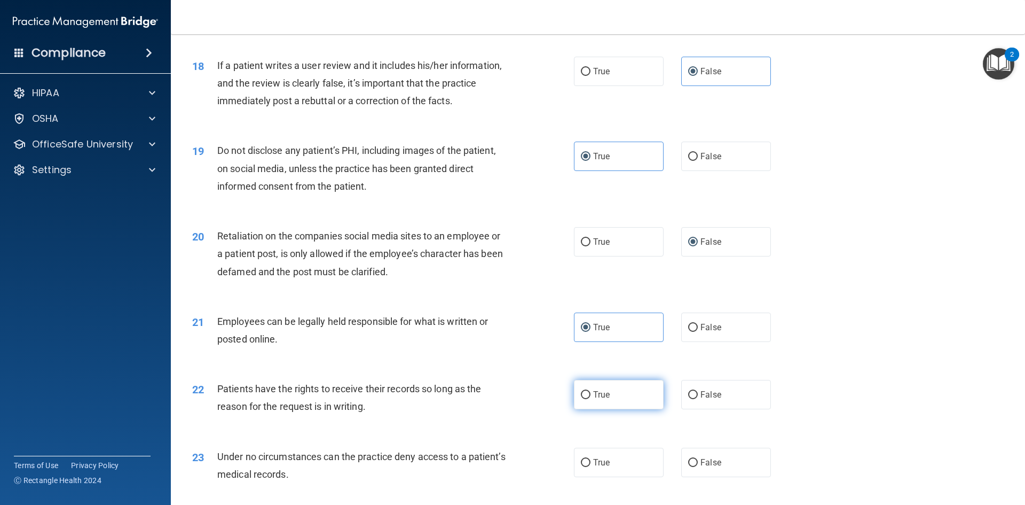
radio input "true"
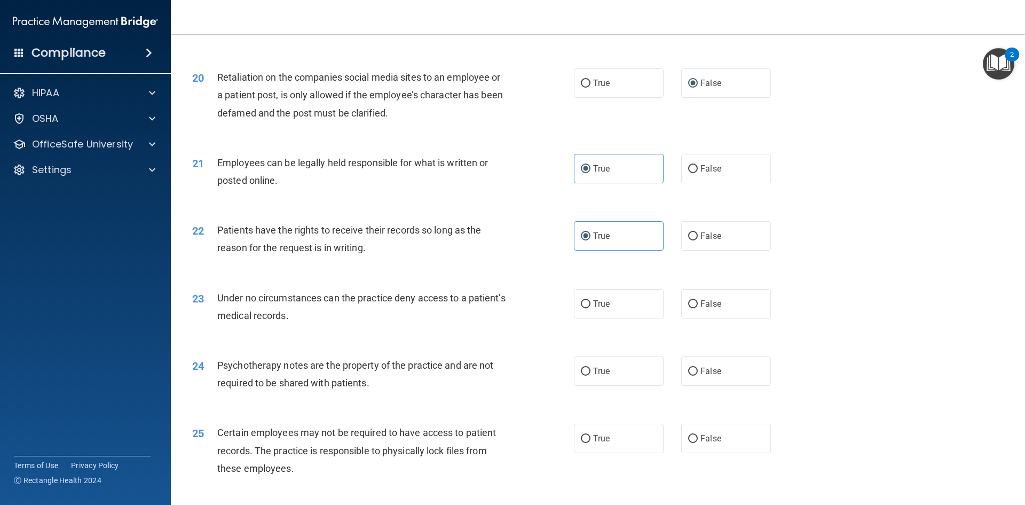
scroll to position [1655, 0]
click at [697, 317] on label "False" at bounding box center [726, 301] width 90 height 29
click at [697, 307] on input "False" at bounding box center [693, 303] width 10 height 8
radio input "true"
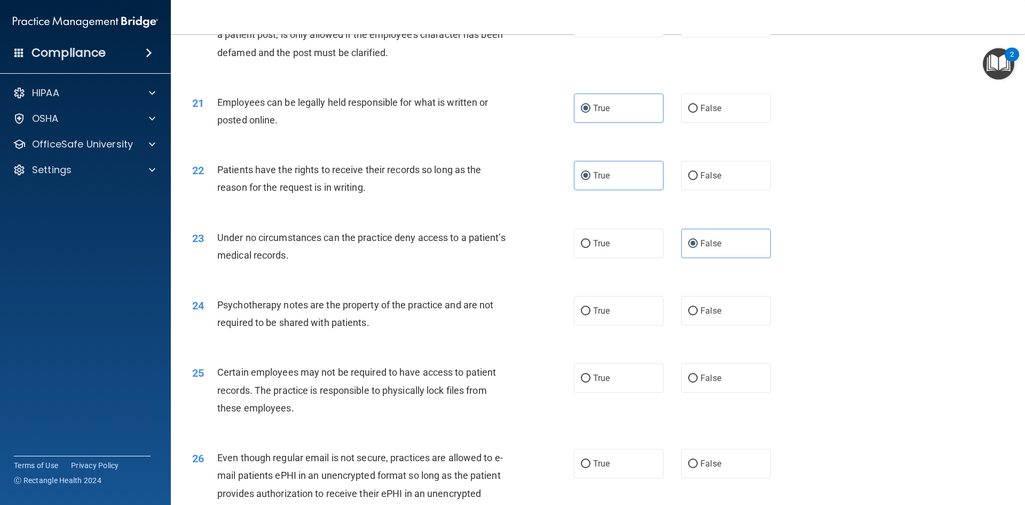
scroll to position [1762, 0]
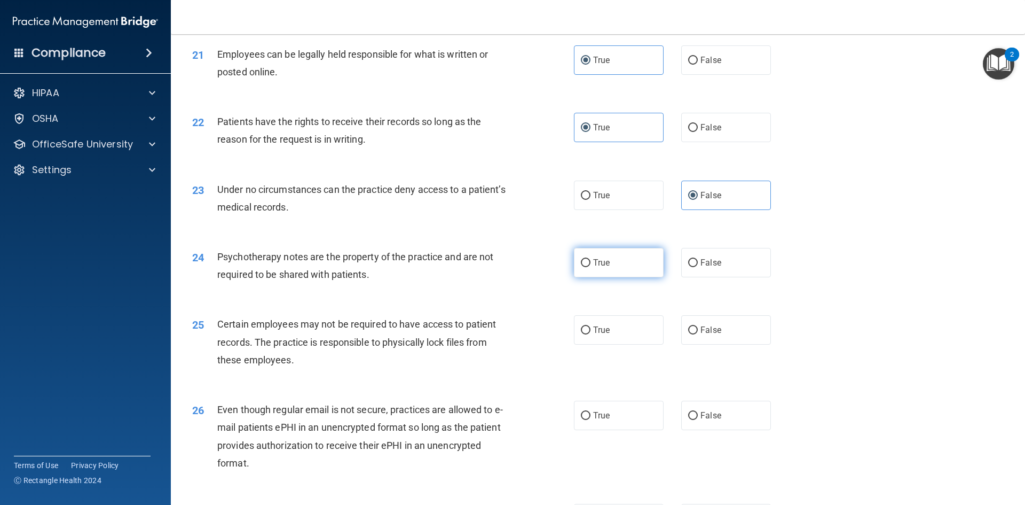
click at [601, 277] on label "True" at bounding box center [619, 262] width 90 height 29
click at [591, 267] on input "True" at bounding box center [586, 263] width 10 height 8
radio input "true"
click at [601, 334] on label "True" at bounding box center [619, 329] width 90 height 29
click at [591, 334] on input "True" at bounding box center [586, 330] width 10 height 8
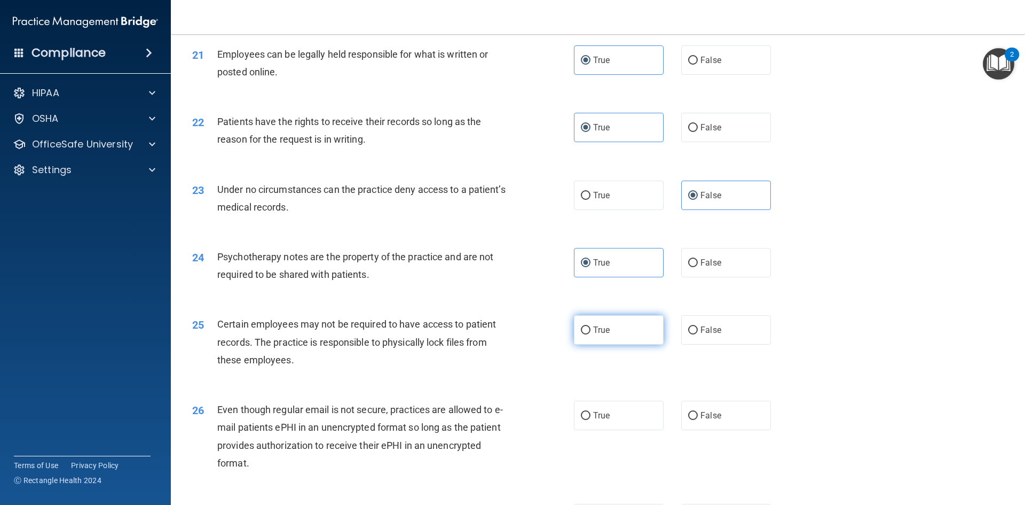
radio input "true"
click at [612, 429] on label "True" at bounding box center [619, 414] width 90 height 29
click at [591, 420] on input "True" at bounding box center [586, 416] width 10 height 8
radio input "true"
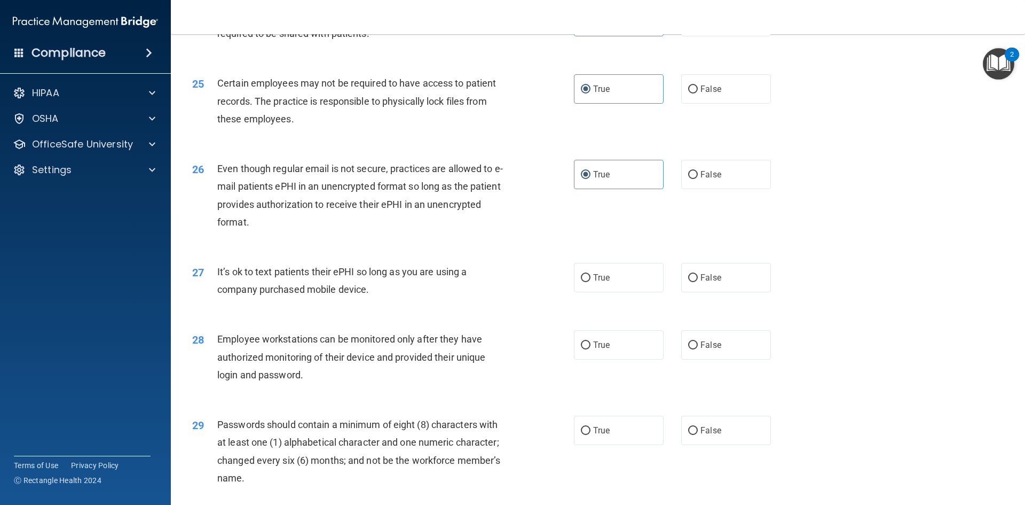
scroll to position [2029, 0]
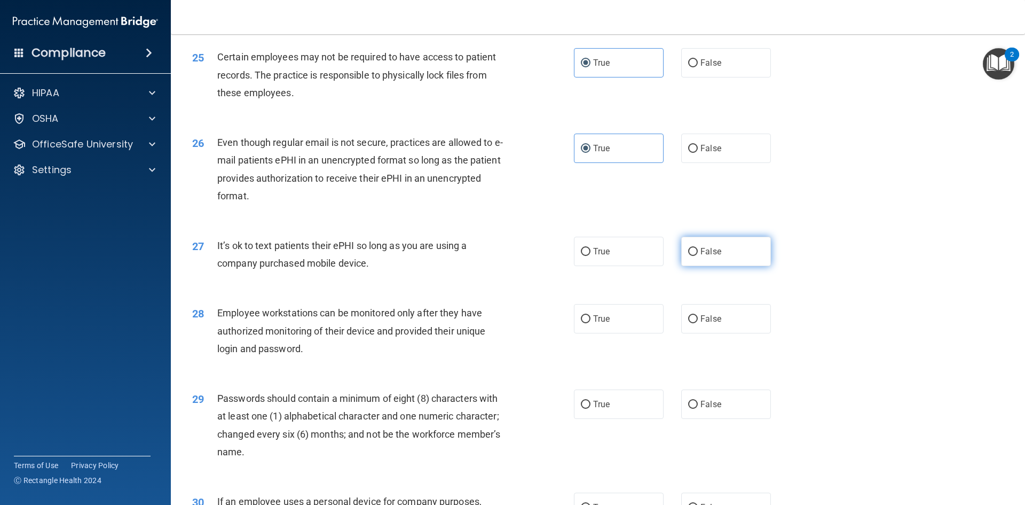
click at [713, 266] on label "False" at bounding box center [726, 251] width 90 height 29
click at [698, 256] on input "False" at bounding box center [693, 252] width 10 height 8
radio input "true"
click at [706, 324] on span "False" at bounding box center [711, 318] width 21 height 10
click at [698, 323] on input "False" at bounding box center [693, 319] width 10 height 8
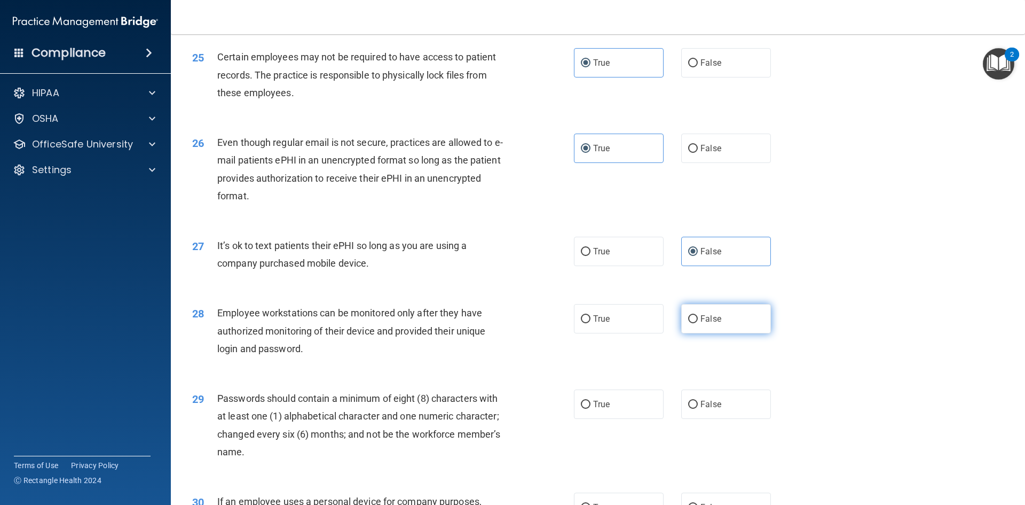
radio input "true"
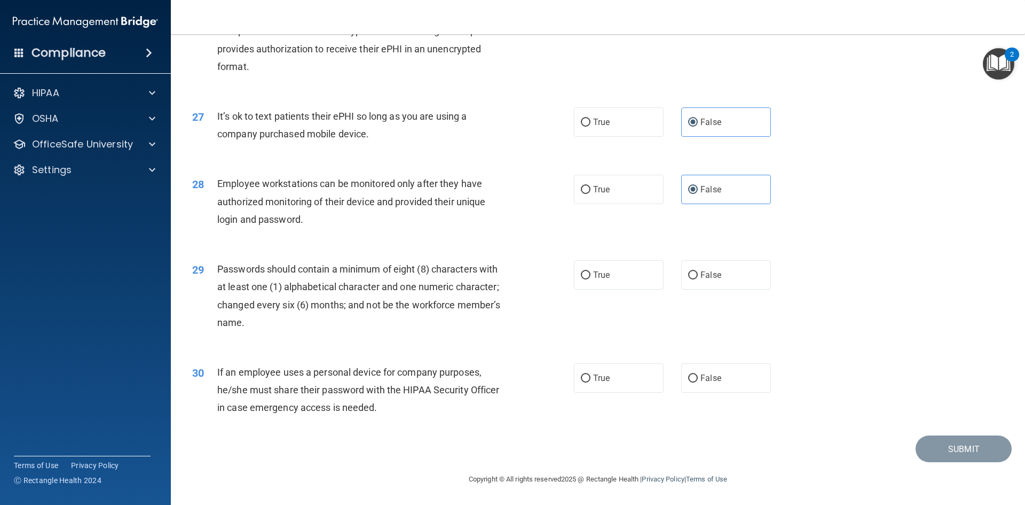
scroll to position [2176, 0]
click at [596, 287] on label "True" at bounding box center [619, 274] width 90 height 29
click at [591, 279] on input "True" at bounding box center [586, 275] width 10 height 8
radio input "true"
click at [629, 386] on label "True" at bounding box center [619, 377] width 90 height 29
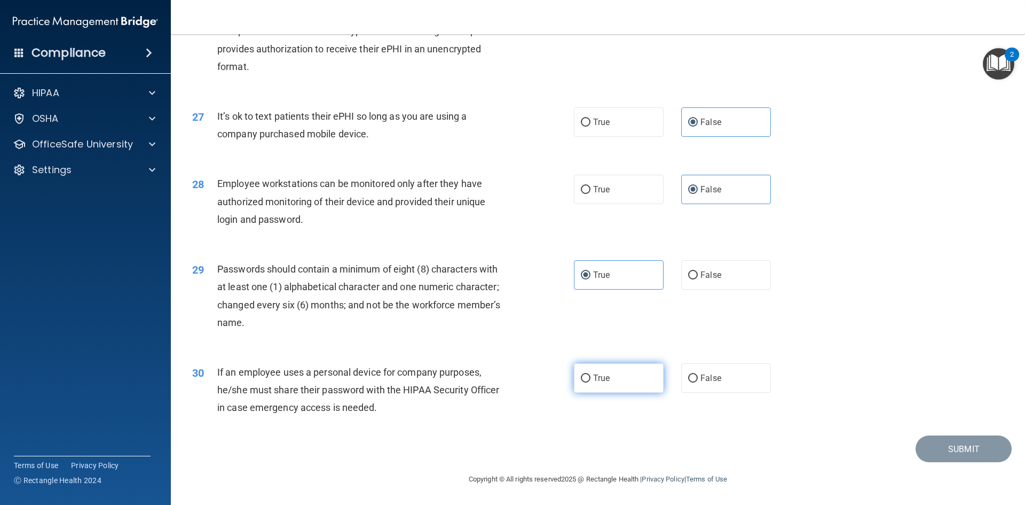
click at [591, 382] on input "True" at bounding box center [586, 378] width 10 height 8
radio input "true"
click at [933, 457] on button "Submit" at bounding box center [964, 448] width 96 height 27
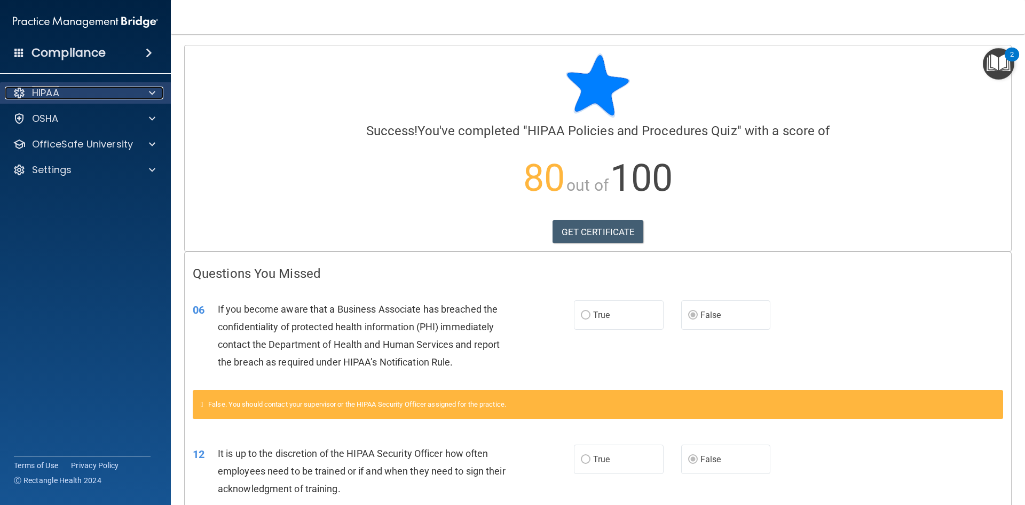
click at [92, 87] on div "HIPAA" at bounding box center [71, 93] width 132 height 13
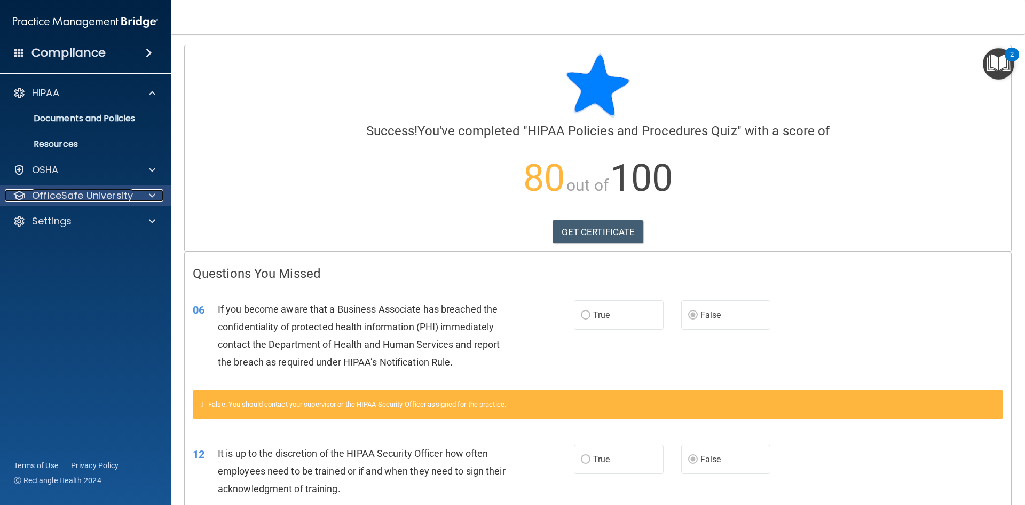
click at [59, 198] on p "OfficeSafe University" at bounding box center [82, 195] width 101 height 13
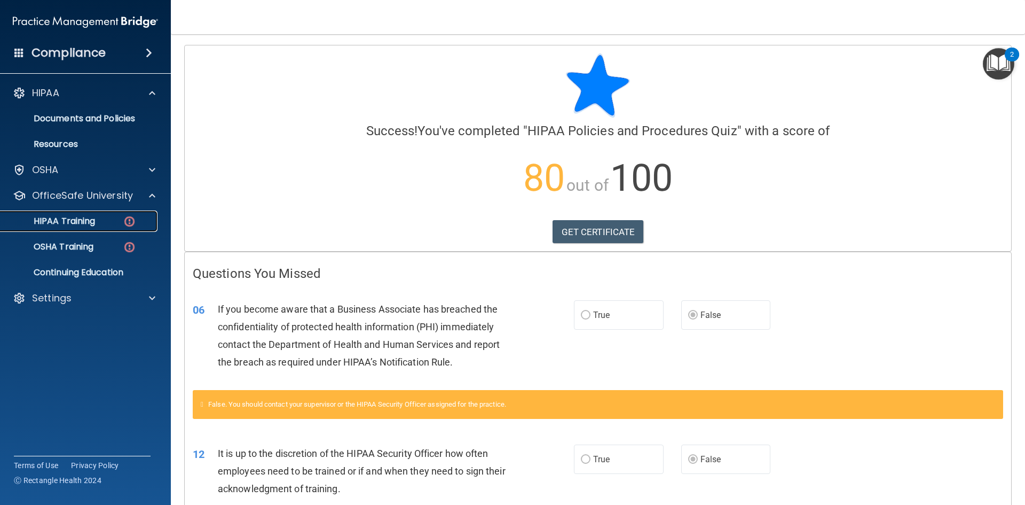
click at [127, 226] on img at bounding box center [129, 221] width 13 height 13
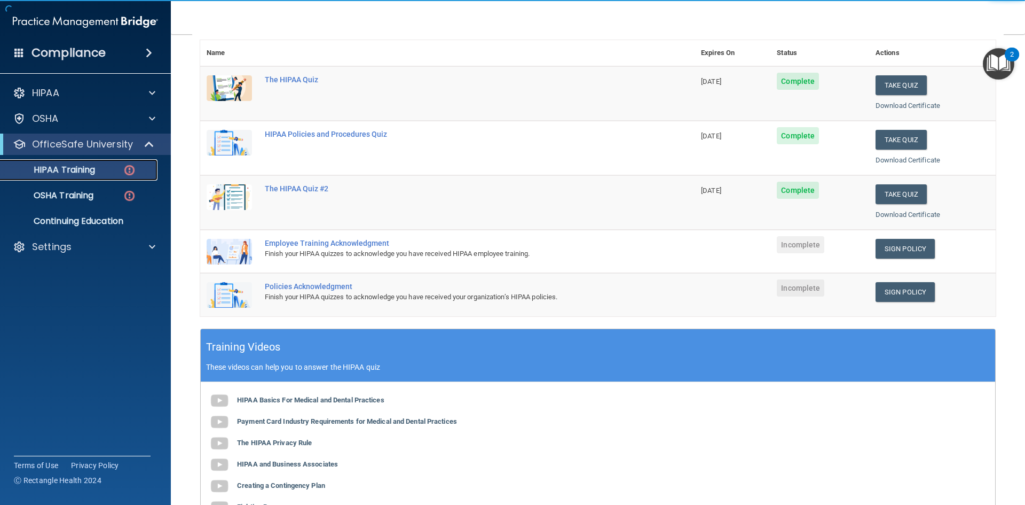
scroll to position [160, 0]
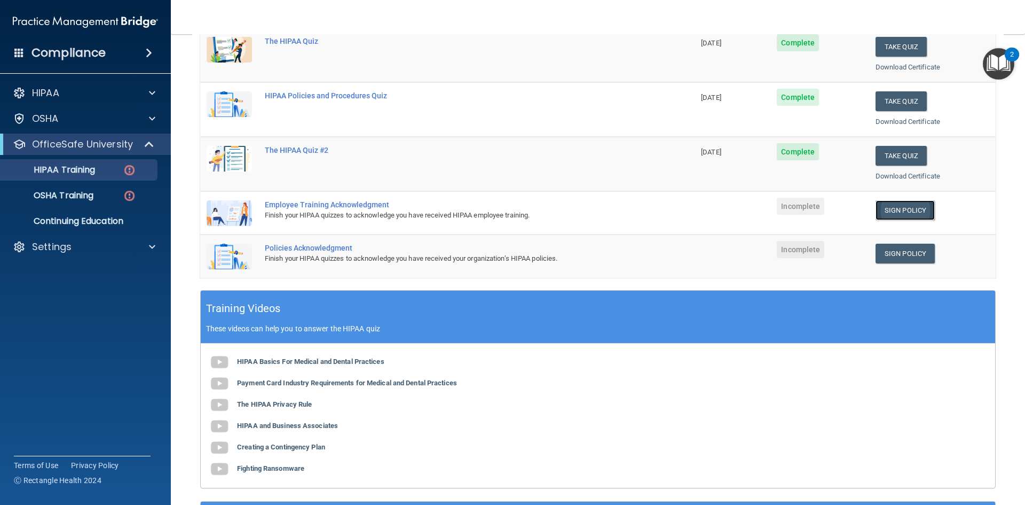
click at [894, 209] on link "Sign Policy" at bounding box center [905, 210] width 59 height 20
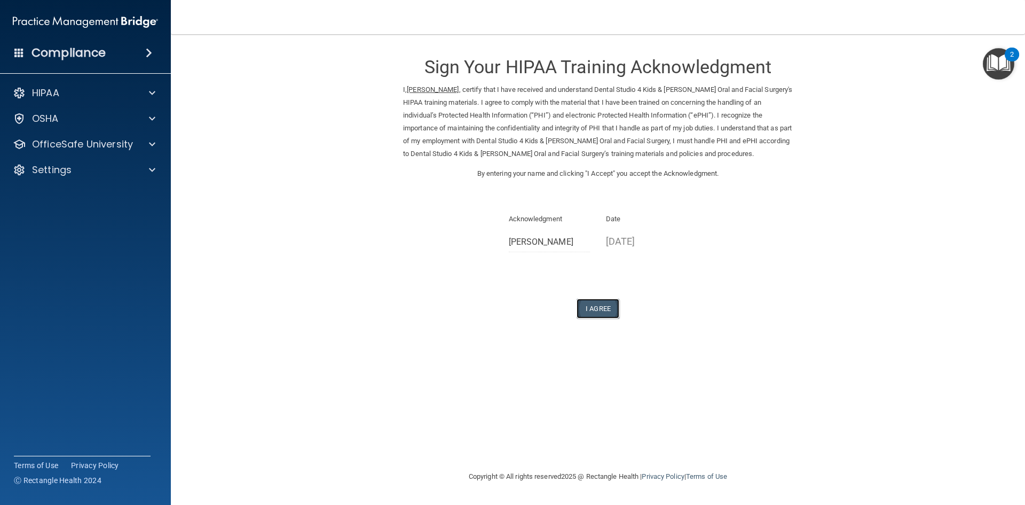
click at [606, 311] on button "I Agree" at bounding box center [598, 309] width 43 height 20
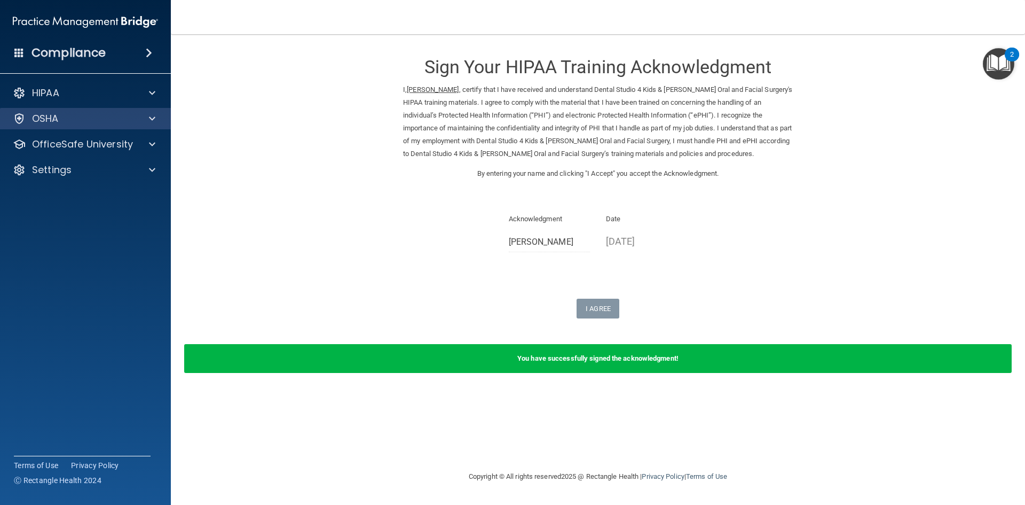
click at [100, 109] on div "OSHA" at bounding box center [85, 118] width 171 height 21
click at [78, 117] on div "OSHA" at bounding box center [71, 118] width 132 height 13
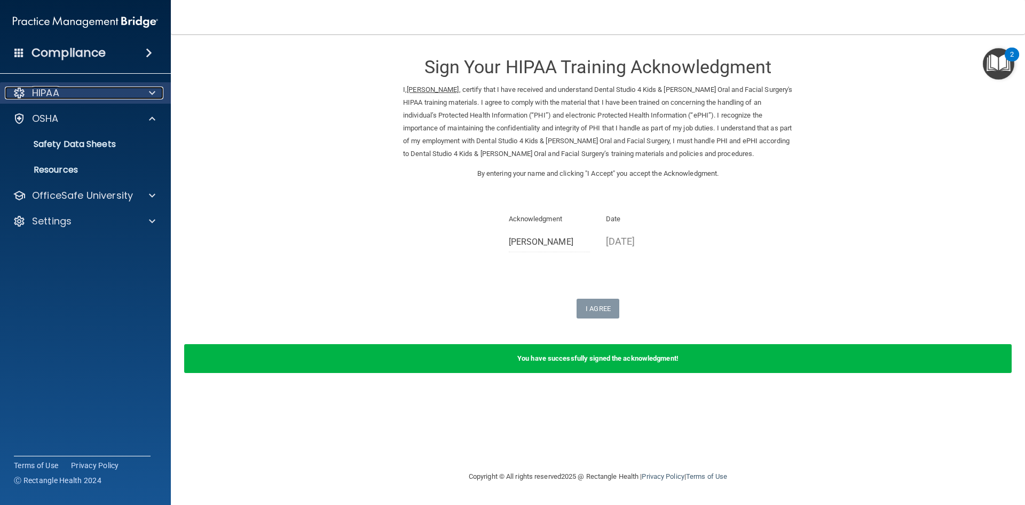
click at [79, 93] on div "HIPAA" at bounding box center [71, 93] width 132 height 13
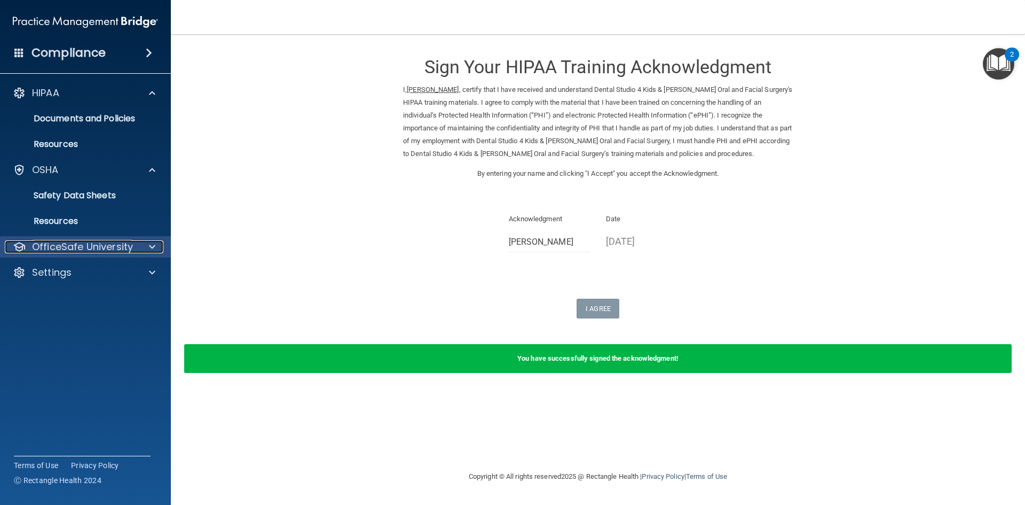
click at [85, 243] on p "OfficeSafe University" at bounding box center [82, 246] width 101 height 13
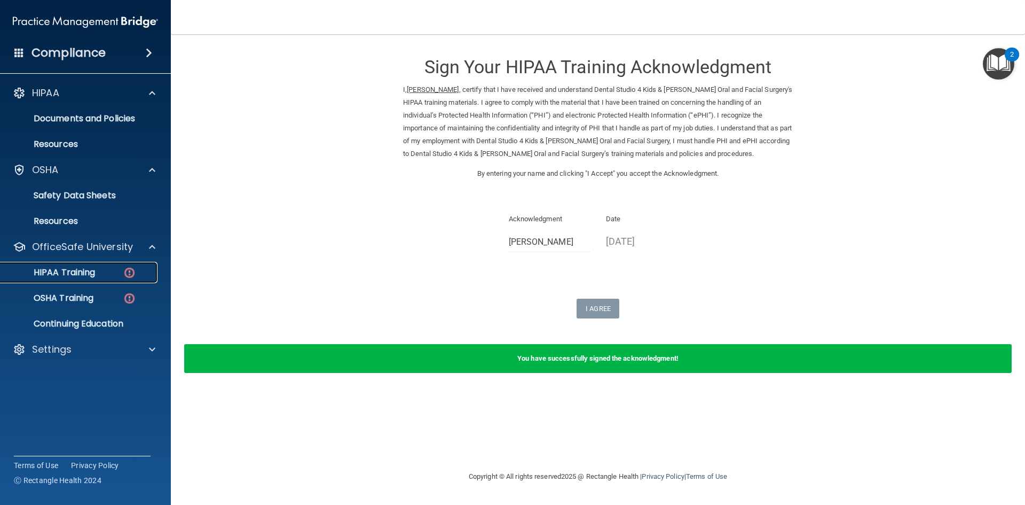
click at [108, 277] on div "HIPAA Training" at bounding box center [80, 272] width 146 height 11
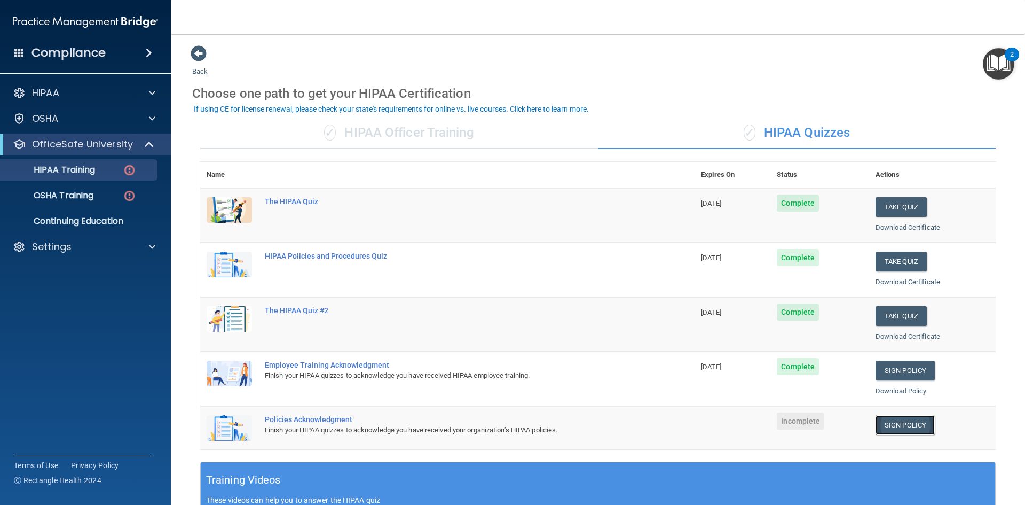
click at [925, 426] on link "Sign Policy" at bounding box center [905, 425] width 59 height 20
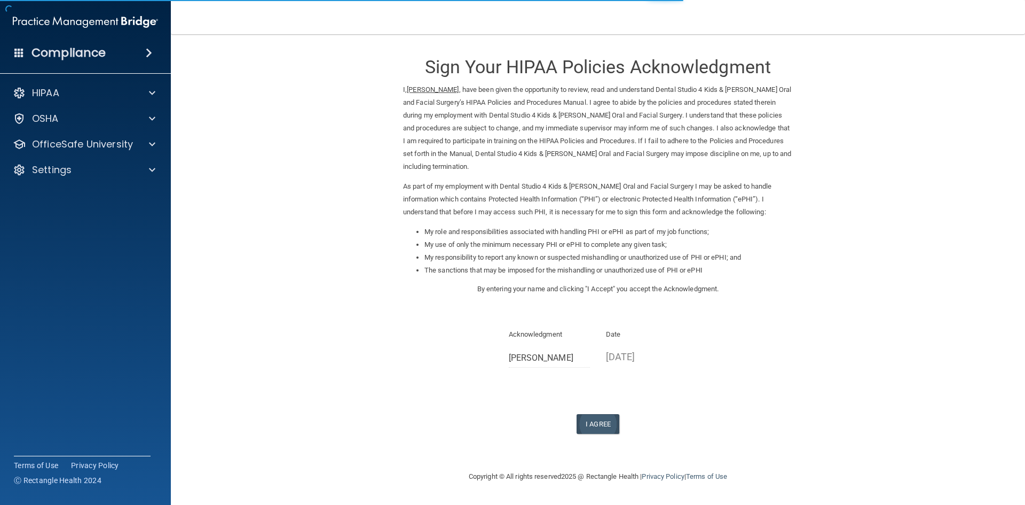
drag, startPoint x: 602, startPoint y: 409, endPoint x: 619, endPoint y: 430, distance: 27.8
click at [602, 409] on div "Sign Your HIPAA Policies Acknowledgment I, Nicole Echazabal , have been given t…" at bounding box center [598, 239] width 390 height 389
click at [611, 428] on button "I Agree" at bounding box center [598, 424] width 43 height 20
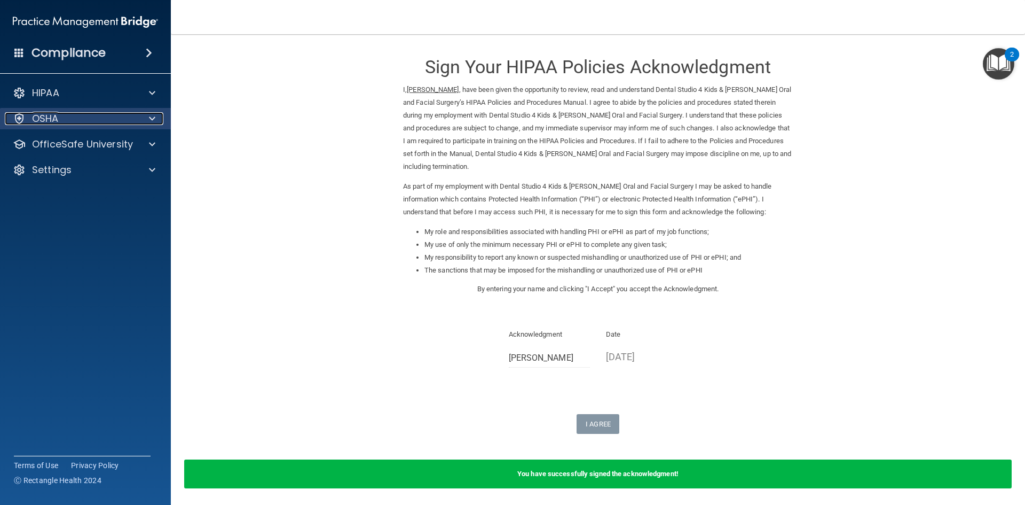
click at [105, 118] on div "OSHA" at bounding box center [71, 118] width 132 height 13
click at [89, 115] on div "OSHA" at bounding box center [71, 118] width 132 height 13
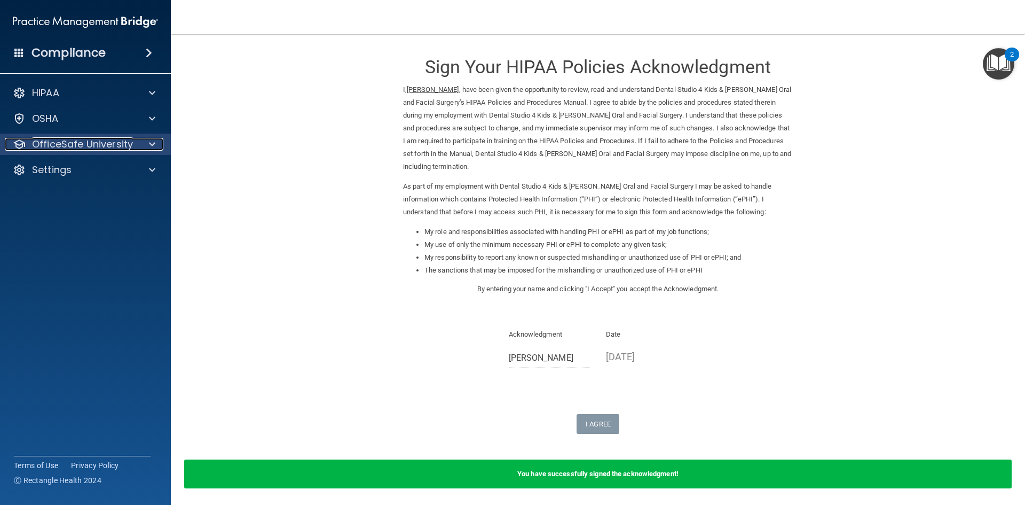
click at [78, 138] on p "OfficeSafe University" at bounding box center [82, 144] width 101 height 13
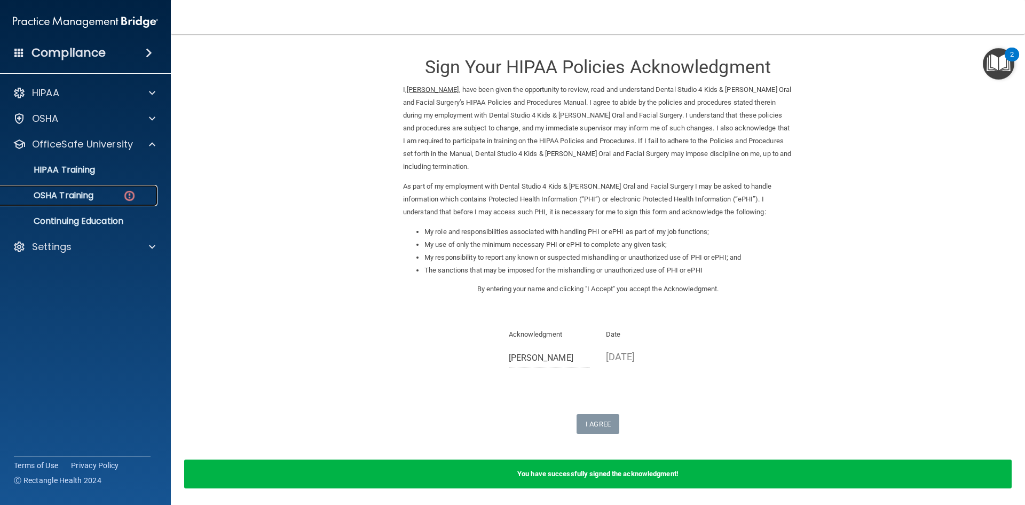
click at [125, 193] on img at bounding box center [129, 195] width 13 height 13
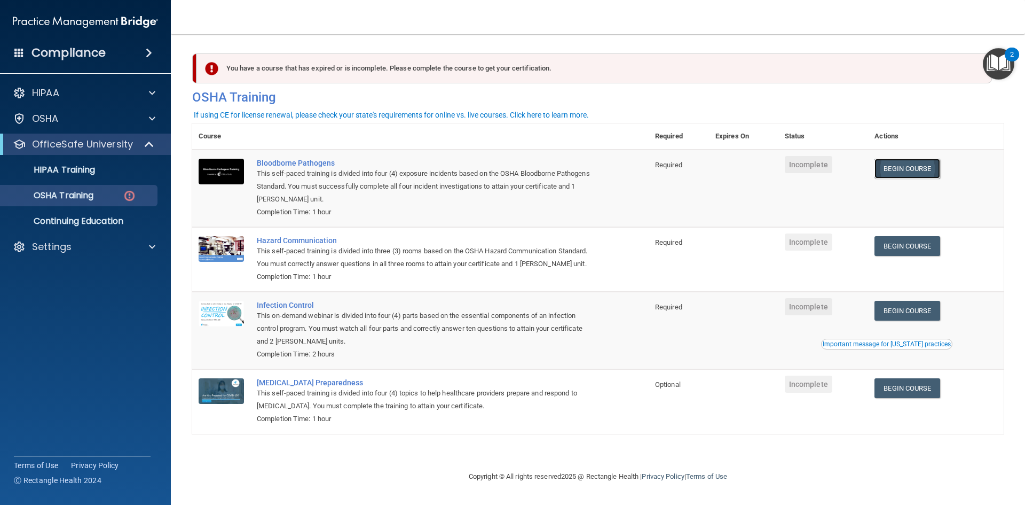
click at [929, 176] on link "Begin Course" at bounding box center [907, 169] width 65 height 20
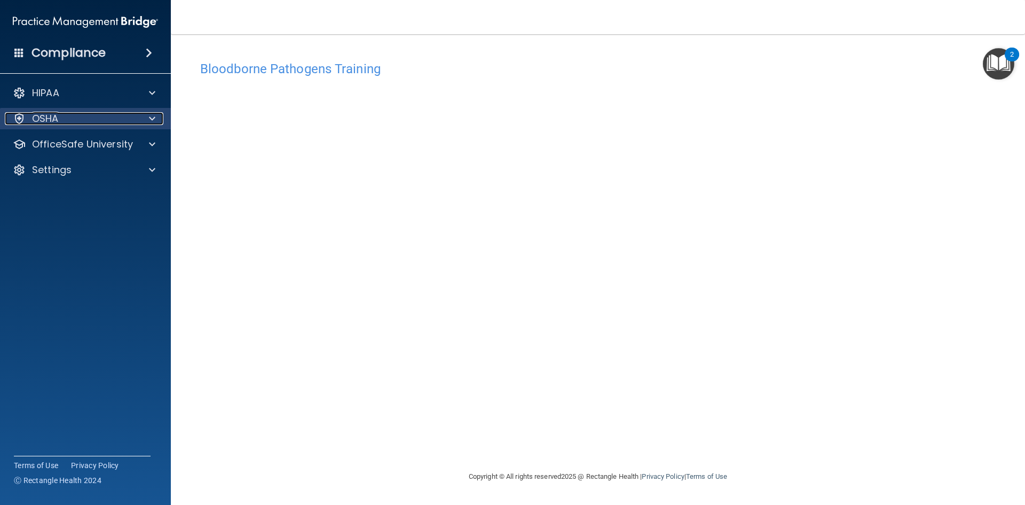
click at [67, 120] on div "OSHA" at bounding box center [71, 118] width 132 height 13
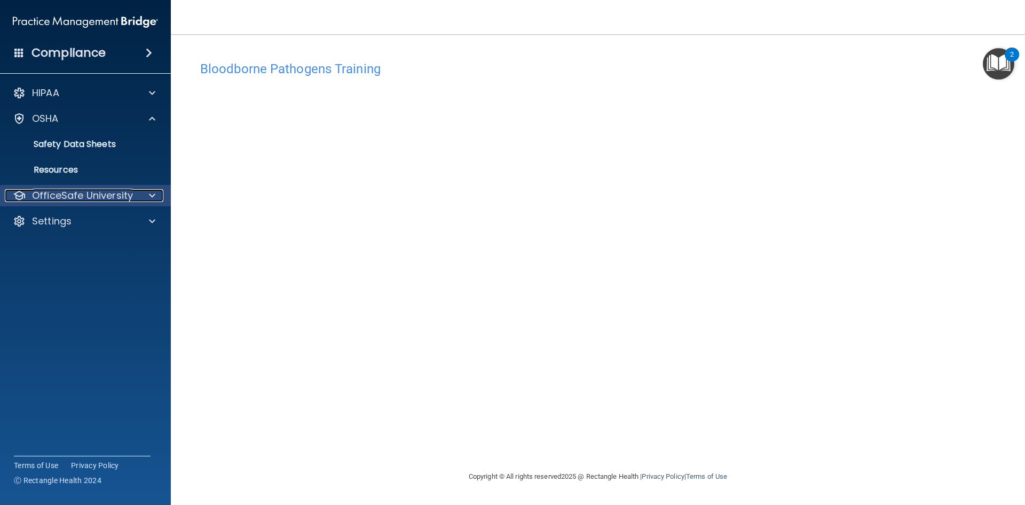
click at [69, 191] on p "OfficeSafe University" at bounding box center [82, 195] width 101 height 13
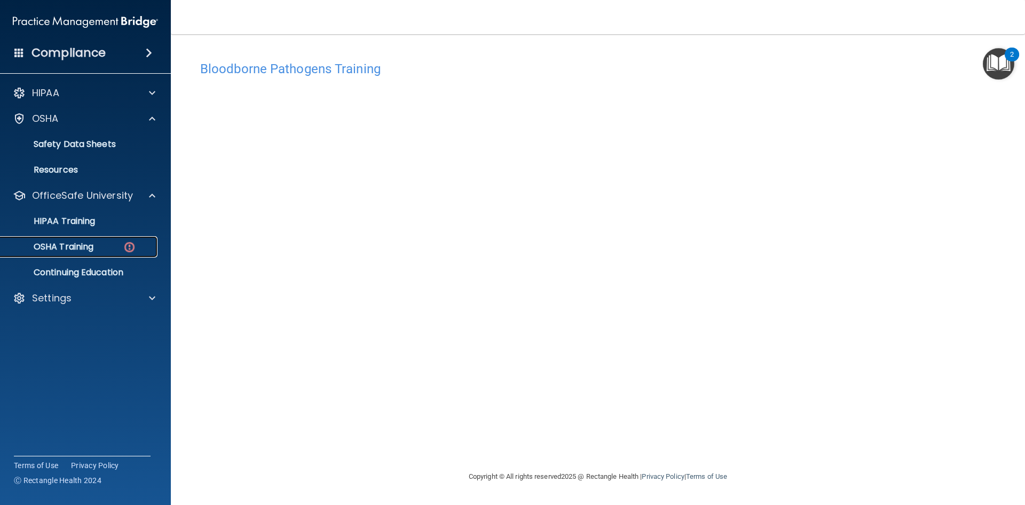
click at [74, 253] on link "OSHA Training" at bounding box center [73, 246] width 168 height 21
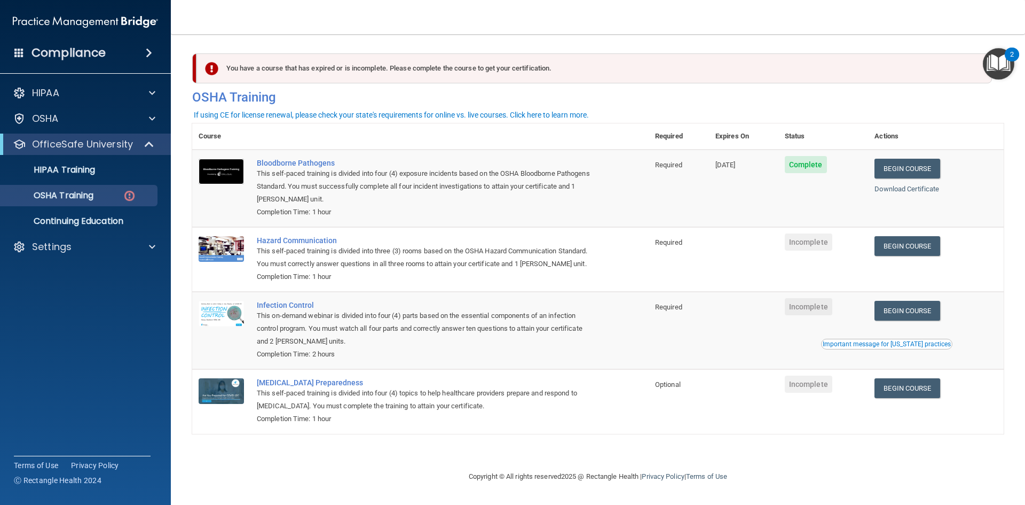
click at [226, 164] on img at bounding box center [221, 172] width 45 height 26
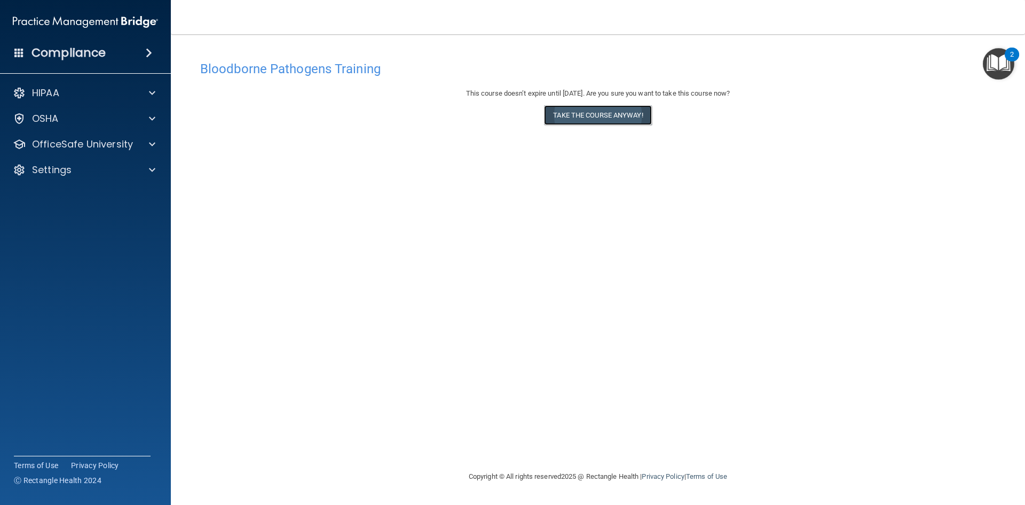
click at [574, 116] on button "Take the course anyway!" at bounding box center [597, 115] width 107 height 20
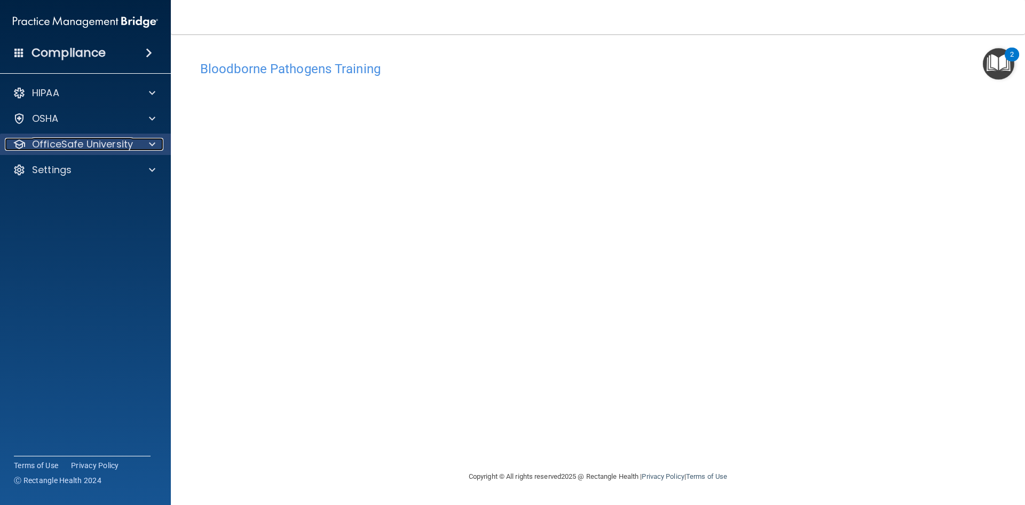
click at [97, 138] on p "OfficeSafe University" at bounding box center [82, 144] width 101 height 13
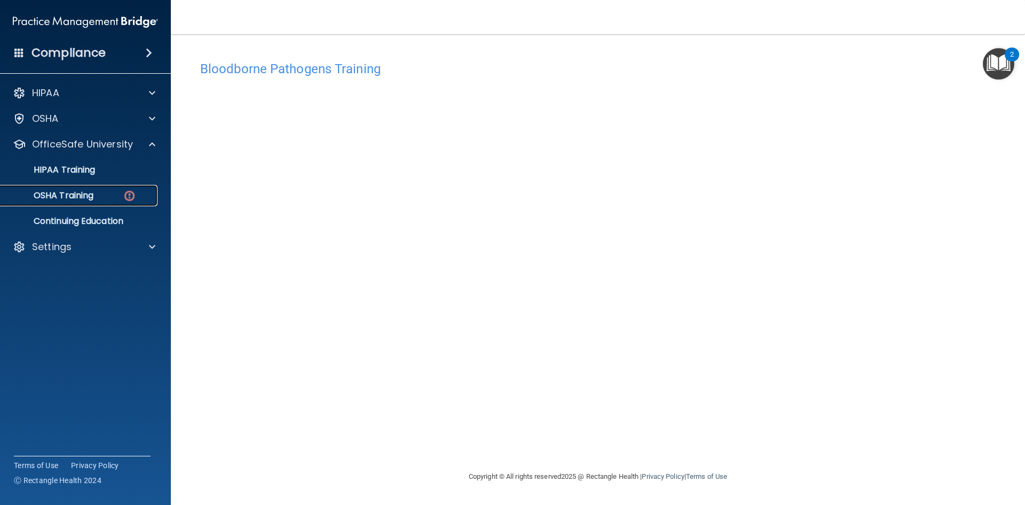
click at [87, 195] on p "OSHA Training" at bounding box center [50, 195] width 87 height 11
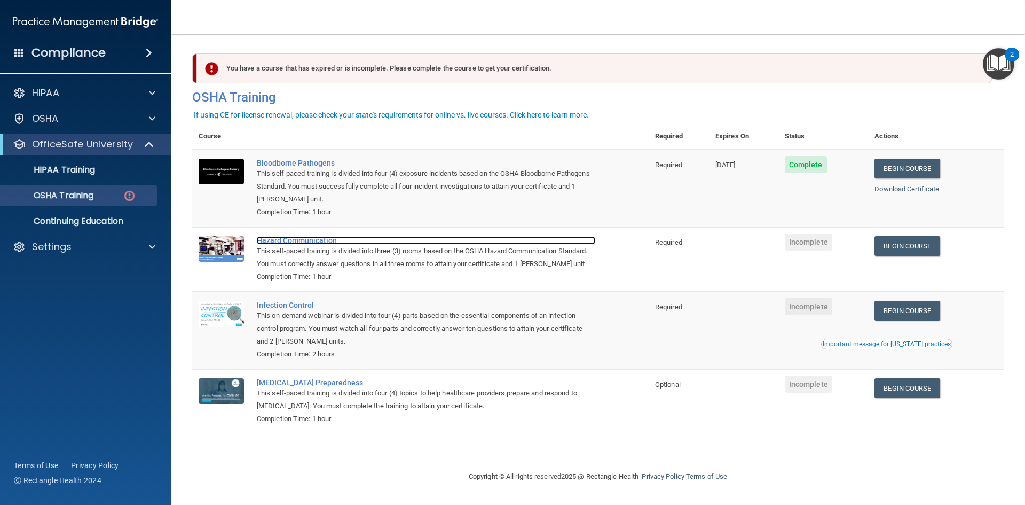
click at [299, 242] on div "Hazard Communication" at bounding box center [426, 240] width 339 height 9
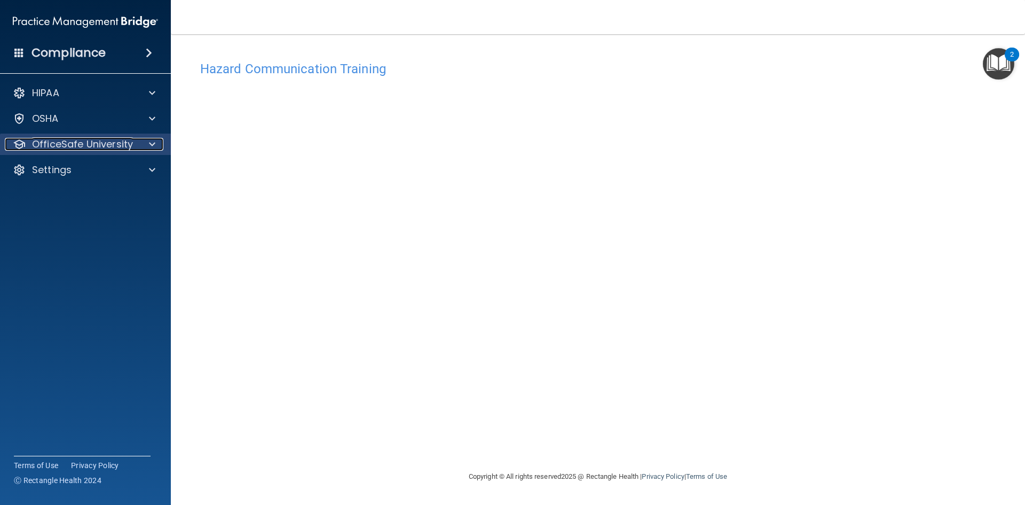
click at [46, 144] on p "OfficeSafe University" at bounding box center [82, 144] width 101 height 13
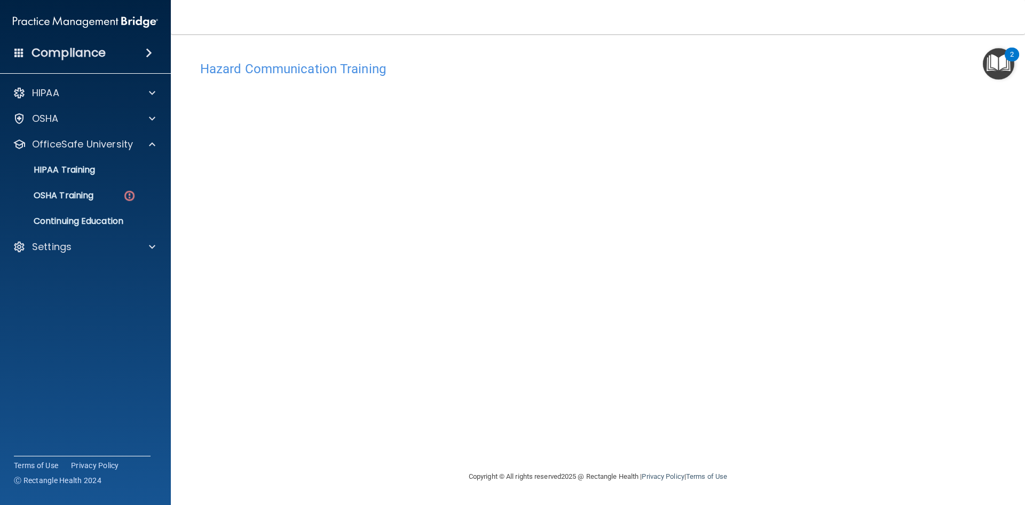
click at [72, 184] on ul "HIPAA Training OSHA Training Continuing Education" at bounding box center [85, 193] width 193 height 77
click at [69, 190] on p "OSHA Training" at bounding box center [50, 195] width 87 height 11
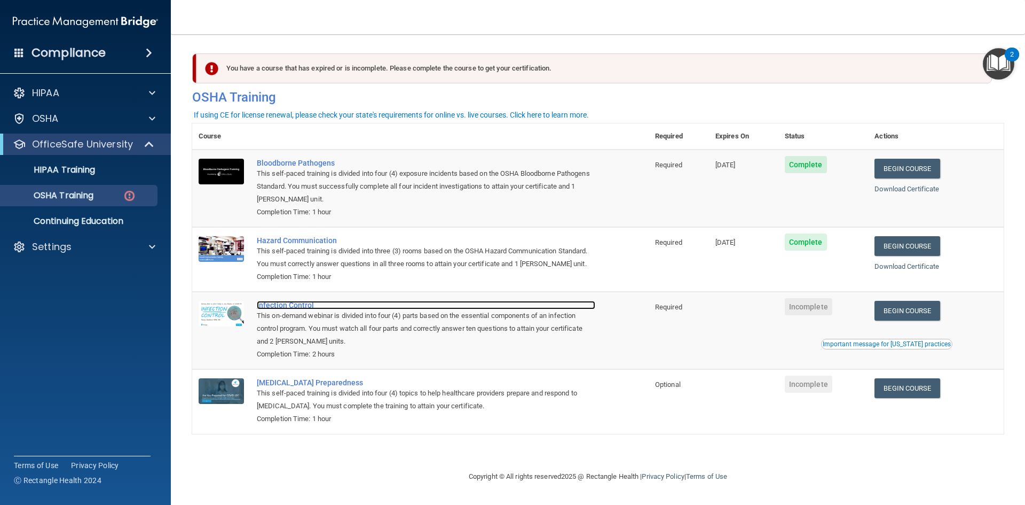
click at [277, 303] on div "Infection Control" at bounding box center [426, 305] width 339 height 9
